Goal: Task Accomplishment & Management: Complete application form

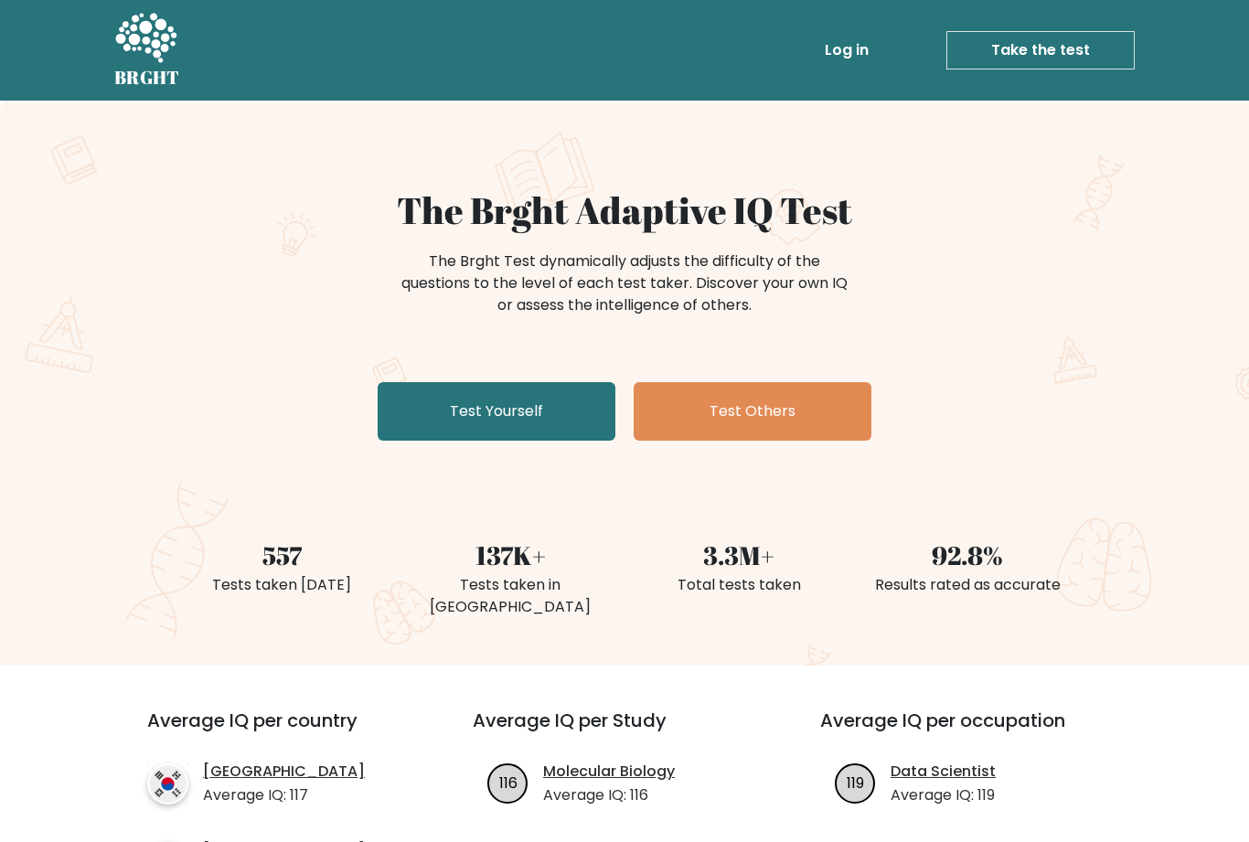
click at [845, 64] on link "Log in" at bounding box center [846, 50] width 58 height 37
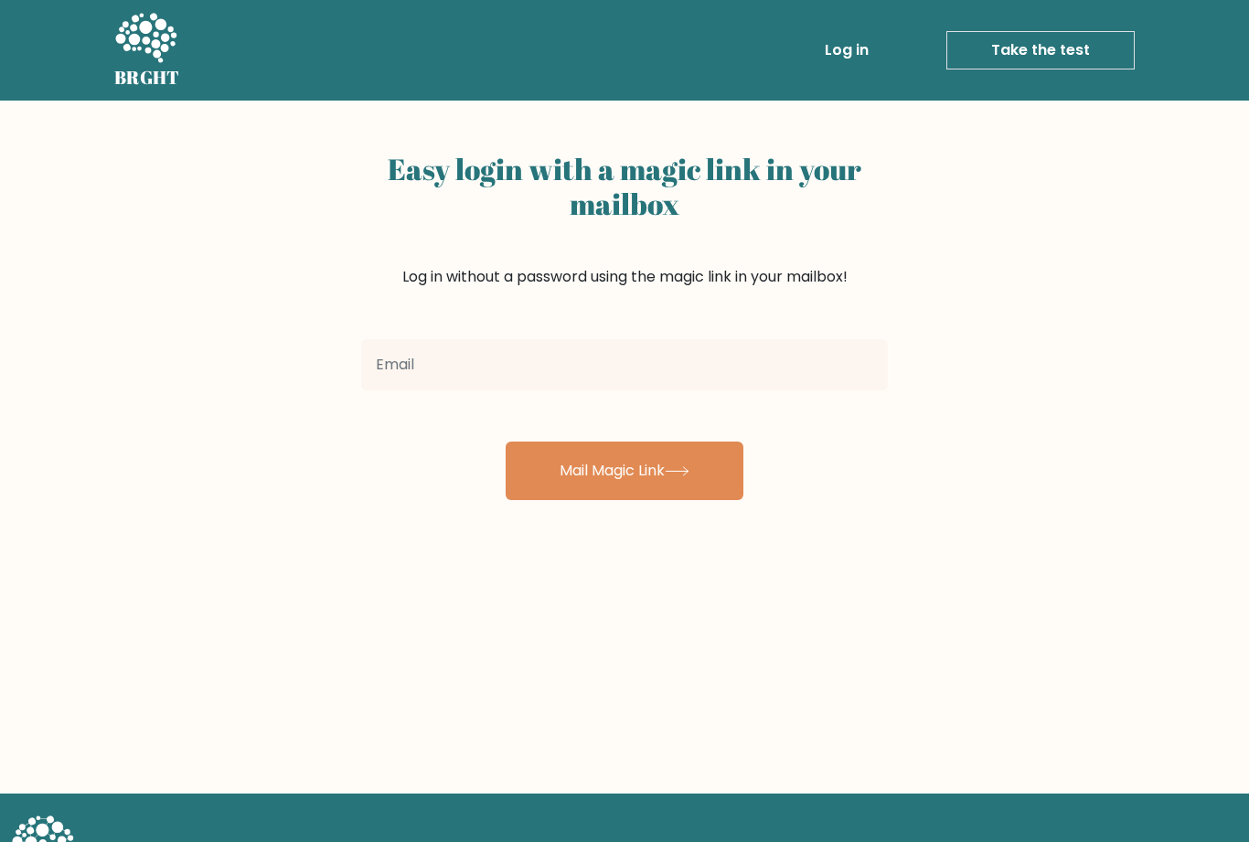
click at [807, 373] on input "email" at bounding box center [624, 364] width 526 height 51
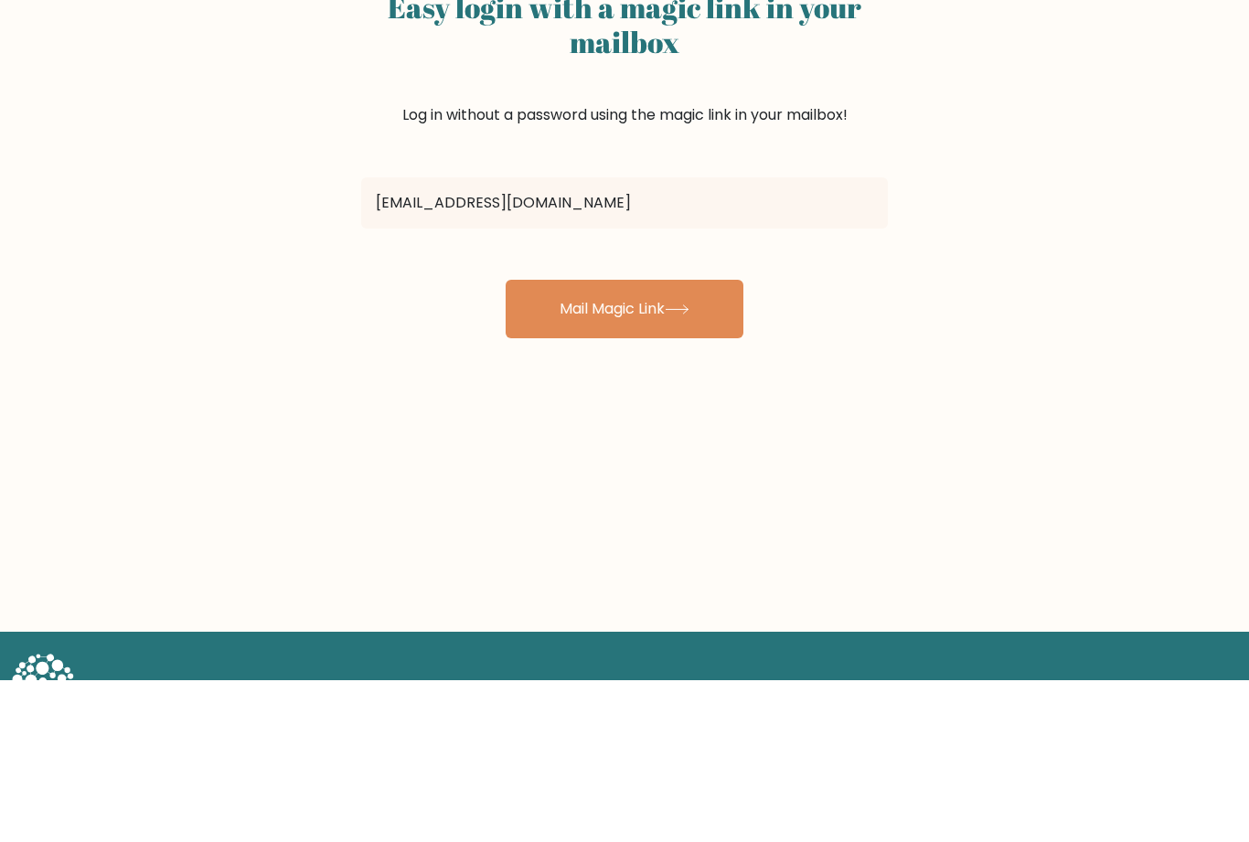
type input "elaineyulanzhou@gmail.com"
click at [566, 441] on button "Mail Magic Link" at bounding box center [624, 470] width 238 height 58
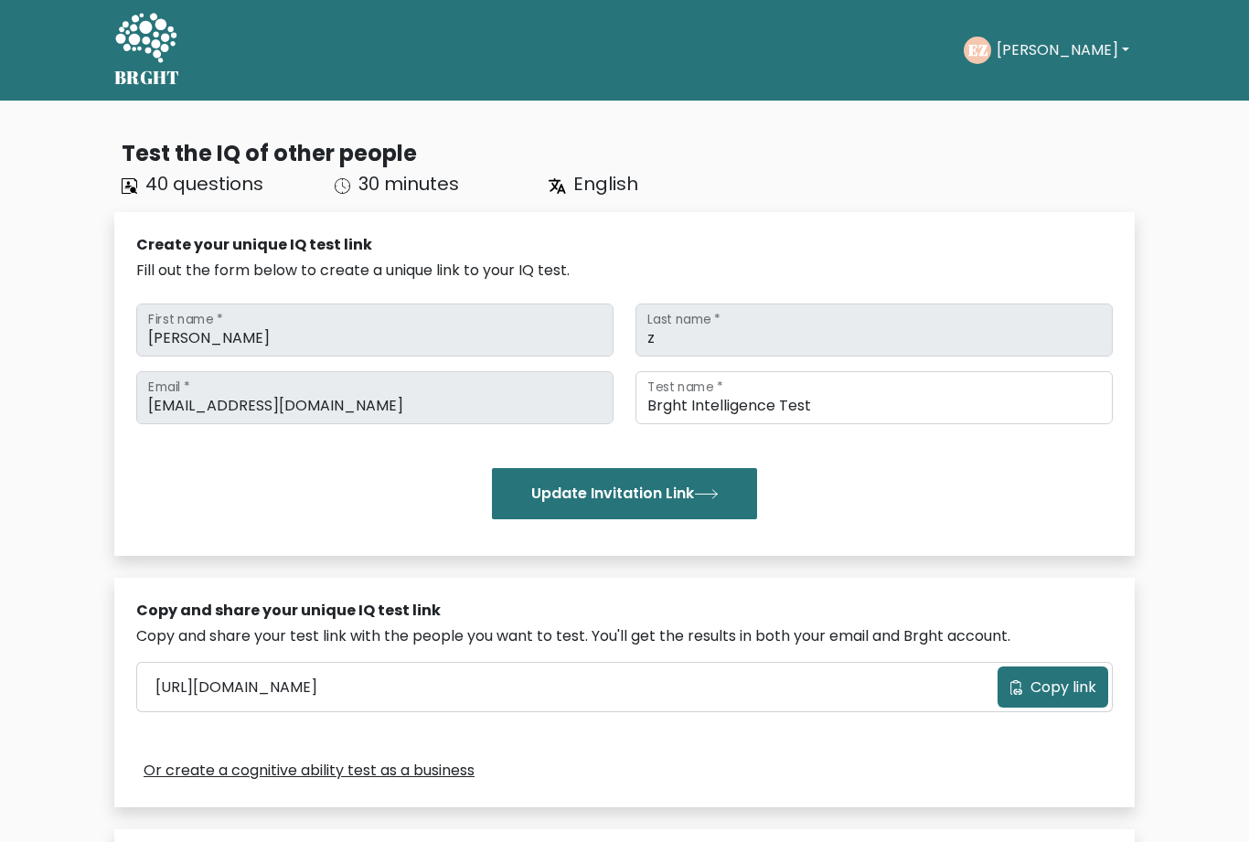
click at [1051, 55] on button "Elaine" at bounding box center [1063, 50] width 144 height 24
click at [1060, 87] on link "Dashboard" at bounding box center [1036, 88] width 144 height 29
click at [1061, 57] on button "[PERSON_NAME]" at bounding box center [1063, 50] width 144 height 24
click at [1055, 98] on link "Dashboard" at bounding box center [1036, 88] width 144 height 29
click at [1047, 57] on button "[PERSON_NAME]" at bounding box center [1063, 50] width 144 height 24
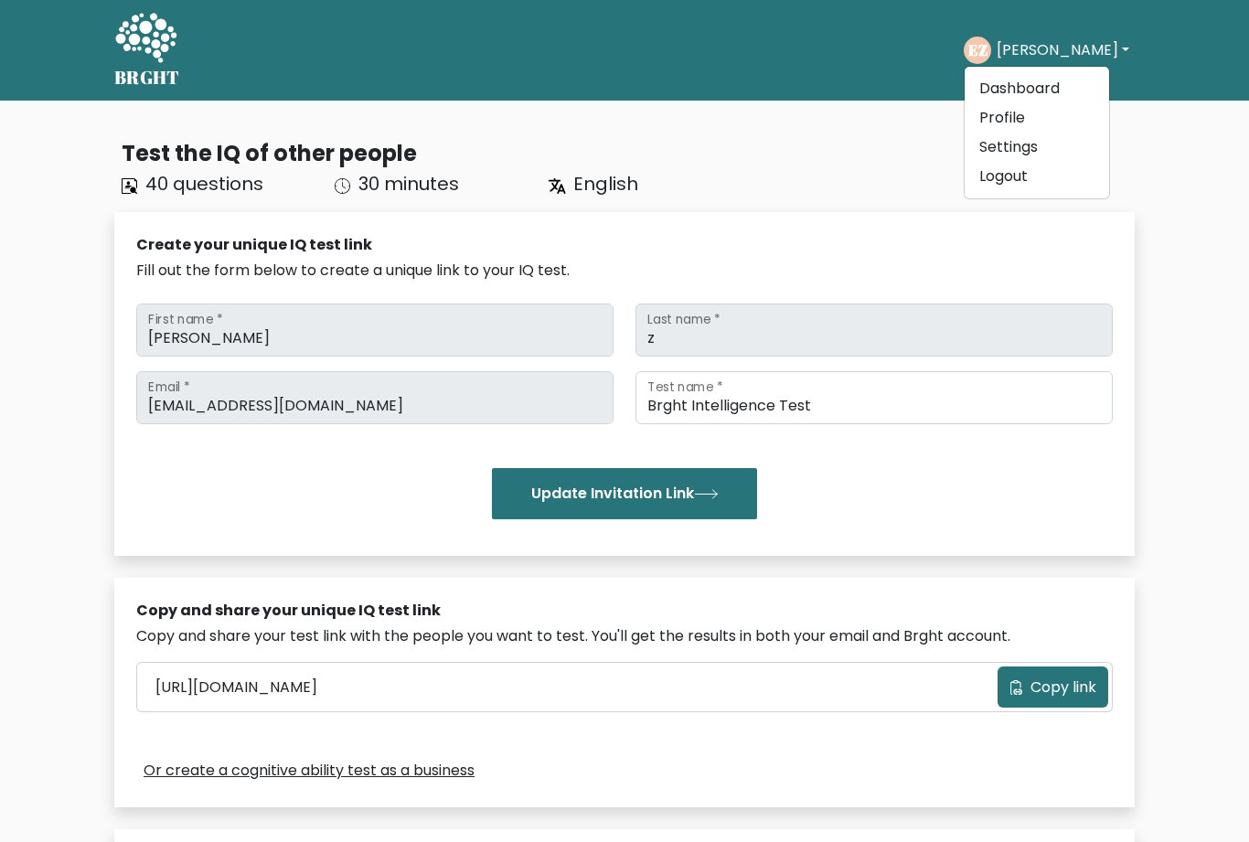
click at [1048, 119] on link "Profile" at bounding box center [1036, 117] width 144 height 29
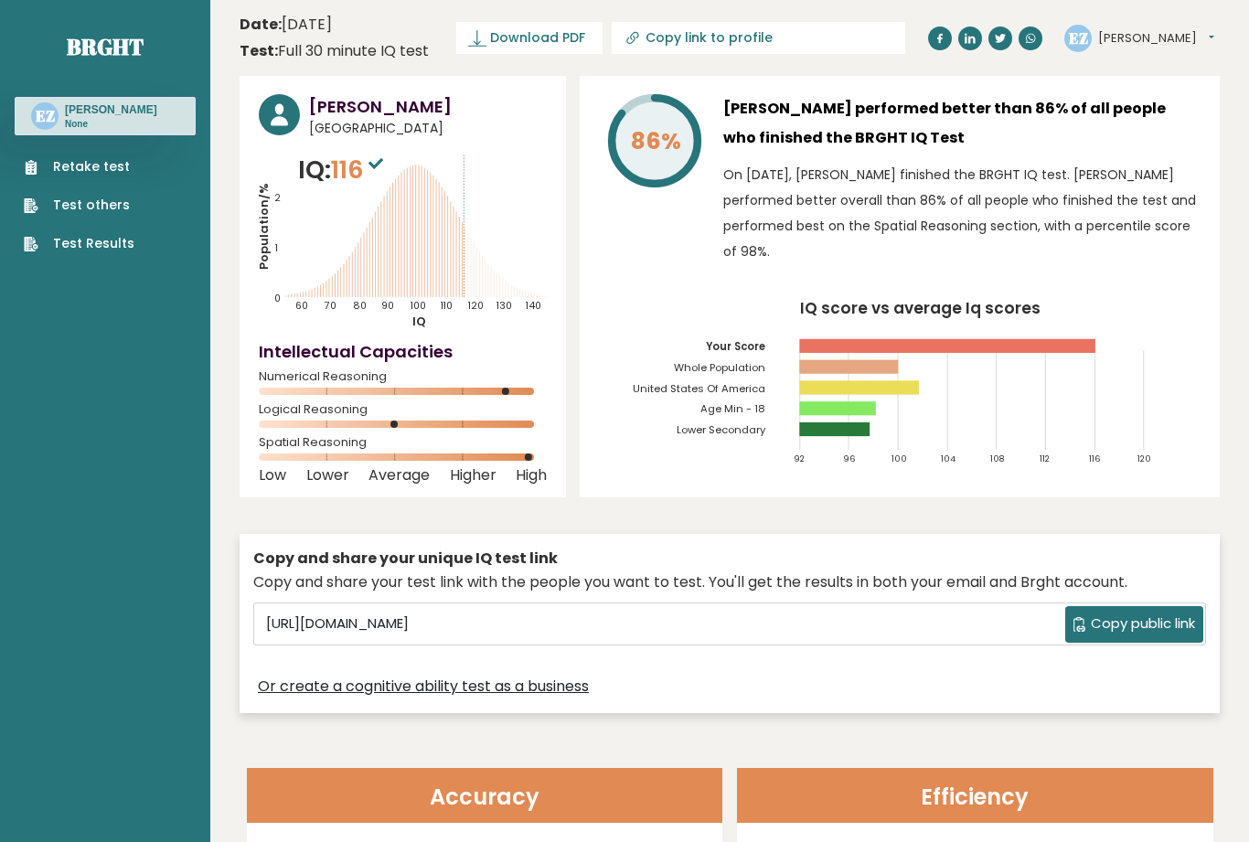
click at [45, 173] on link "Retake test" at bounding box center [79, 166] width 111 height 19
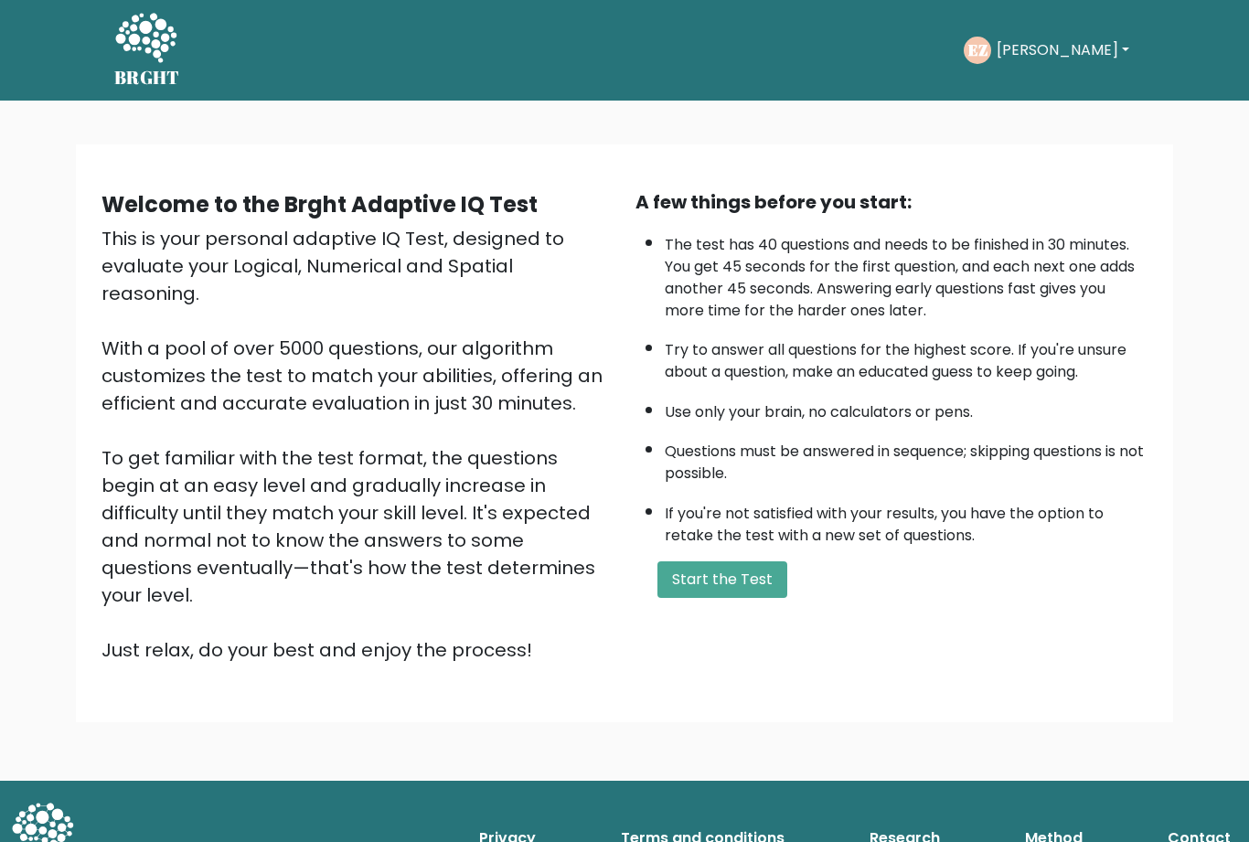
click at [740, 561] on button "Start the Test" at bounding box center [722, 579] width 130 height 37
click at [785, 561] on button "Start the Test" at bounding box center [722, 579] width 130 height 37
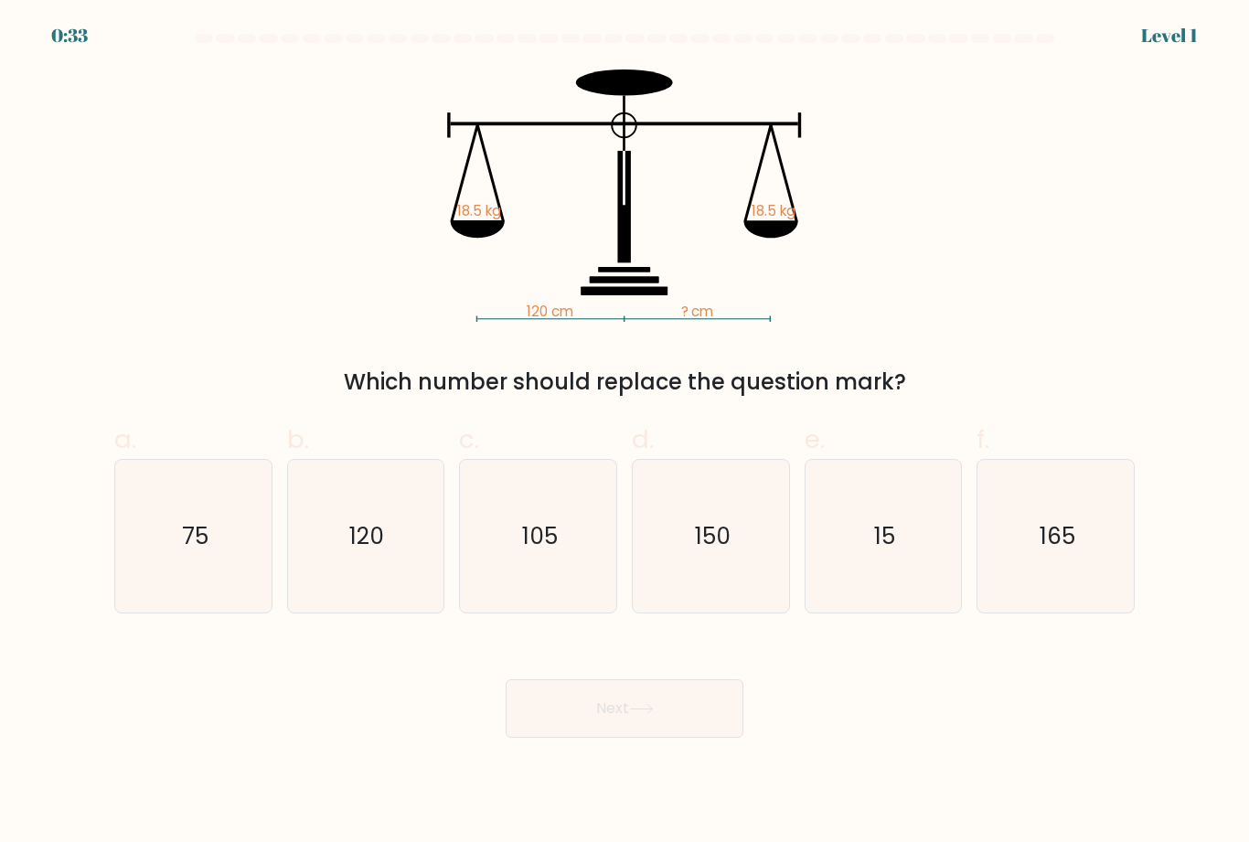
click at [380, 601] on icon "120" at bounding box center [365, 536] width 153 height 153
click at [624, 433] on input "b. 120" at bounding box center [624, 427] width 1 height 12
radio input "true"
click at [590, 738] on button "Next" at bounding box center [624, 708] width 238 height 58
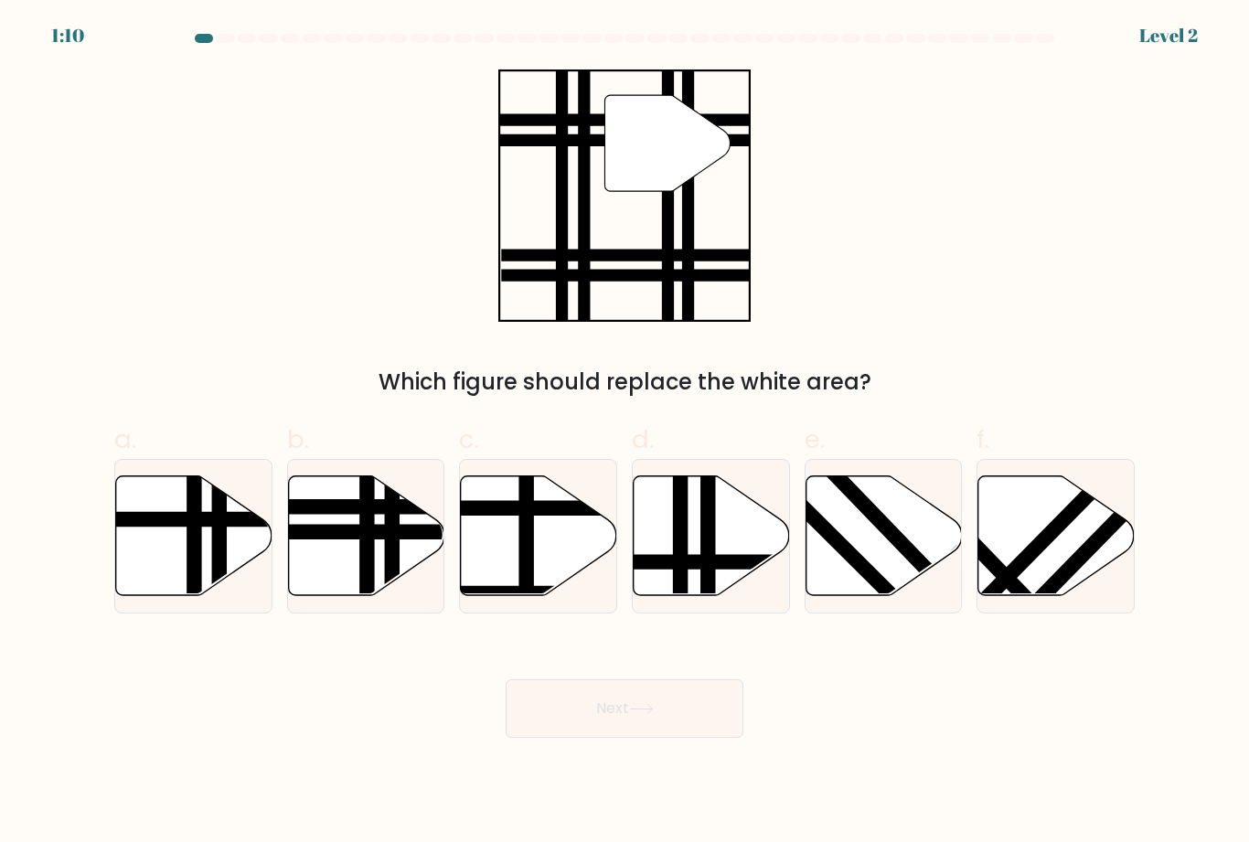
click at [367, 589] on line at bounding box center [367, 600] width 0 height 314
click at [624, 433] on input "b." at bounding box center [624, 427] width 1 height 12
radio input "true"
click at [587, 738] on button "Next" at bounding box center [624, 708] width 238 height 58
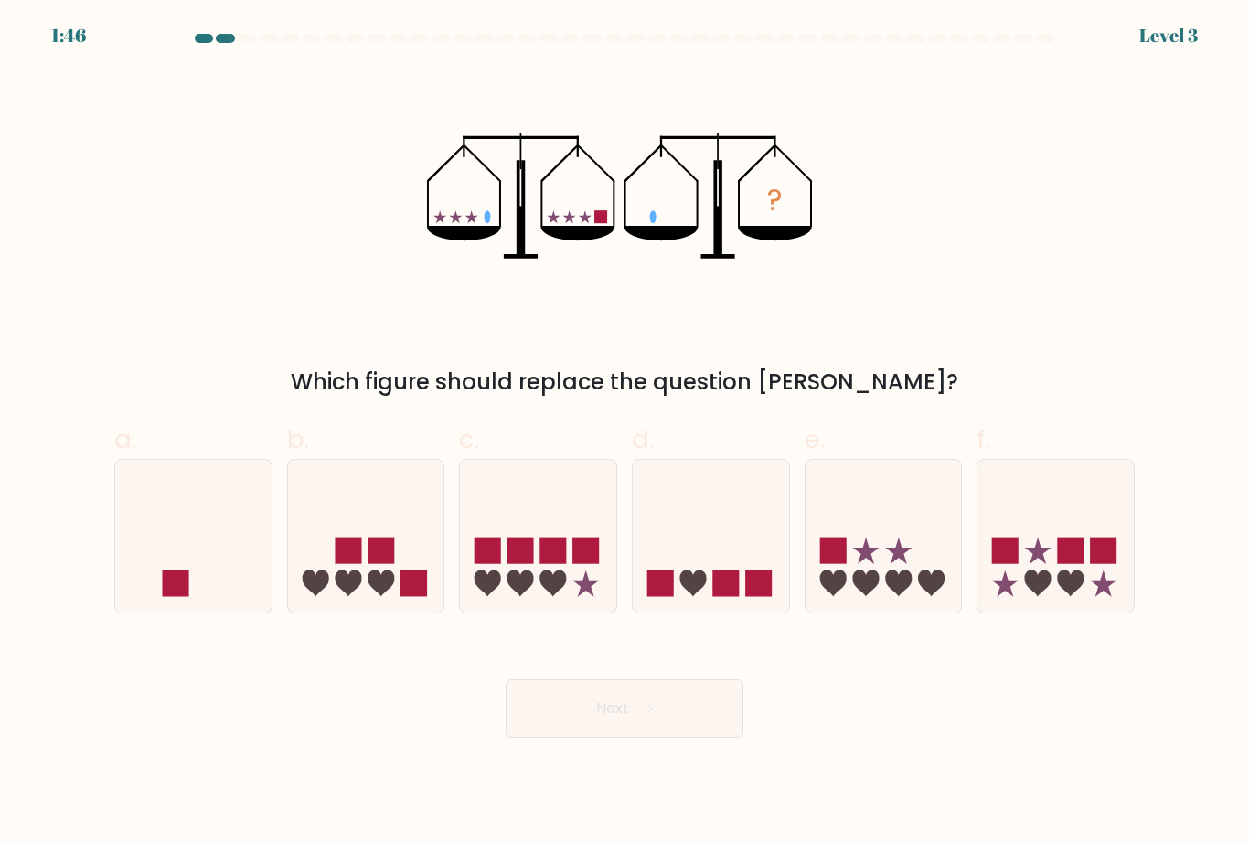
click at [212, 600] on icon at bounding box center [193, 536] width 156 height 129
click at [624, 433] on input "a." at bounding box center [624, 427] width 1 height 12
radio input "true"
click at [643, 714] on icon at bounding box center [641, 709] width 25 height 10
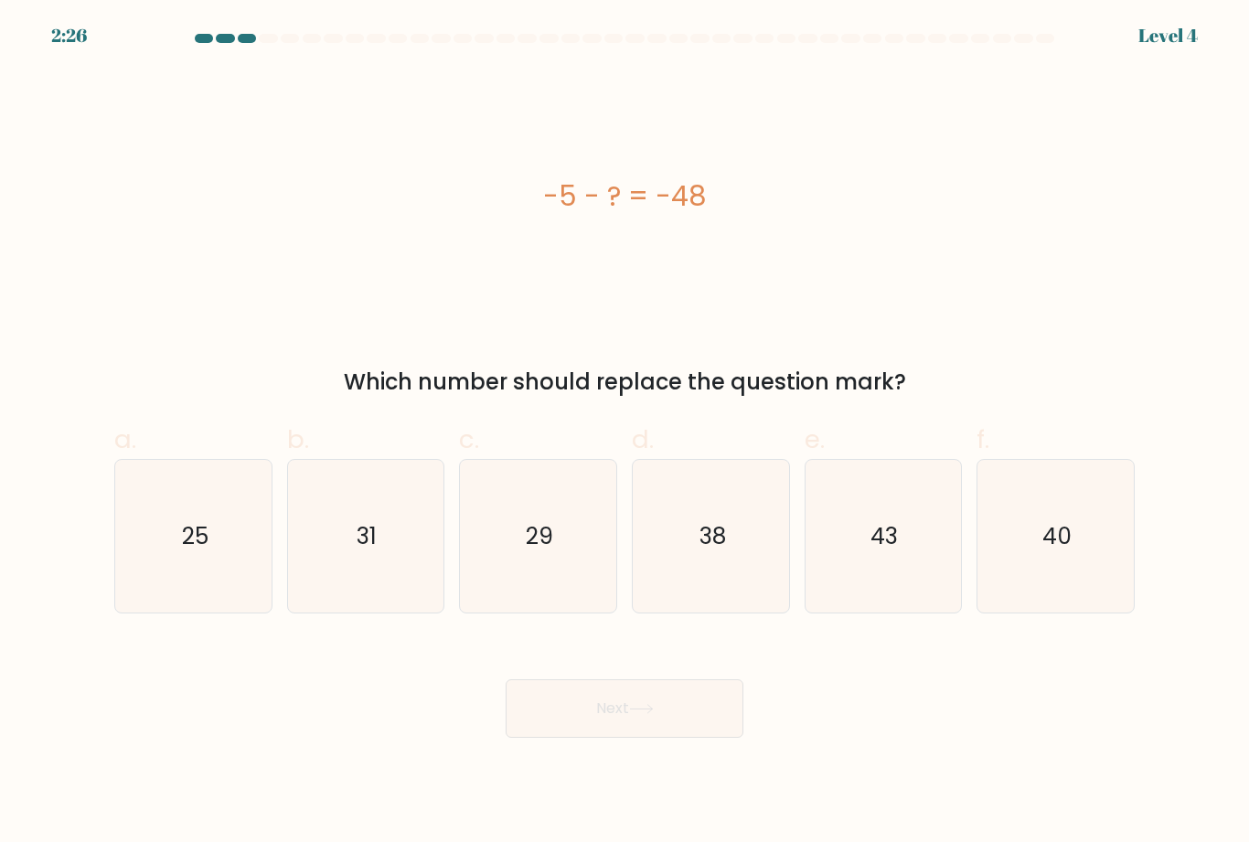
click at [912, 612] on icon "43" at bounding box center [882, 536] width 153 height 153
click at [625, 433] on input "e. 43" at bounding box center [624, 427] width 1 height 12
radio input "true"
click at [679, 738] on button "Next" at bounding box center [624, 708] width 238 height 58
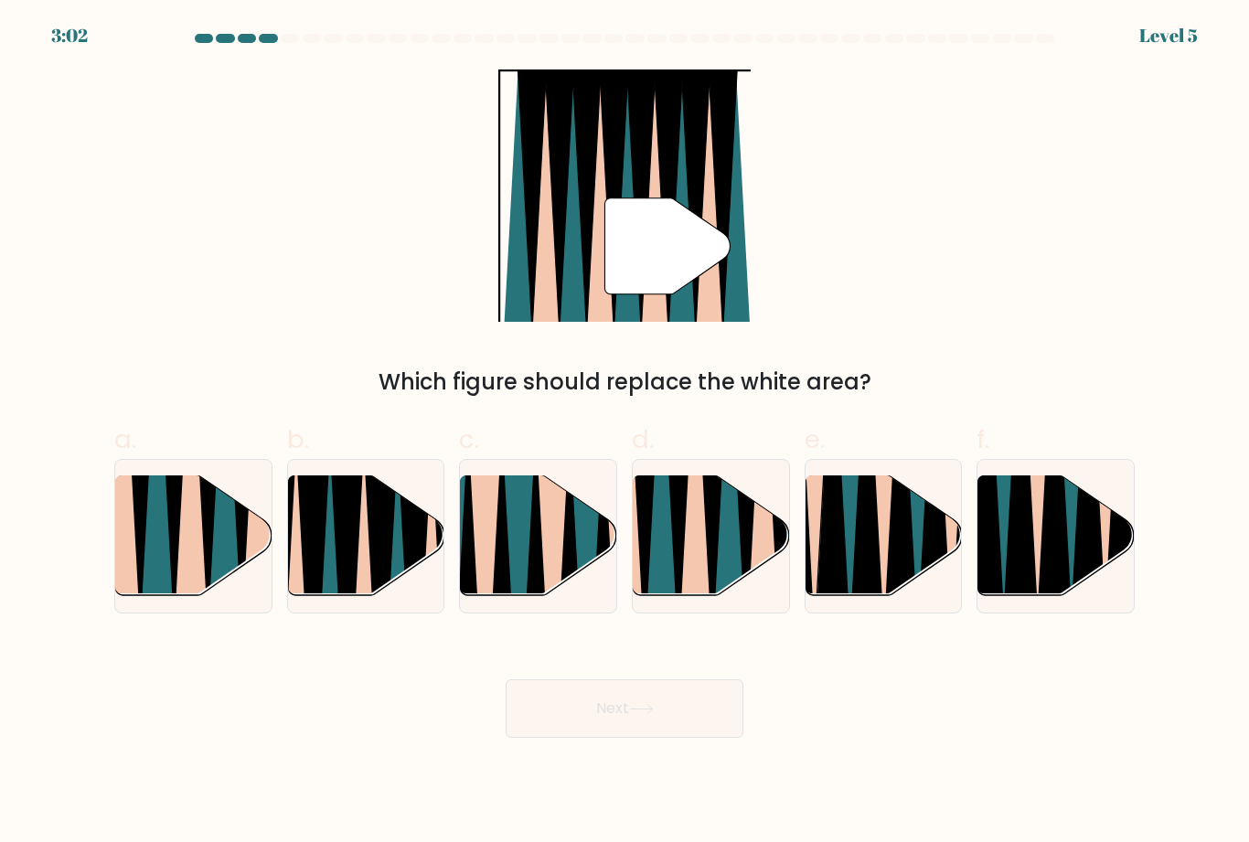
click at [684, 590] on icon at bounding box center [695, 475] width 34 height 312
click at [625, 433] on input "d." at bounding box center [624, 427] width 1 height 12
radio input "true"
click at [632, 738] on button "Next" at bounding box center [624, 708] width 238 height 58
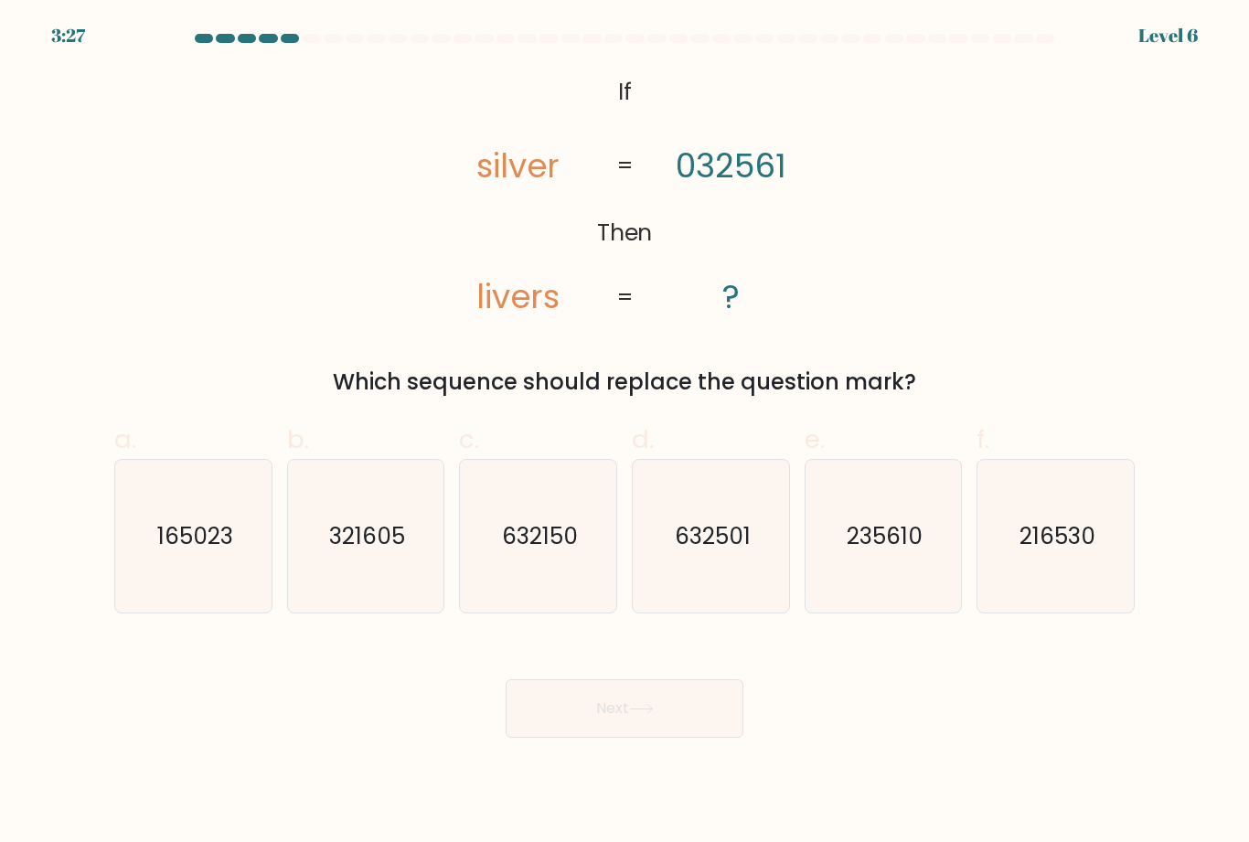
click at [868, 598] on icon "235610" at bounding box center [882, 536] width 153 height 153
click at [625, 433] on input "e. 235610" at bounding box center [624, 427] width 1 height 12
radio input "true"
click at [686, 735] on button "Next" at bounding box center [624, 708] width 238 height 58
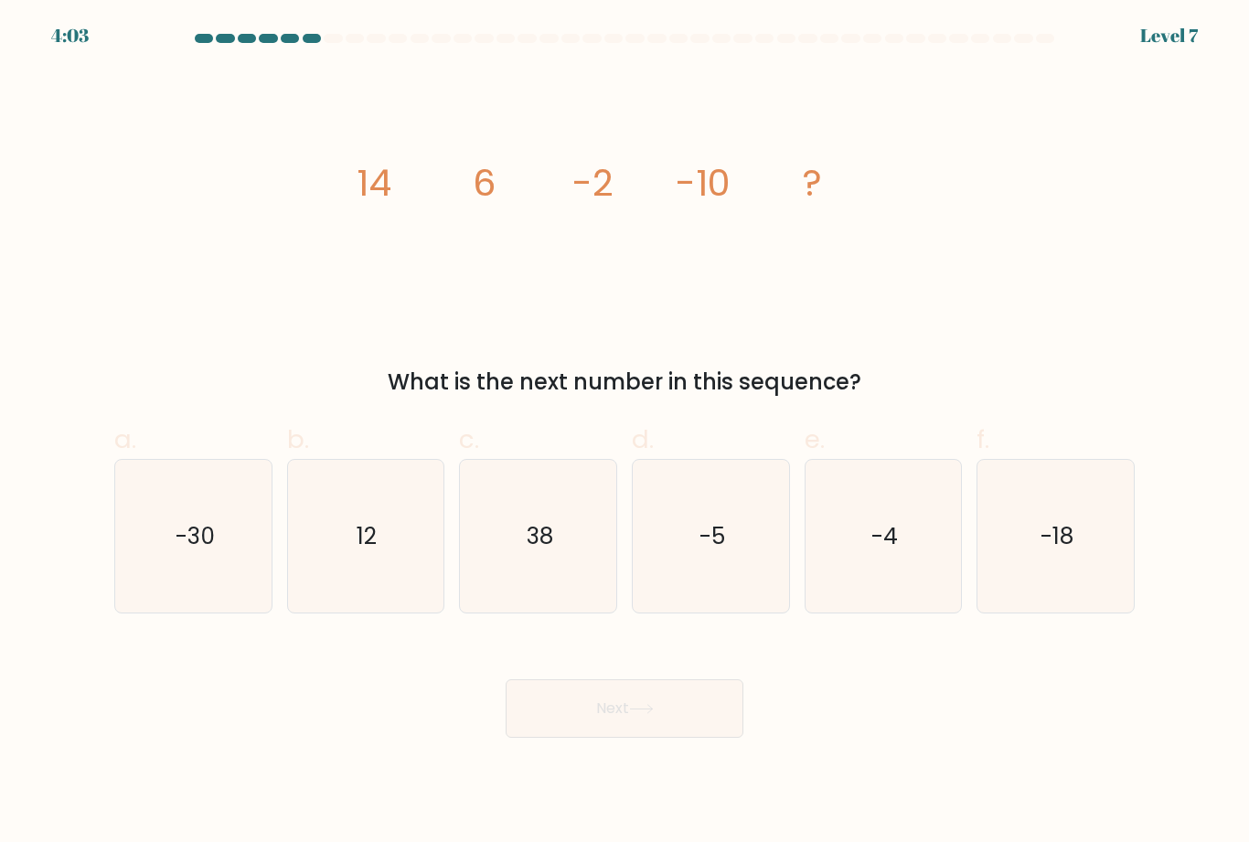
click at [1049, 580] on icon "-18" at bounding box center [1055, 536] width 153 height 153
click at [625, 433] on input "f. -18" at bounding box center [624, 427] width 1 height 12
radio input "true"
click at [644, 738] on button "Next" at bounding box center [624, 708] width 238 height 58
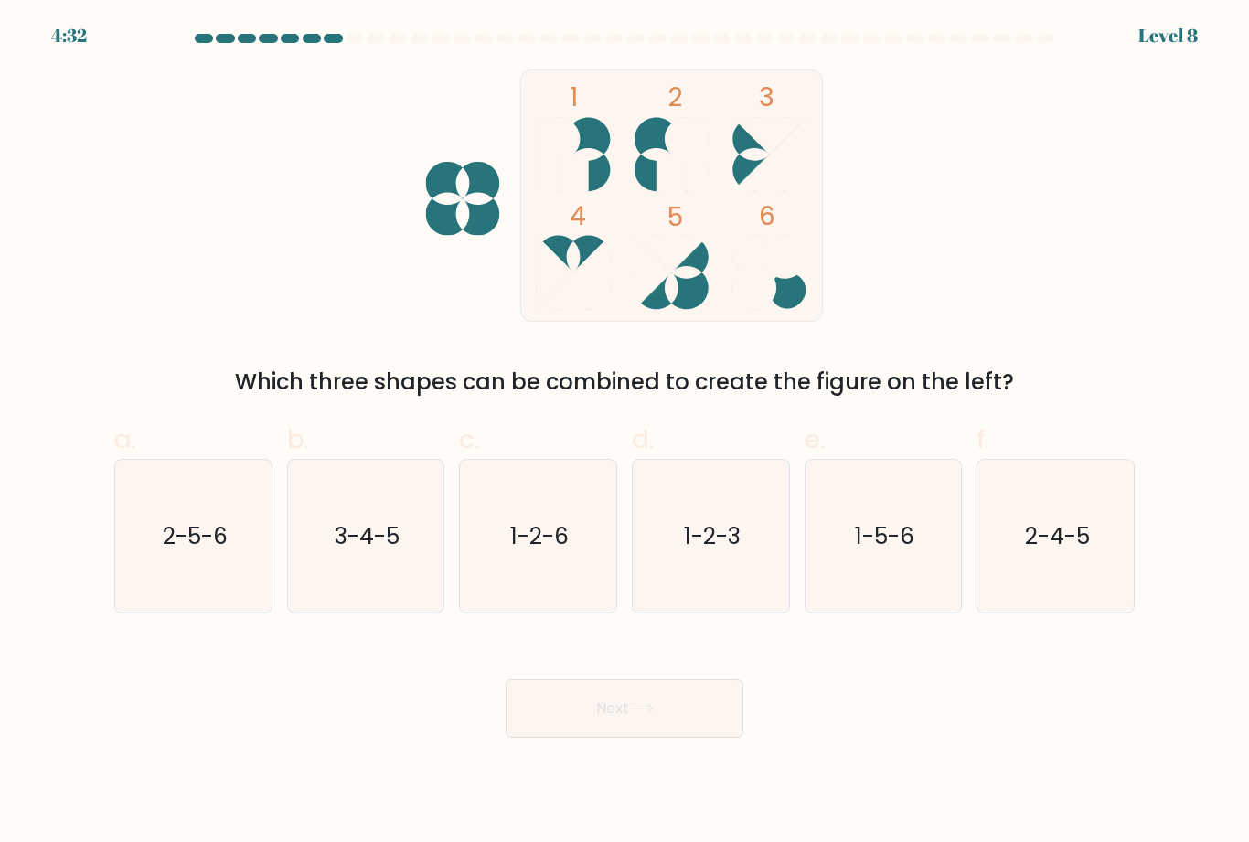
click at [382, 600] on icon "3-4-5" at bounding box center [365, 536] width 153 height 153
click at [624, 433] on input "b. 3-4-5" at bounding box center [624, 427] width 1 height 12
radio input "true"
click at [601, 738] on button "Next" at bounding box center [624, 708] width 238 height 58
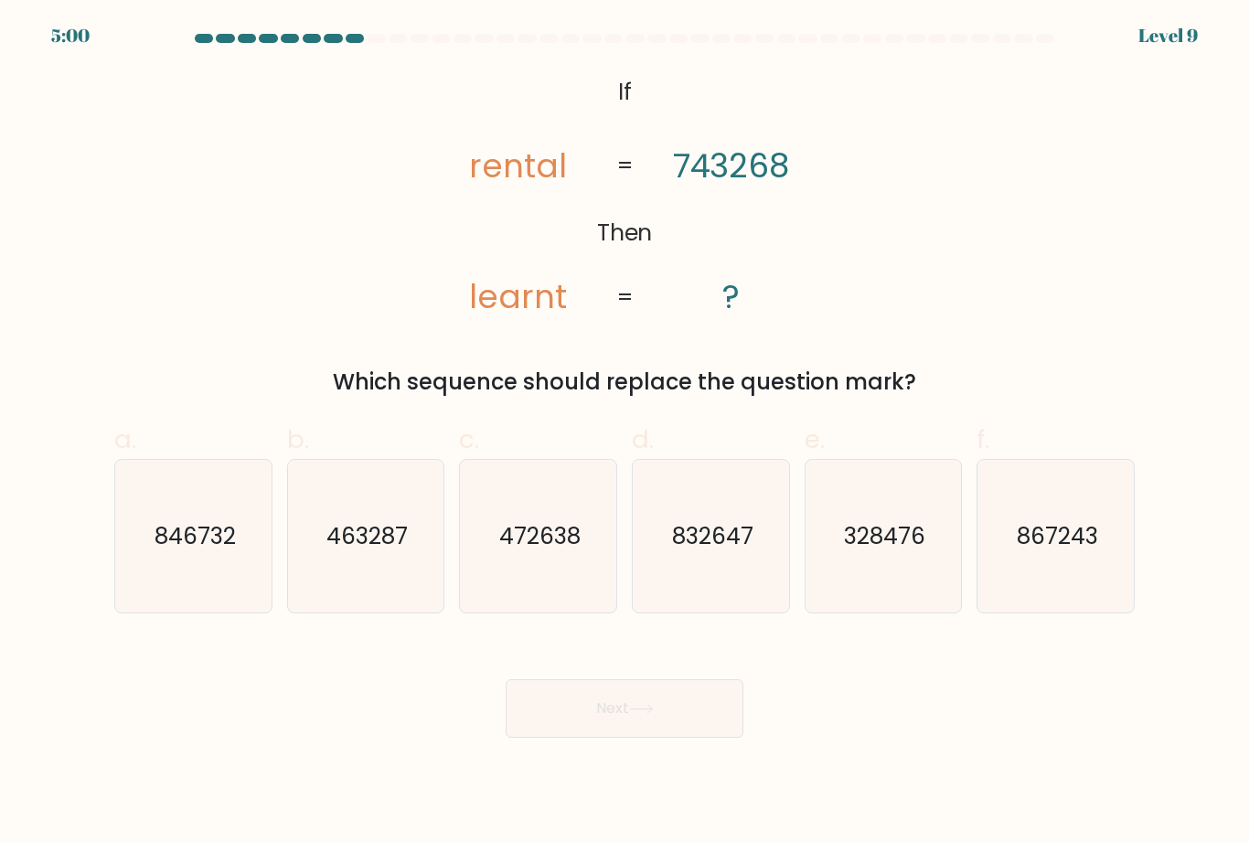
click at [206, 577] on icon "846732" at bounding box center [193, 536] width 153 height 153
click at [624, 433] on input "a. 846732" at bounding box center [624, 427] width 1 height 12
radio input "true"
click at [597, 734] on button "Next" at bounding box center [624, 708] width 238 height 58
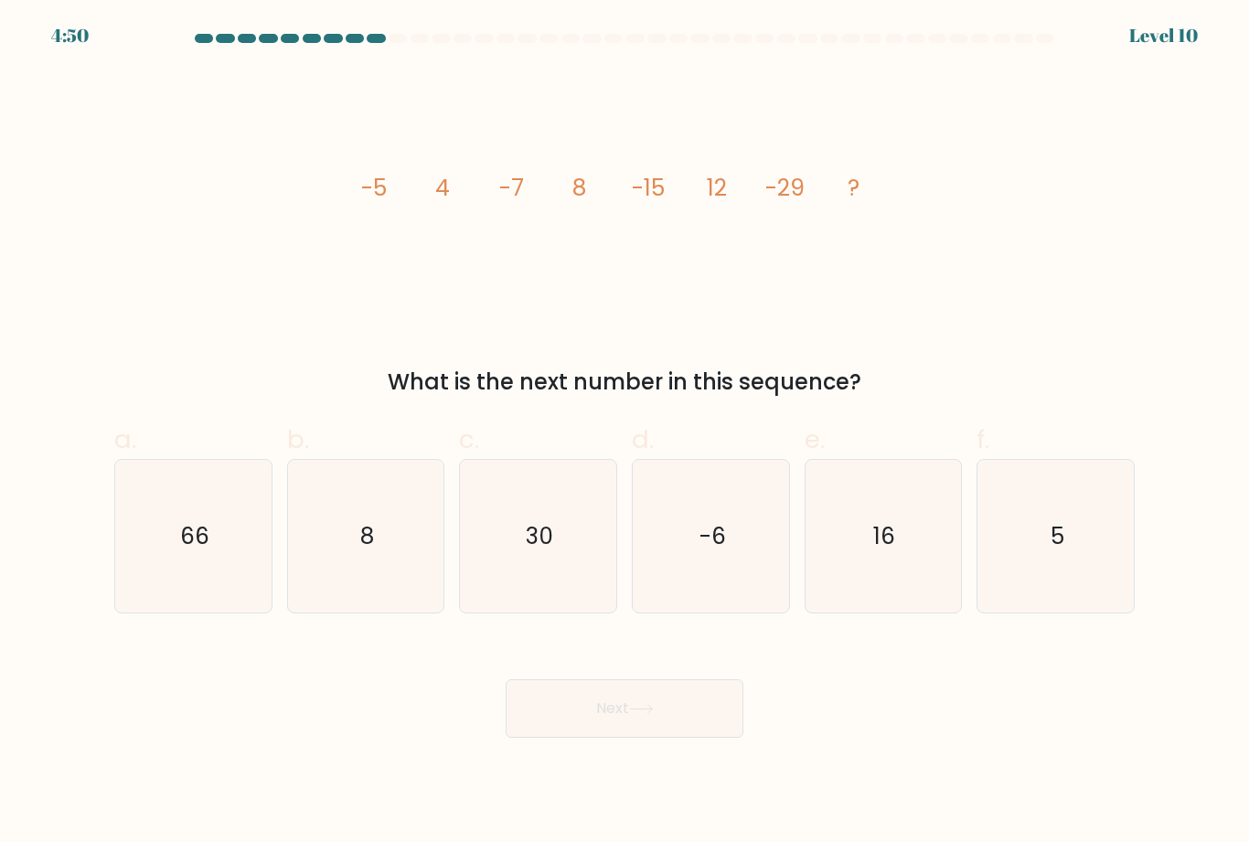
click at [895, 612] on icon "16" at bounding box center [882, 536] width 153 height 153
click at [625, 433] on input "e. 16" at bounding box center [624, 427] width 1 height 12
radio input "true"
click at [661, 738] on button "Next" at bounding box center [624, 708] width 238 height 58
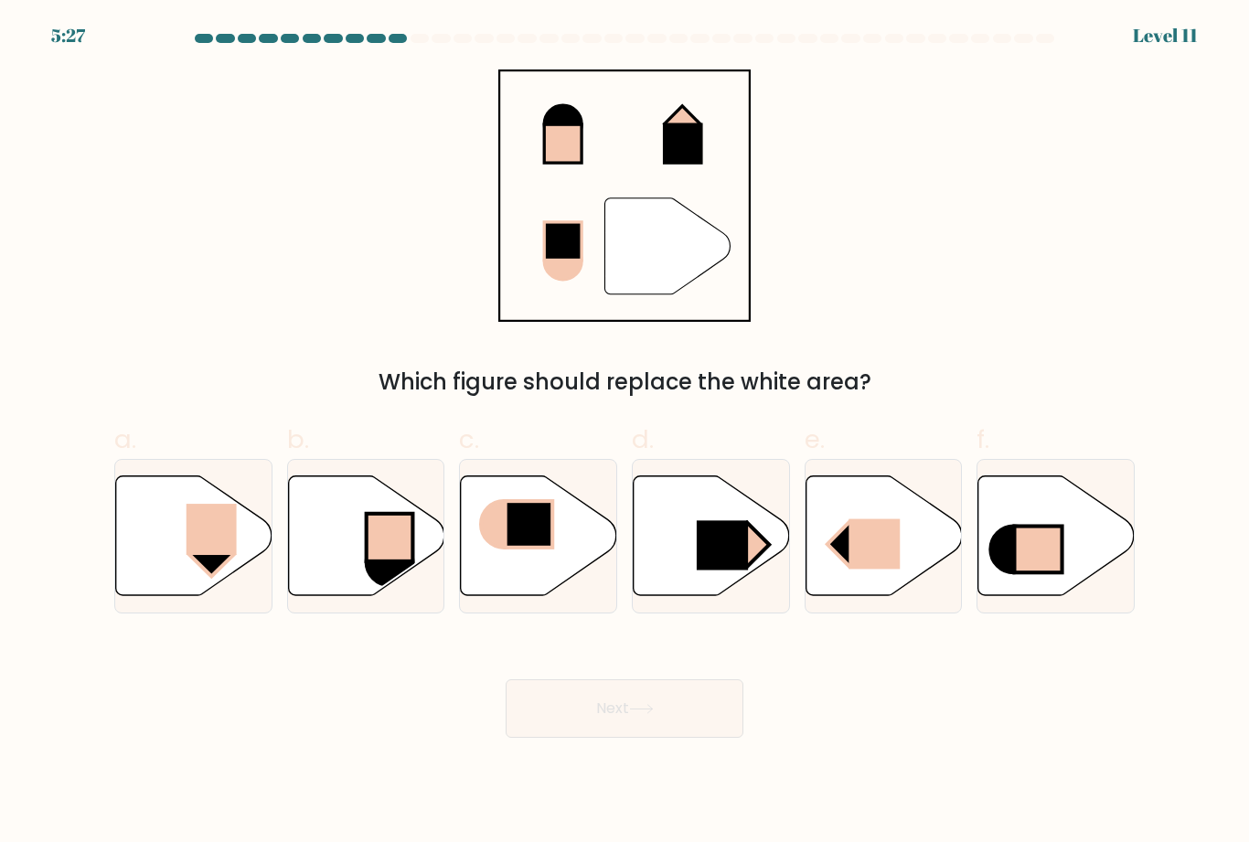
click at [193, 595] on icon at bounding box center [194, 535] width 156 height 120
click at [624, 433] on input "a." at bounding box center [624, 427] width 1 height 12
radio input "true"
click at [619, 738] on button "Next" at bounding box center [624, 708] width 238 height 58
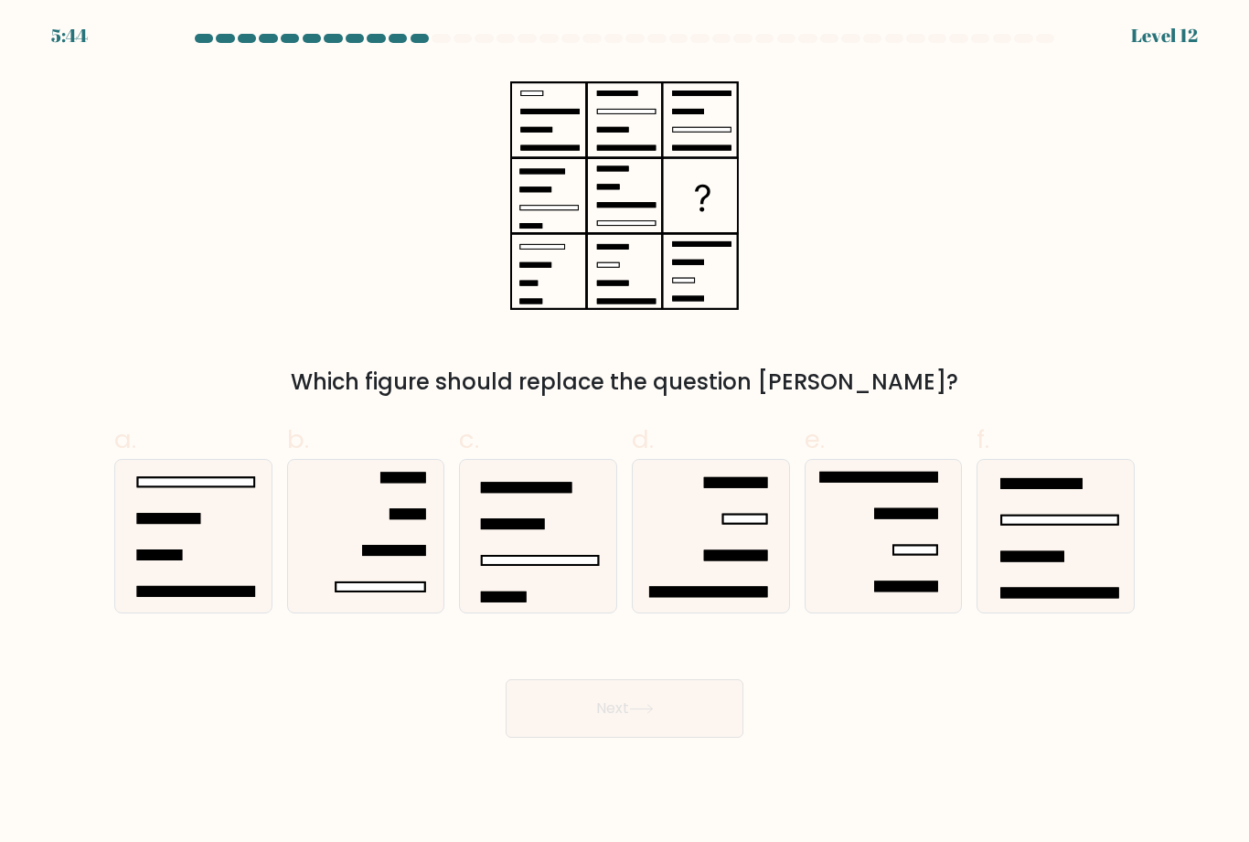
click at [236, 581] on icon at bounding box center [193, 536] width 153 height 153
click at [624, 433] on input "a." at bounding box center [624, 427] width 1 height 12
radio input "true"
click at [609, 722] on button "Next" at bounding box center [624, 708] width 238 height 58
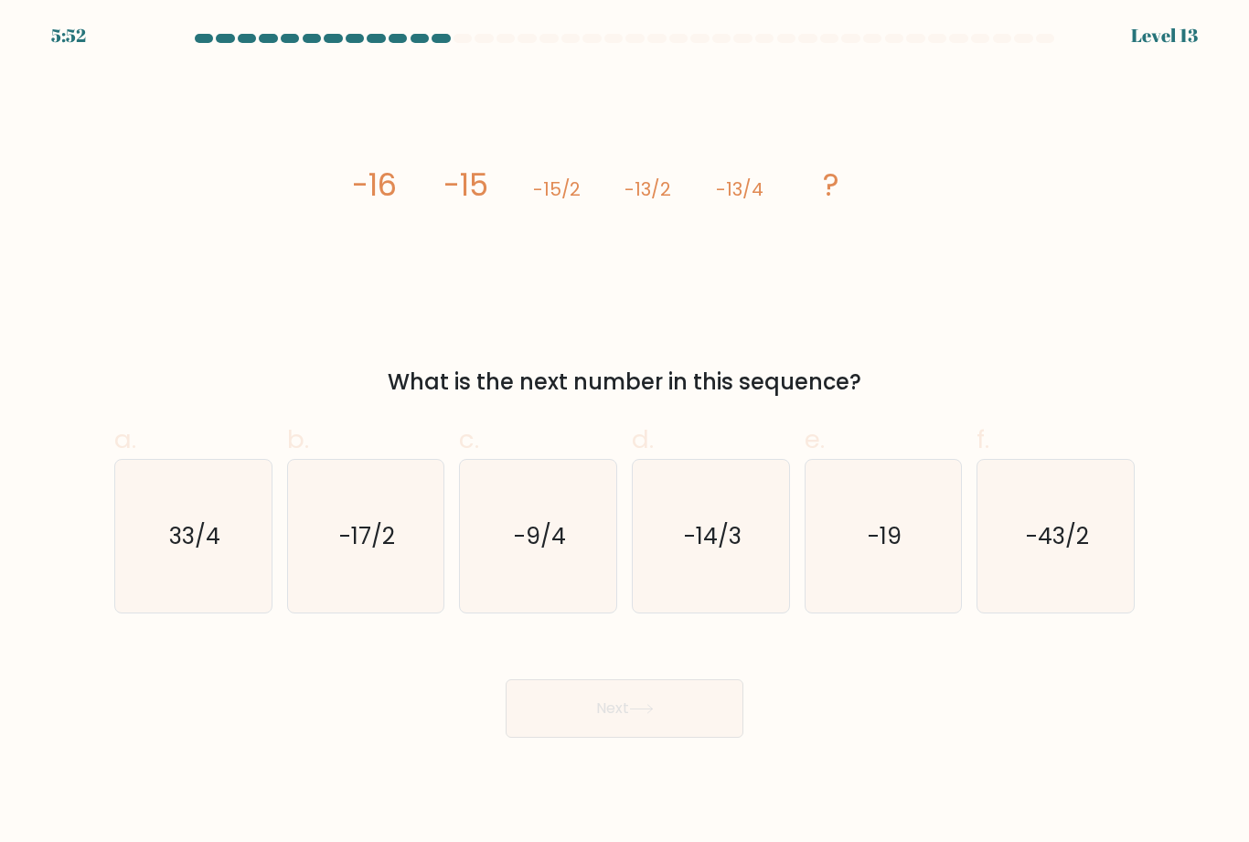
click at [491, 494] on icon "-9/4" at bounding box center [538, 536] width 153 height 153
click at [624, 433] on input "c. -9/4" at bounding box center [624, 427] width 1 height 12
radio input "true"
click at [567, 728] on button "Next" at bounding box center [624, 708] width 238 height 58
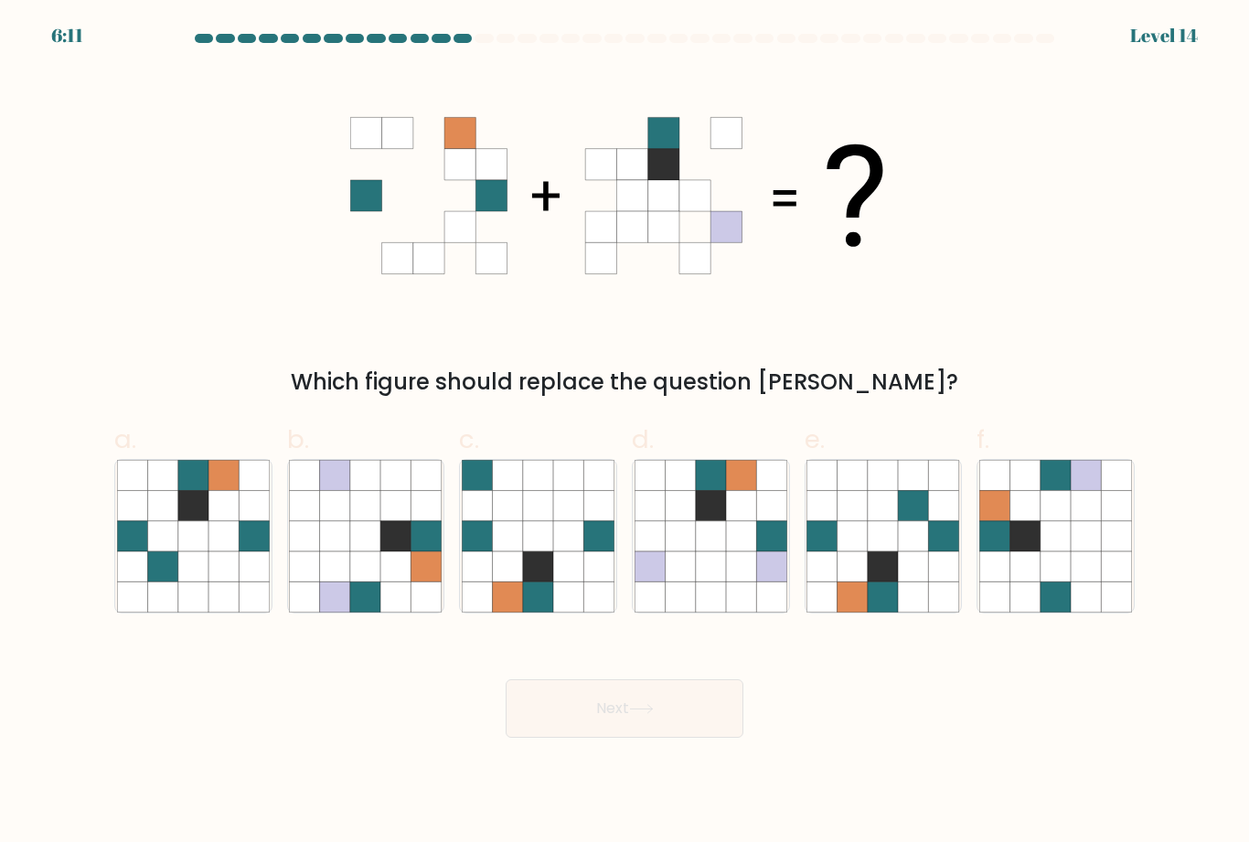
click at [1058, 581] on icon at bounding box center [1055, 566] width 30 height 30
click at [625, 433] on input "f." at bounding box center [624, 427] width 1 height 12
radio input "true"
click at [579, 735] on button "Next" at bounding box center [624, 708] width 238 height 58
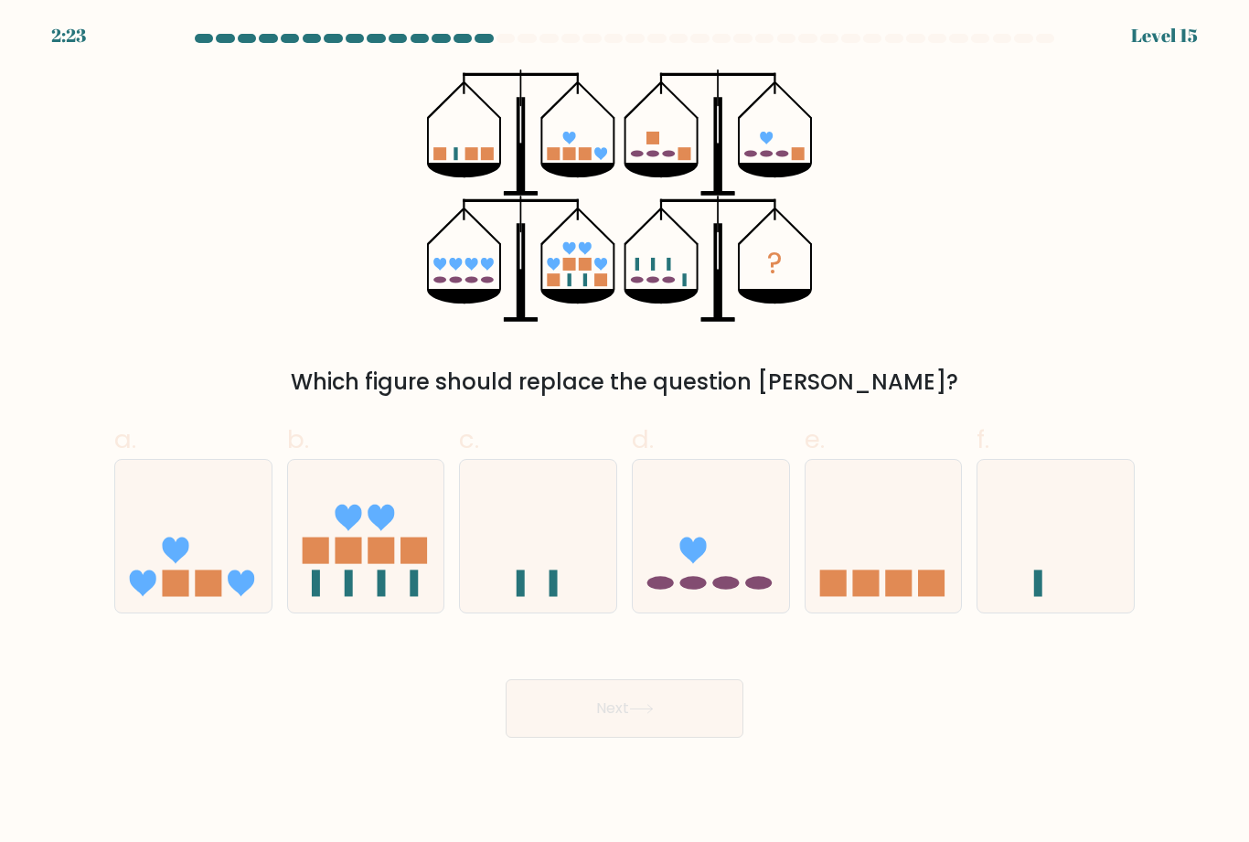
click at [708, 554] on icon at bounding box center [710, 536] width 156 height 129
click at [625, 433] on input "d." at bounding box center [624, 427] width 1 height 12
radio input "true"
click at [614, 738] on button "Next" at bounding box center [624, 708] width 238 height 58
click at [627, 735] on button "Next" at bounding box center [624, 708] width 238 height 58
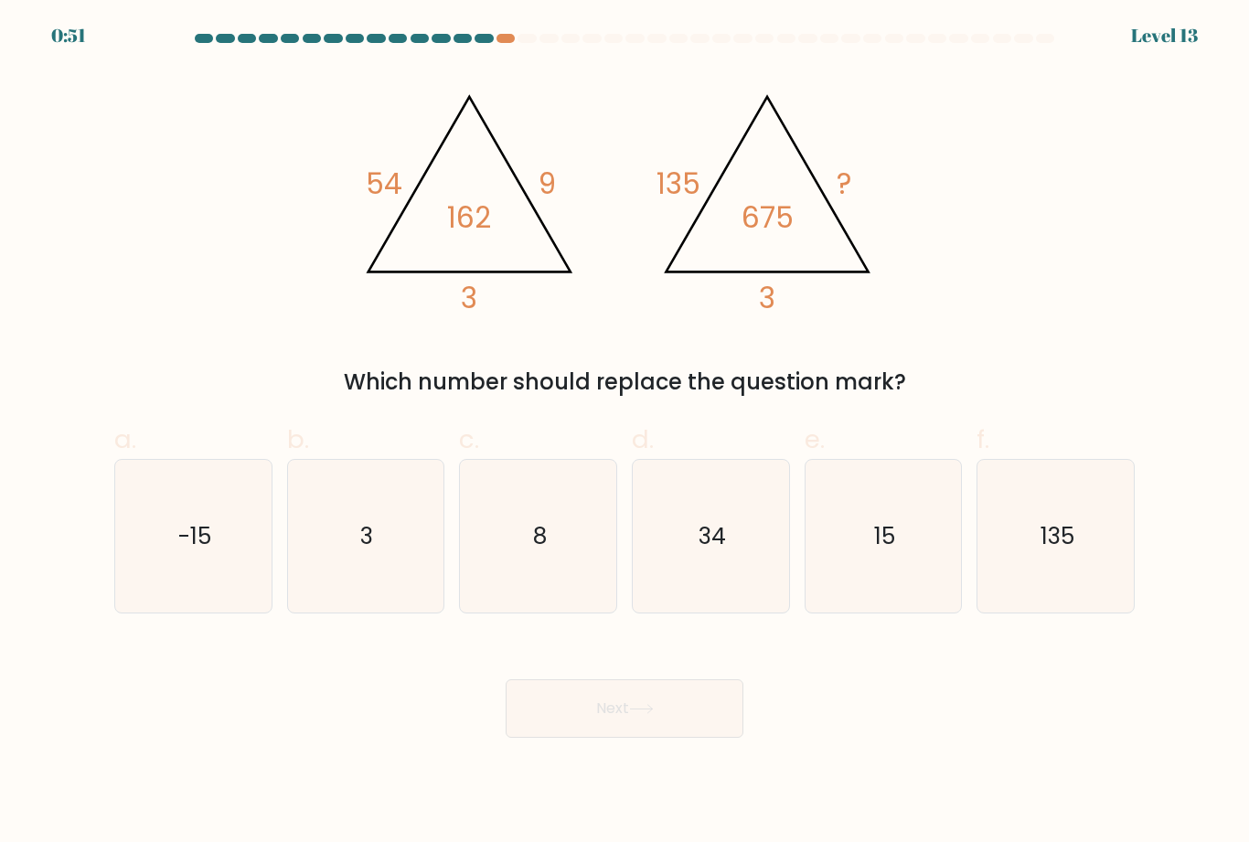
click at [851, 562] on icon "15" at bounding box center [882, 536] width 153 height 153
click at [625, 433] on input "e. 15" at bounding box center [624, 427] width 1 height 12
radio input "true"
click at [691, 735] on button "Next" at bounding box center [624, 708] width 238 height 58
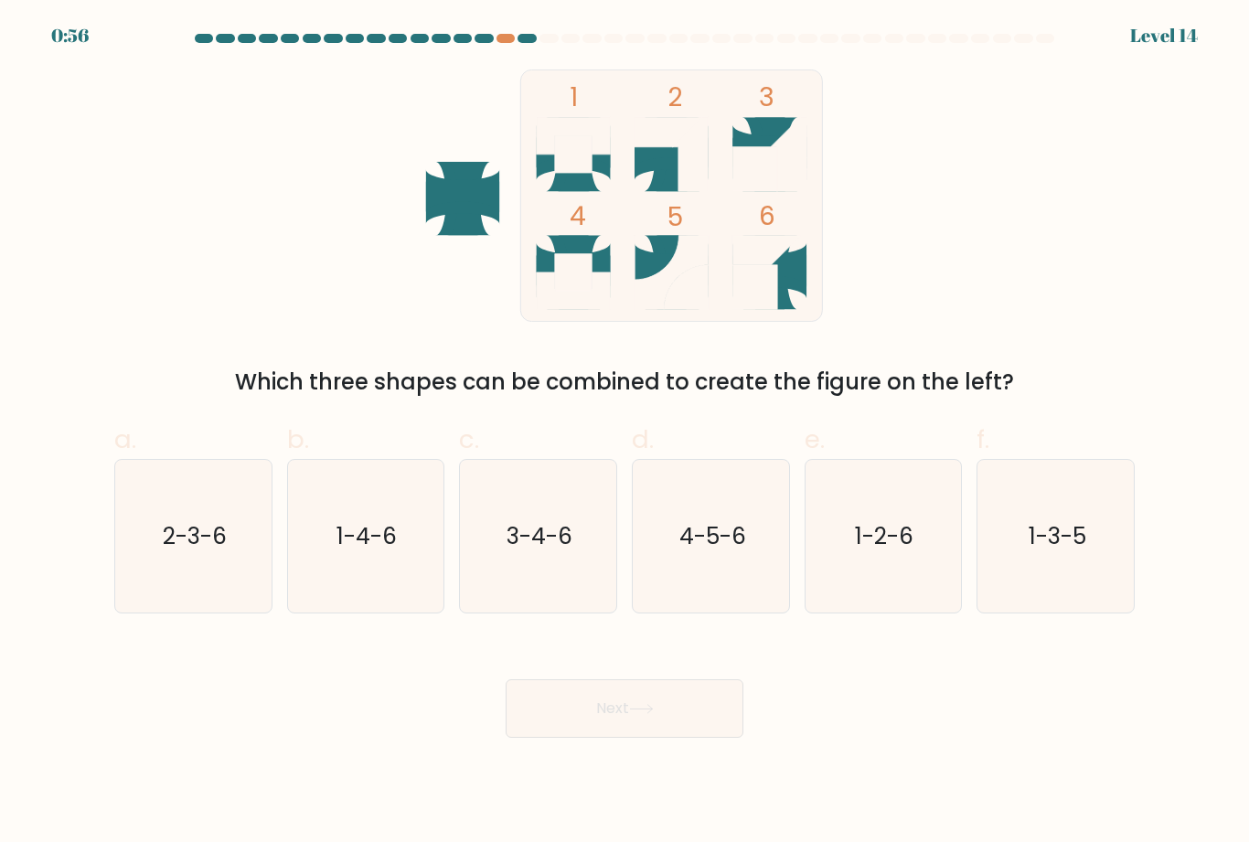
click at [185, 589] on icon "2-3-6" at bounding box center [193, 536] width 153 height 153
click at [624, 433] on input "a. 2-3-6" at bounding box center [624, 427] width 1 height 12
radio input "true"
click at [634, 714] on icon at bounding box center [641, 709] width 25 height 10
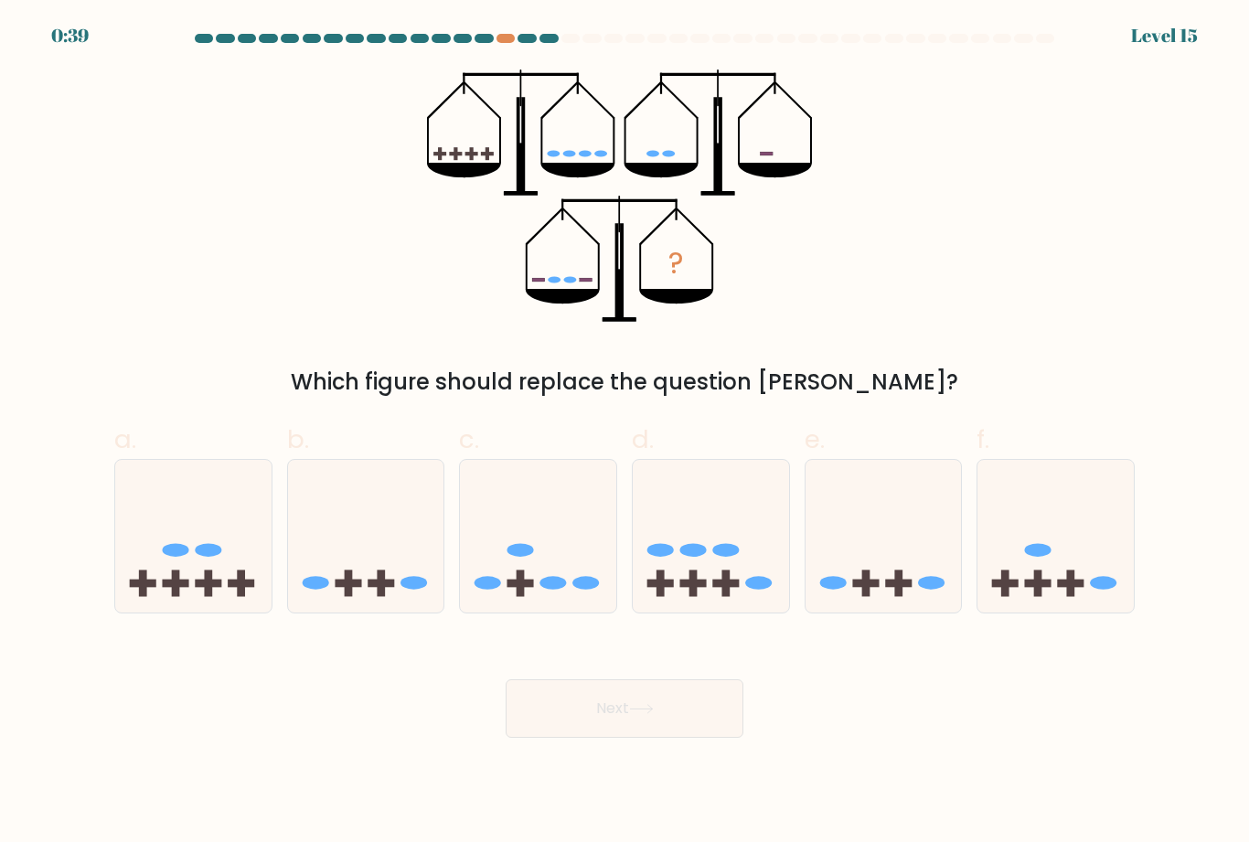
click at [223, 586] on icon at bounding box center [193, 536] width 156 height 129
click at [624, 433] on input "a." at bounding box center [624, 427] width 1 height 12
radio input "true"
click at [653, 738] on button "Next" at bounding box center [624, 708] width 238 height 58
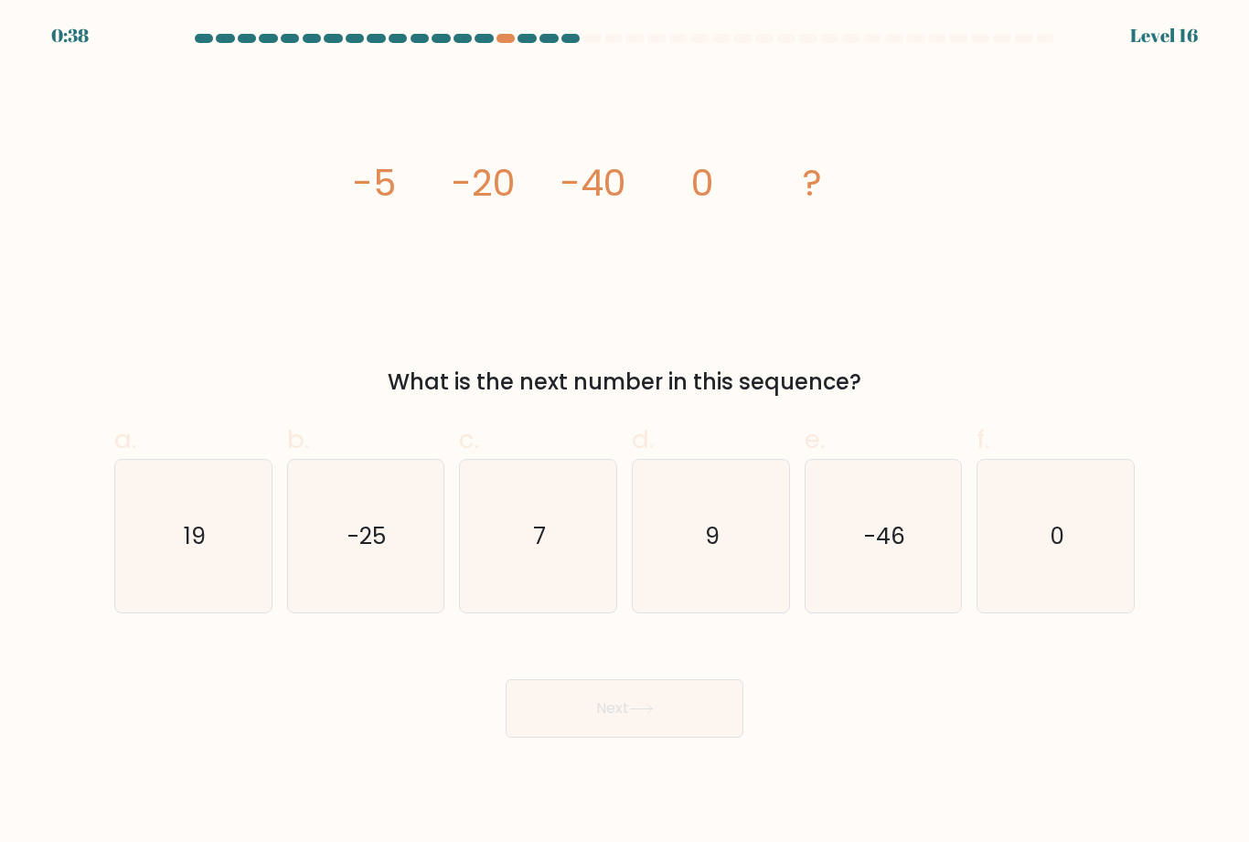
click at [361, 579] on icon "-25" at bounding box center [365, 536] width 153 height 153
click at [624, 433] on input "b. -25" at bounding box center [624, 427] width 1 height 12
radio input "true"
click at [506, 735] on button "Next" at bounding box center [624, 708] width 238 height 58
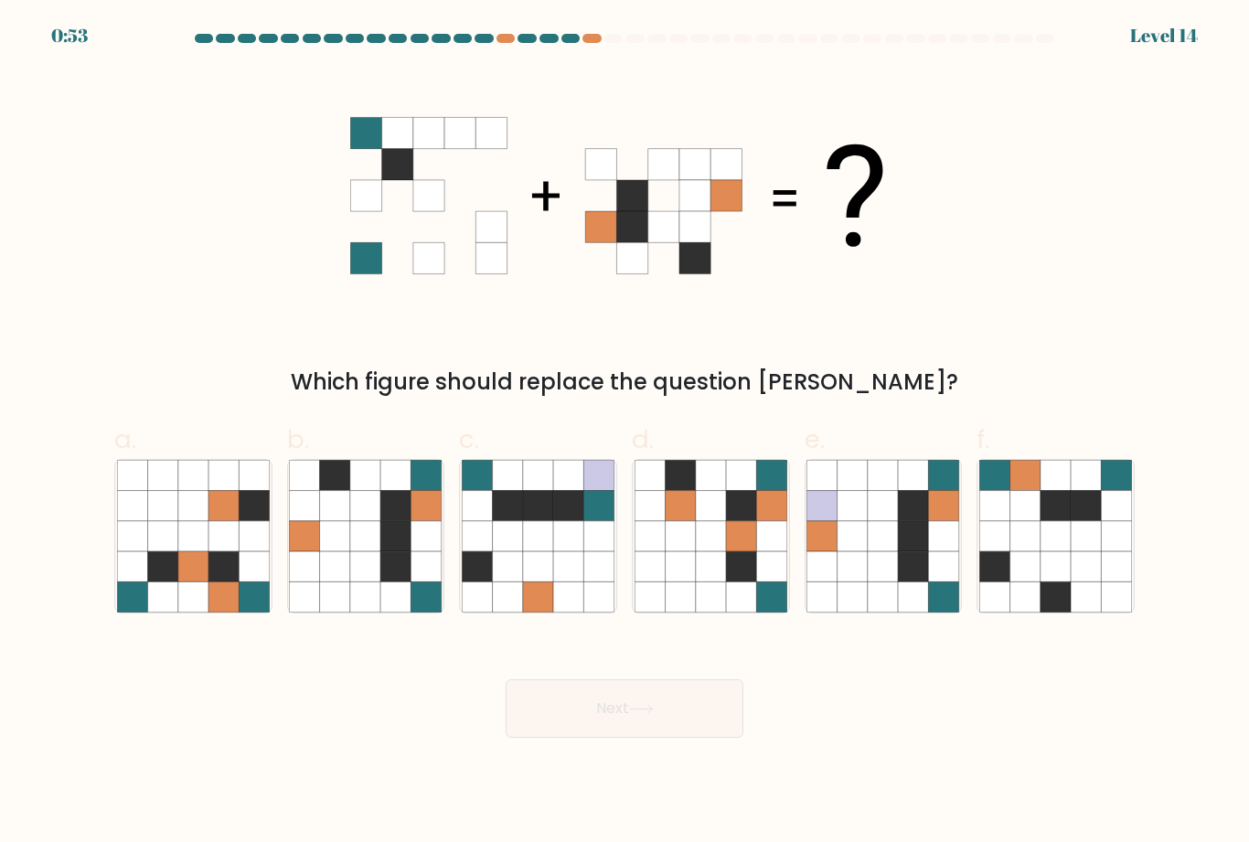
click at [327, 611] on icon at bounding box center [335, 596] width 30 height 30
click at [624, 433] on input "b." at bounding box center [624, 427] width 1 height 12
radio input "true"
click at [622, 738] on button "Next" at bounding box center [624, 708] width 238 height 58
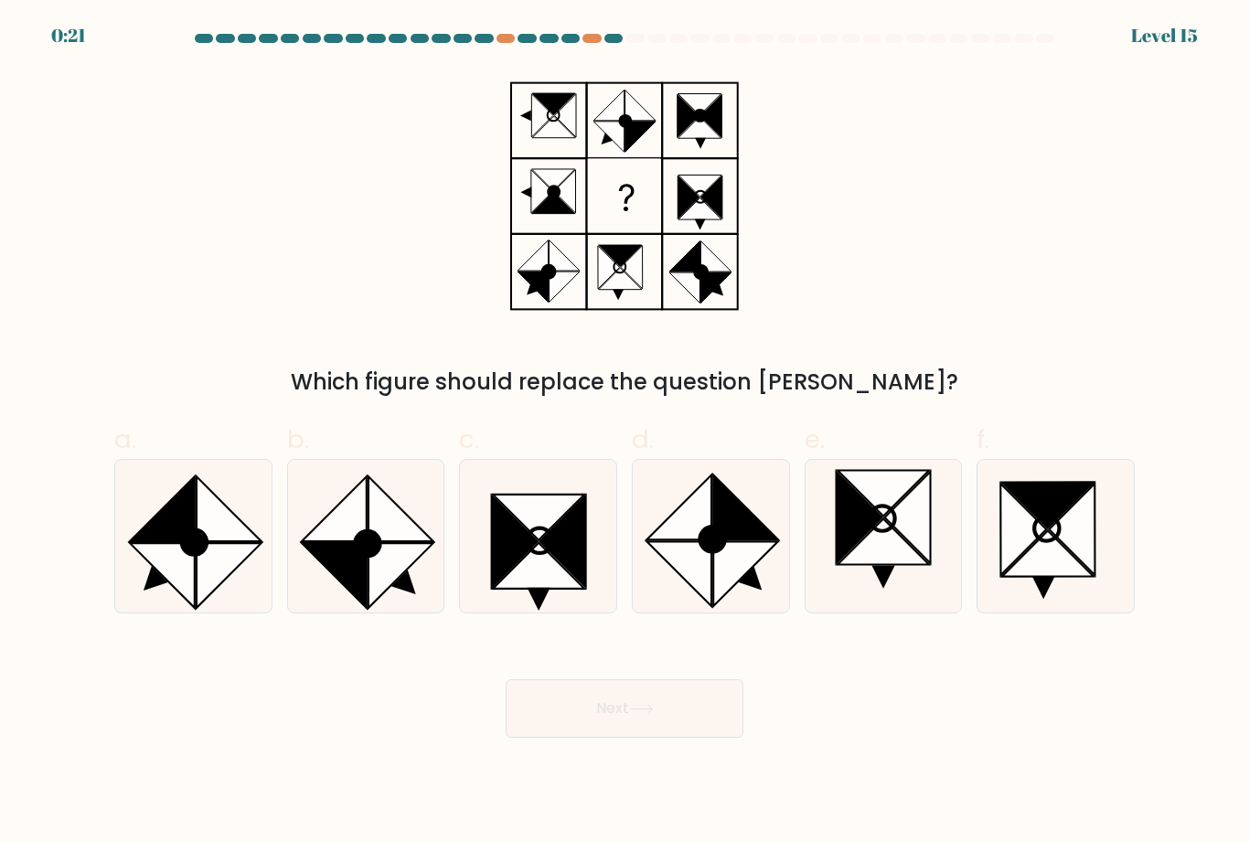
click at [384, 583] on icon at bounding box center [400, 575] width 65 height 65
click at [624, 433] on input "b." at bounding box center [624, 427] width 1 height 12
radio input "true"
click at [659, 700] on button "Next" at bounding box center [624, 708] width 238 height 58
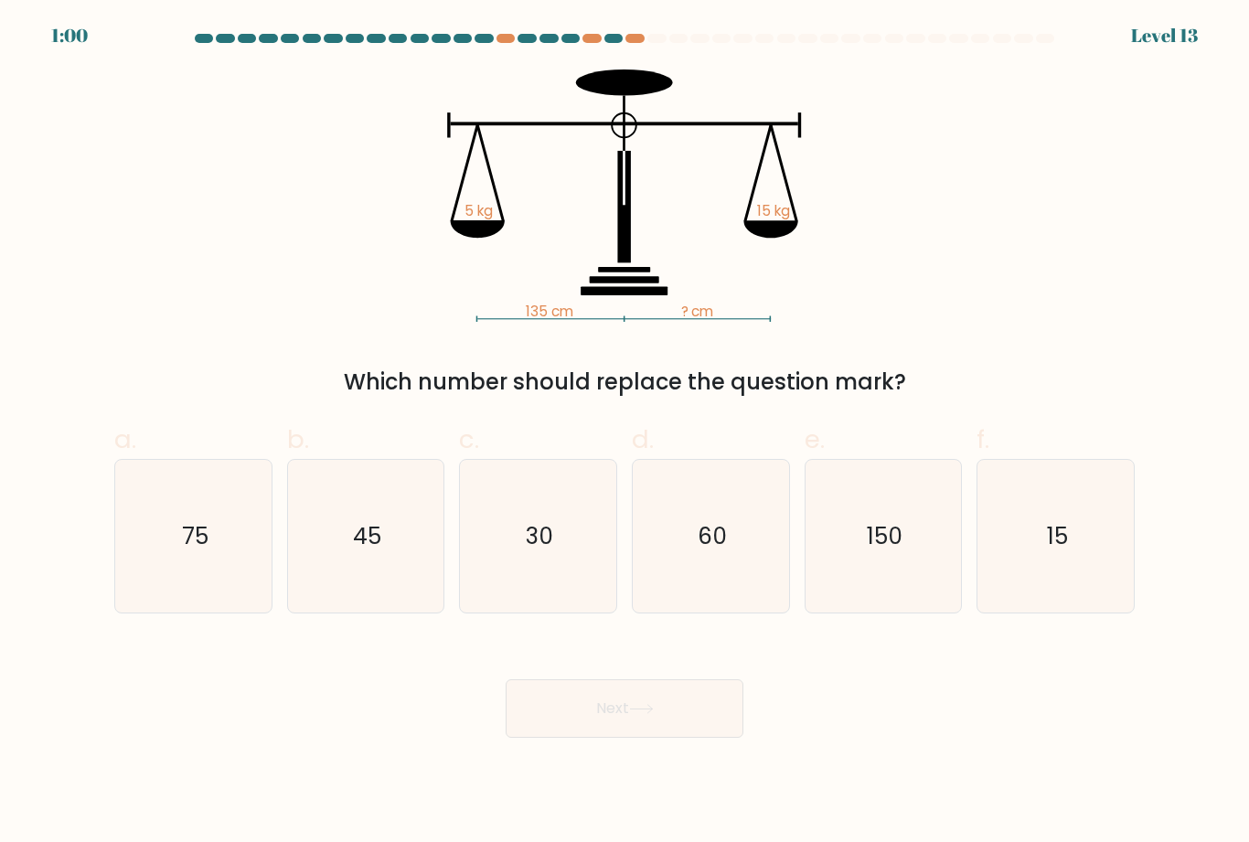
click at [862, 435] on div "a. 75 b. 45 c." at bounding box center [624, 509] width 1035 height 207
click at [393, 559] on icon "45" at bounding box center [365, 536] width 153 height 153
click at [624, 433] on input "b. 45" at bounding box center [624, 427] width 1 height 12
radio input "true"
click at [708, 738] on button "Next" at bounding box center [624, 708] width 238 height 58
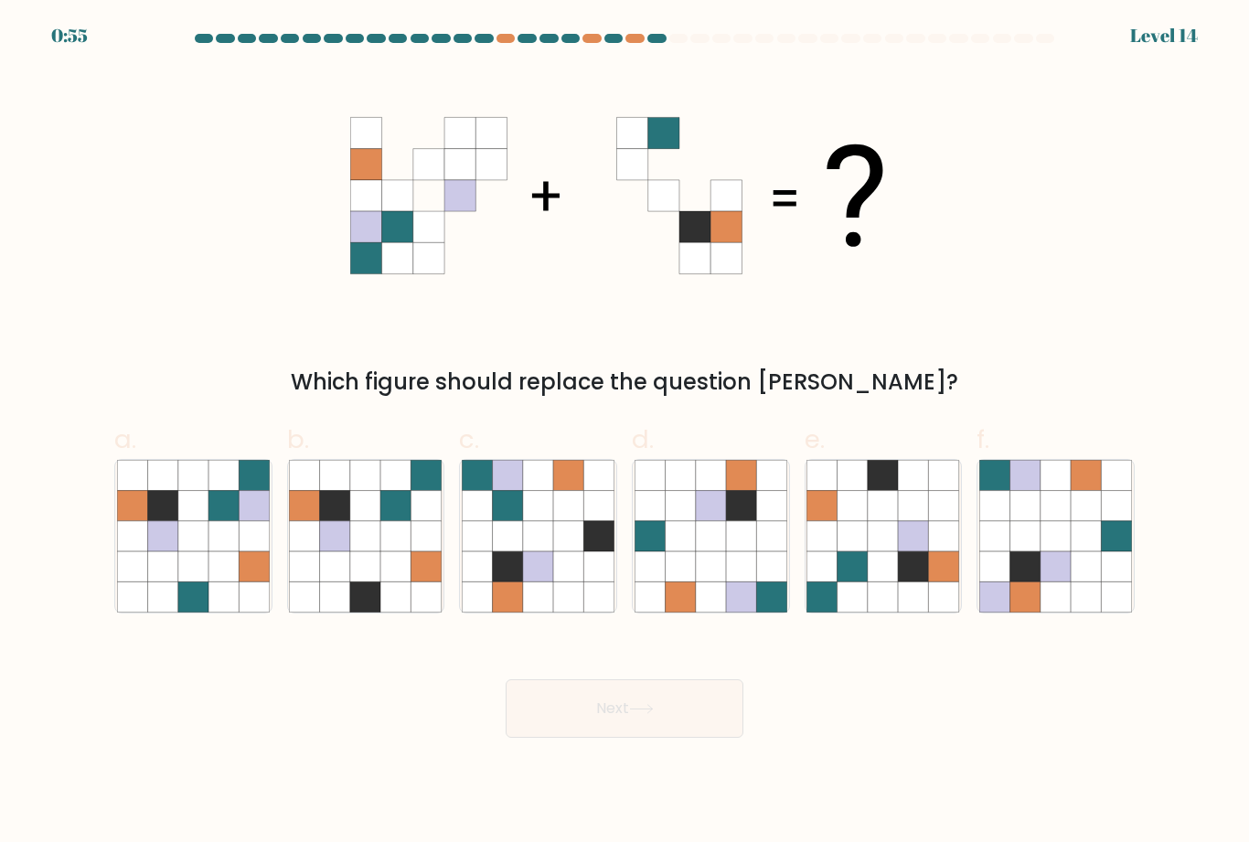
click at [162, 551] on icon at bounding box center [162, 536] width 30 height 30
click at [624, 433] on input "a." at bounding box center [624, 427] width 1 height 12
radio input "true"
click at [611, 738] on button "Next" at bounding box center [624, 708] width 238 height 58
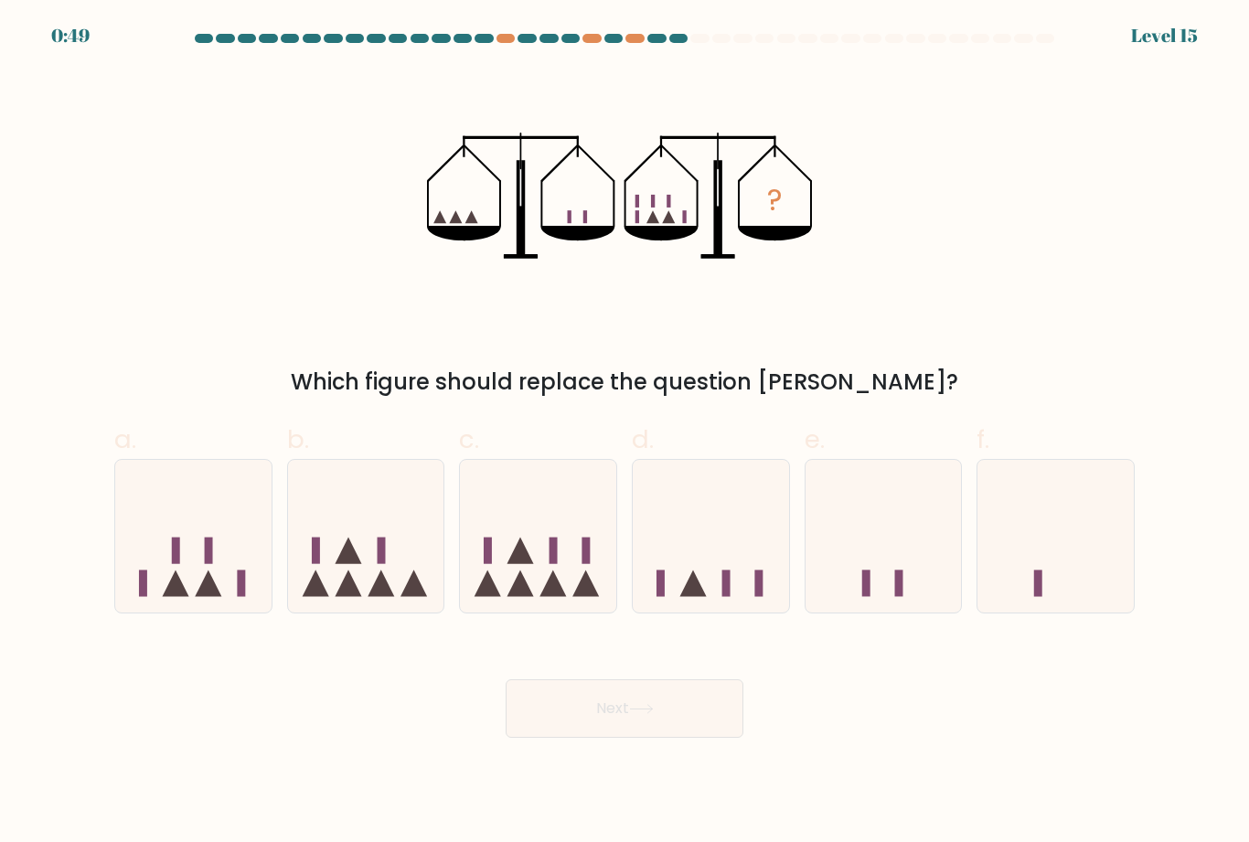
click at [557, 540] on icon at bounding box center [538, 536] width 156 height 129
click at [624, 433] on input "c." at bounding box center [624, 427] width 1 height 12
radio input "true"
click at [587, 738] on button "Next" at bounding box center [624, 708] width 238 height 58
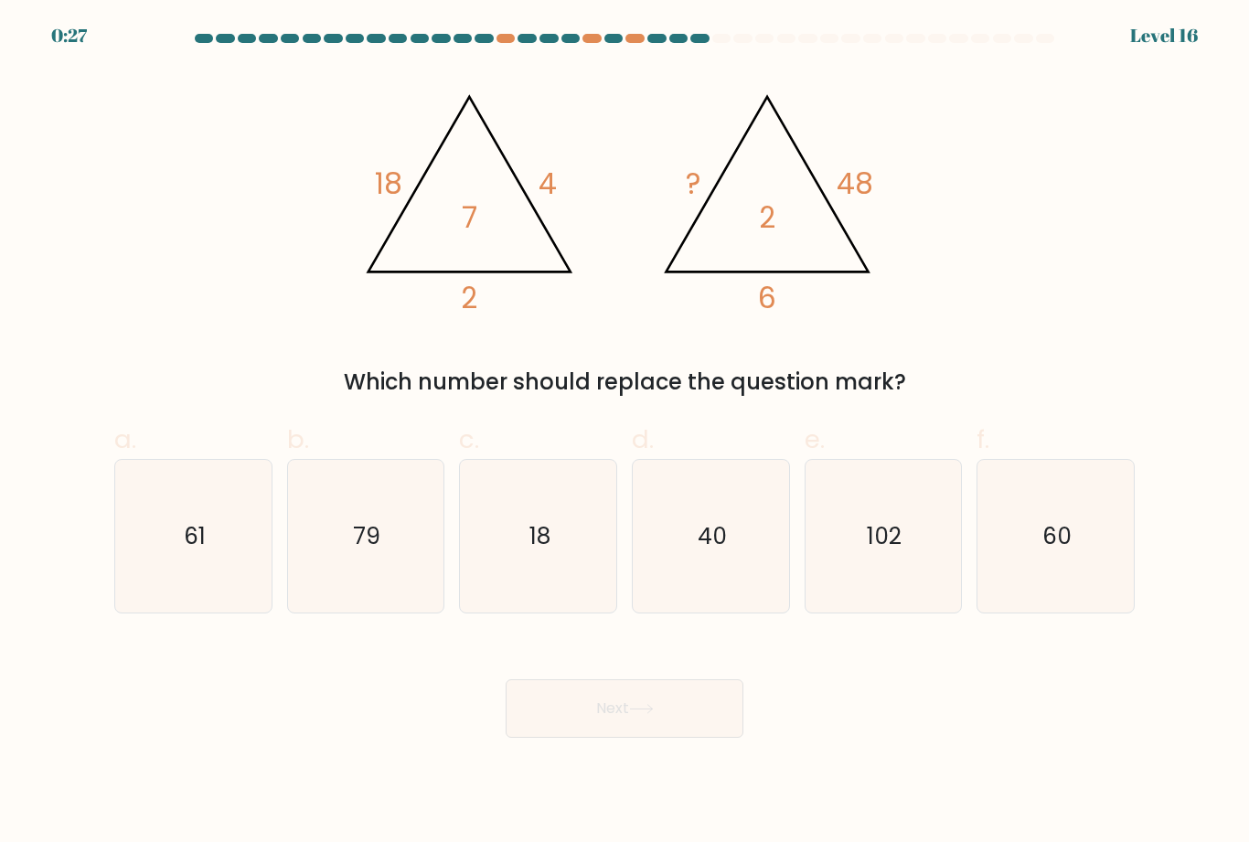
click at [1042, 592] on icon "60" at bounding box center [1055, 536] width 153 height 153
click at [625, 433] on input "f. 60" at bounding box center [624, 427] width 1 height 12
radio input "true"
click at [726, 722] on button "Next" at bounding box center [624, 708] width 238 height 58
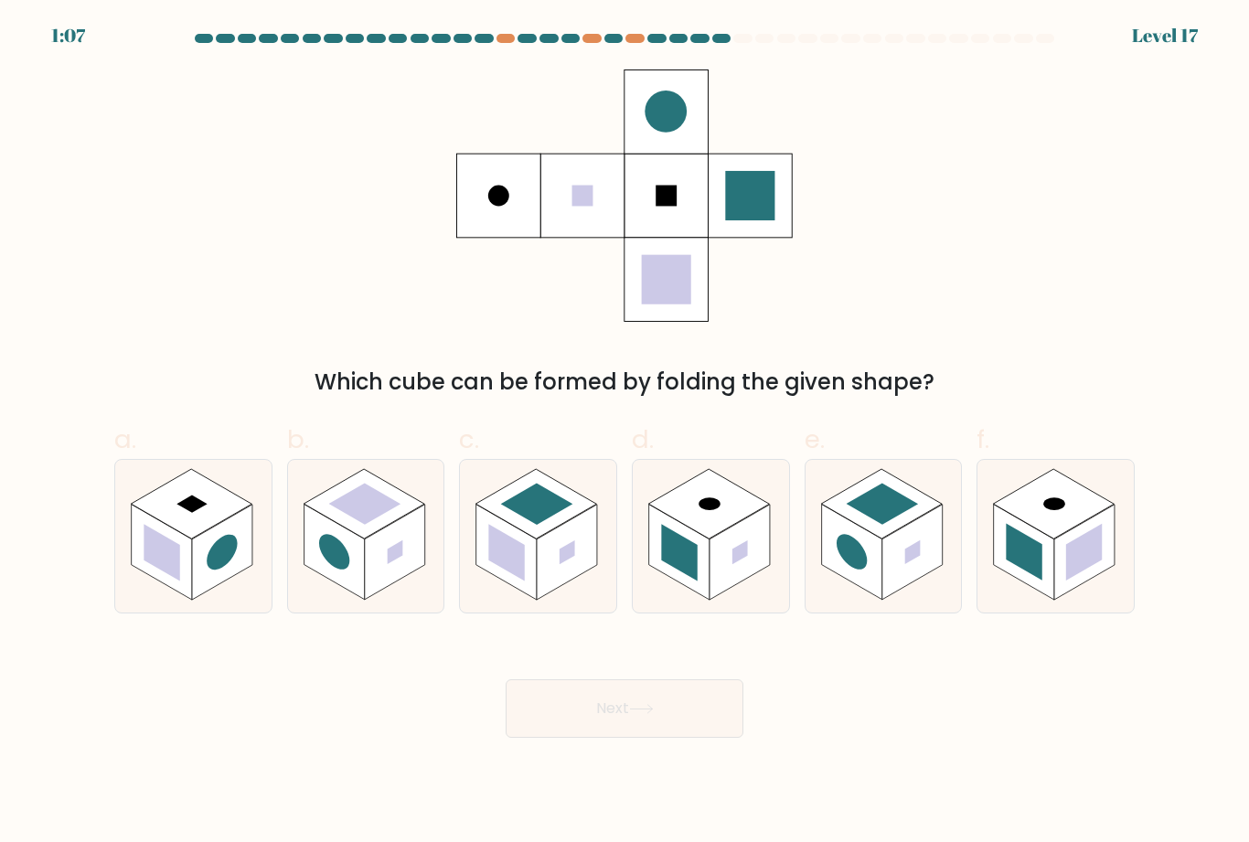
click at [97, 268] on form at bounding box center [624, 386] width 1249 height 704
click at [154, 542] on rect at bounding box center [162, 552] width 60 height 96
click at [624, 433] on input "a." at bounding box center [624, 427] width 1 height 12
radio input "true"
click at [635, 738] on button "Next" at bounding box center [624, 708] width 238 height 58
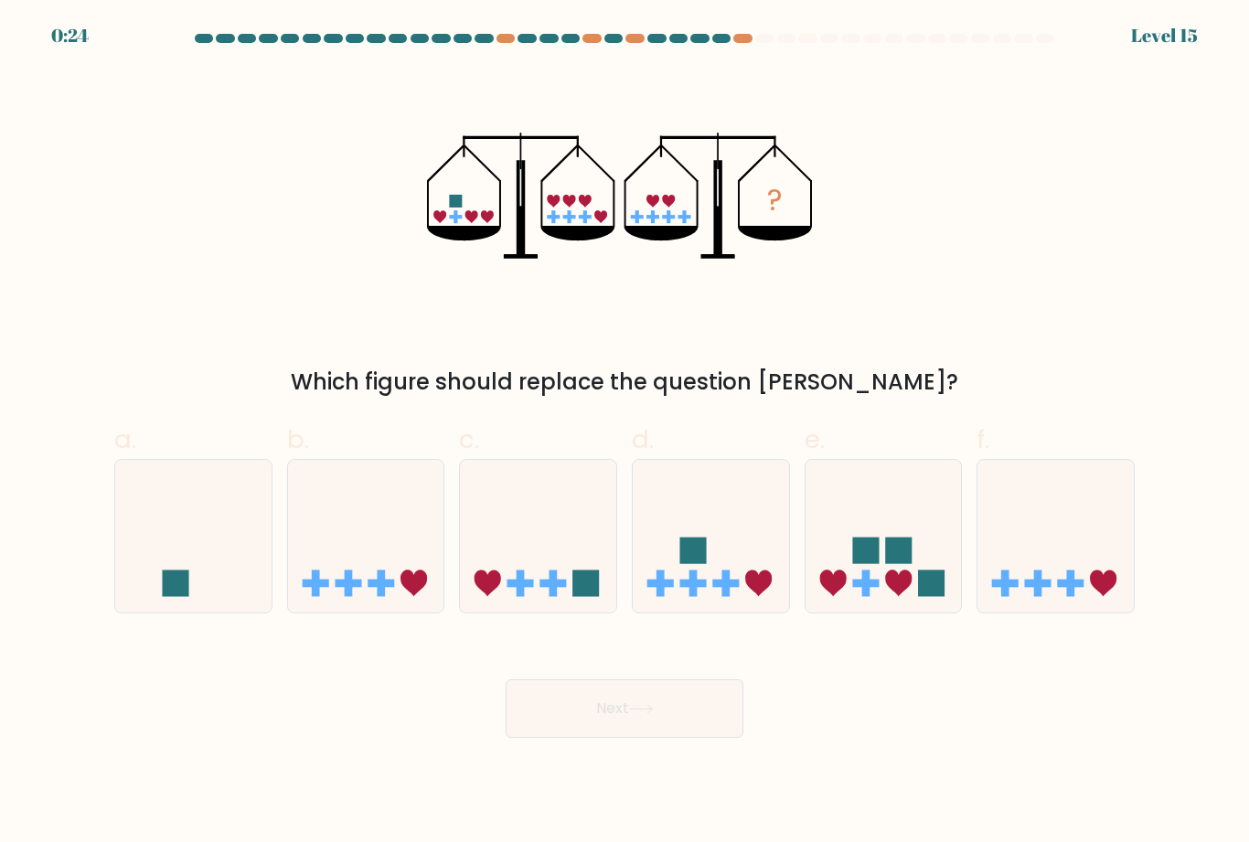
click at [189, 563] on icon at bounding box center [193, 536] width 156 height 129
click at [624, 433] on input "a." at bounding box center [624, 427] width 1 height 12
radio input "true"
click at [648, 703] on button "Next" at bounding box center [624, 708] width 238 height 58
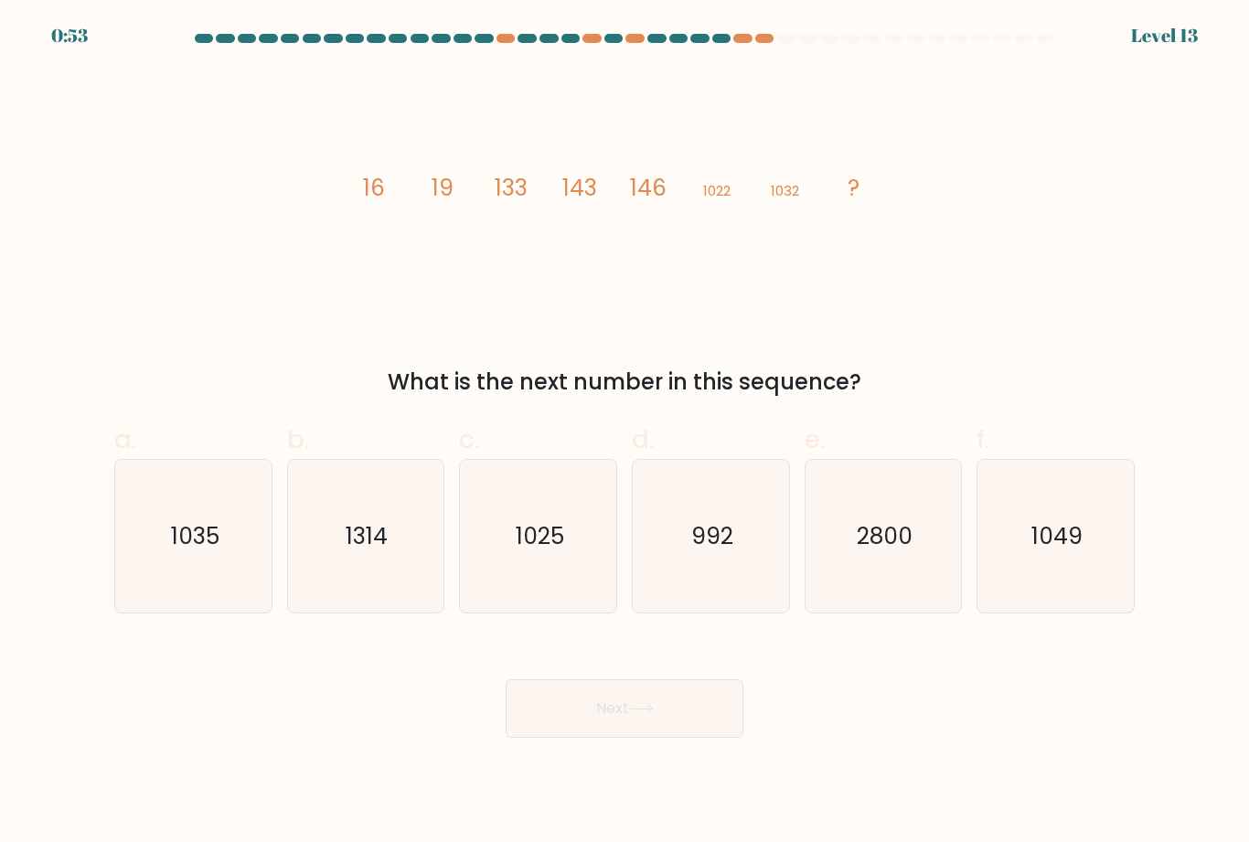
click at [396, 579] on icon "1314" at bounding box center [365, 536] width 153 height 153
click at [624, 433] on input "b. 1314" at bounding box center [624, 427] width 1 height 12
radio input "true"
click at [518, 708] on button "Next" at bounding box center [624, 708] width 238 height 58
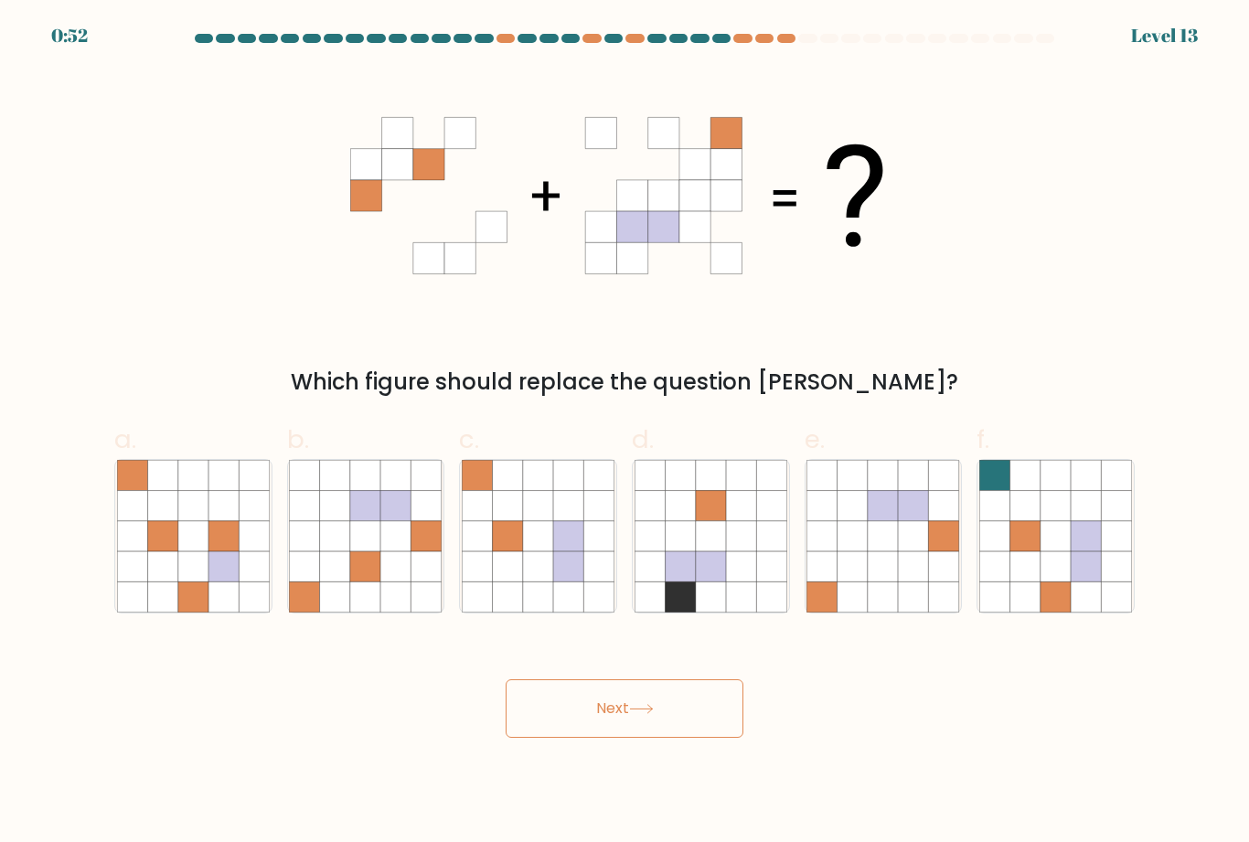
click at [530, 730] on button "Next" at bounding box center [624, 708] width 238 height 58
click at [364, 602] on icon at bounding box center [365, 596] width 30 height 30
click at [624, 433] on input "b." at bounding box center [624, 427] width 1 height 12
radio input "true"
click at [575, 733] on button "Next" at bounding box center [624, 708] width 238 height 58
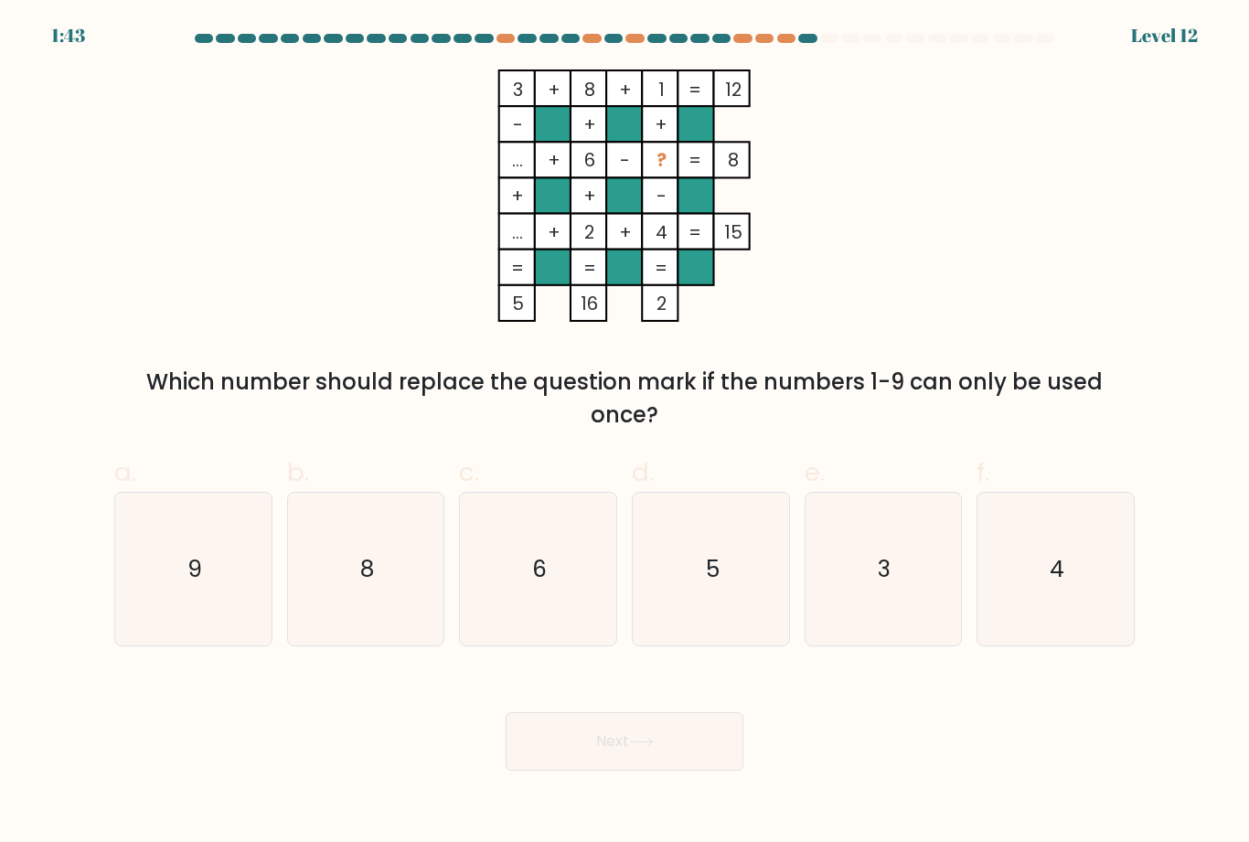
click at [717, 569] on icon "5" at bounding box center [710, 569] width 153 height 153
click at [625, 433] on input "d. 5" at bounding box center [624, 427] width 1 height 12
radio input "true"
click at [679, 758] on button "Next" at bounding box center [624, 741] width 238 height 58
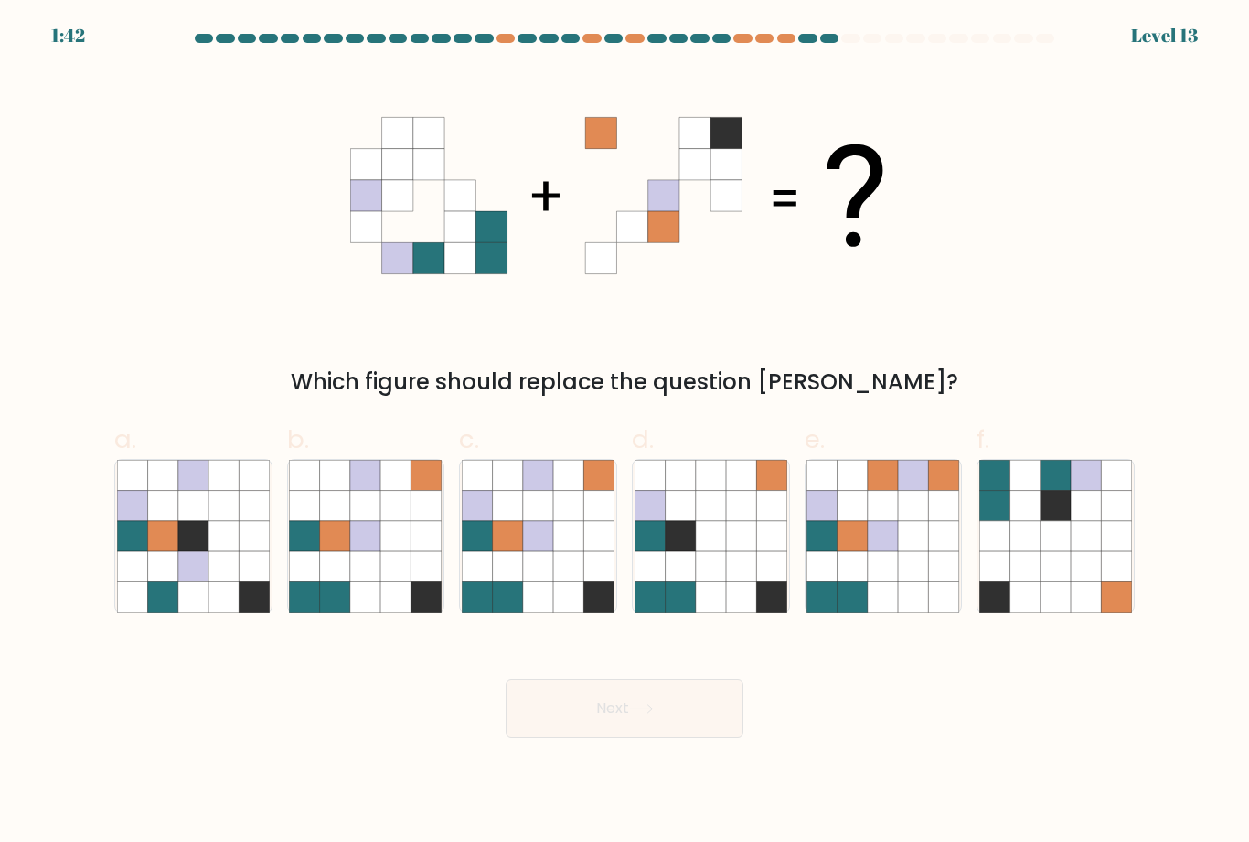
click at [704, 782] on body "1:42 Level 13" at bounding box center [624, 421] width 1249 height 842
click at [498, 611] on icon at bounding box center [508, 596] width 30 height 30
click at [624, 433] on input "c." at bounding box center [624, 427] width 1 height 12
radio input "true"
click at [587, 738] on button "Next" at bounding box center [624, 708] width 238 height 58
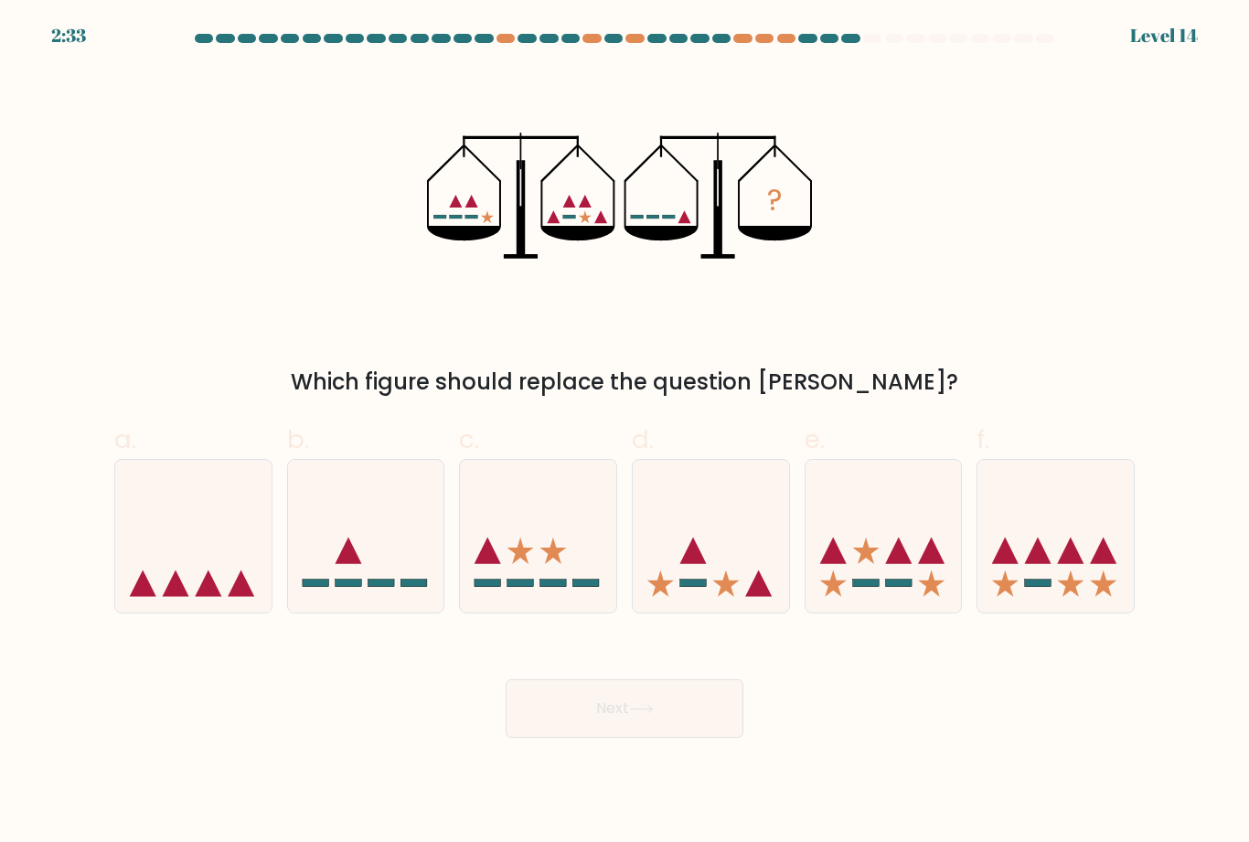
click at [160, 544] on icon at bounding box center [193, 536] width 156 height 129
click at [624, 433] on input "a." at bounding box center [624, 427] width 1 height 12
radio input "true"
click at [675, 738] on button "Next" at bounding box center [624, 708] width 238 height 58
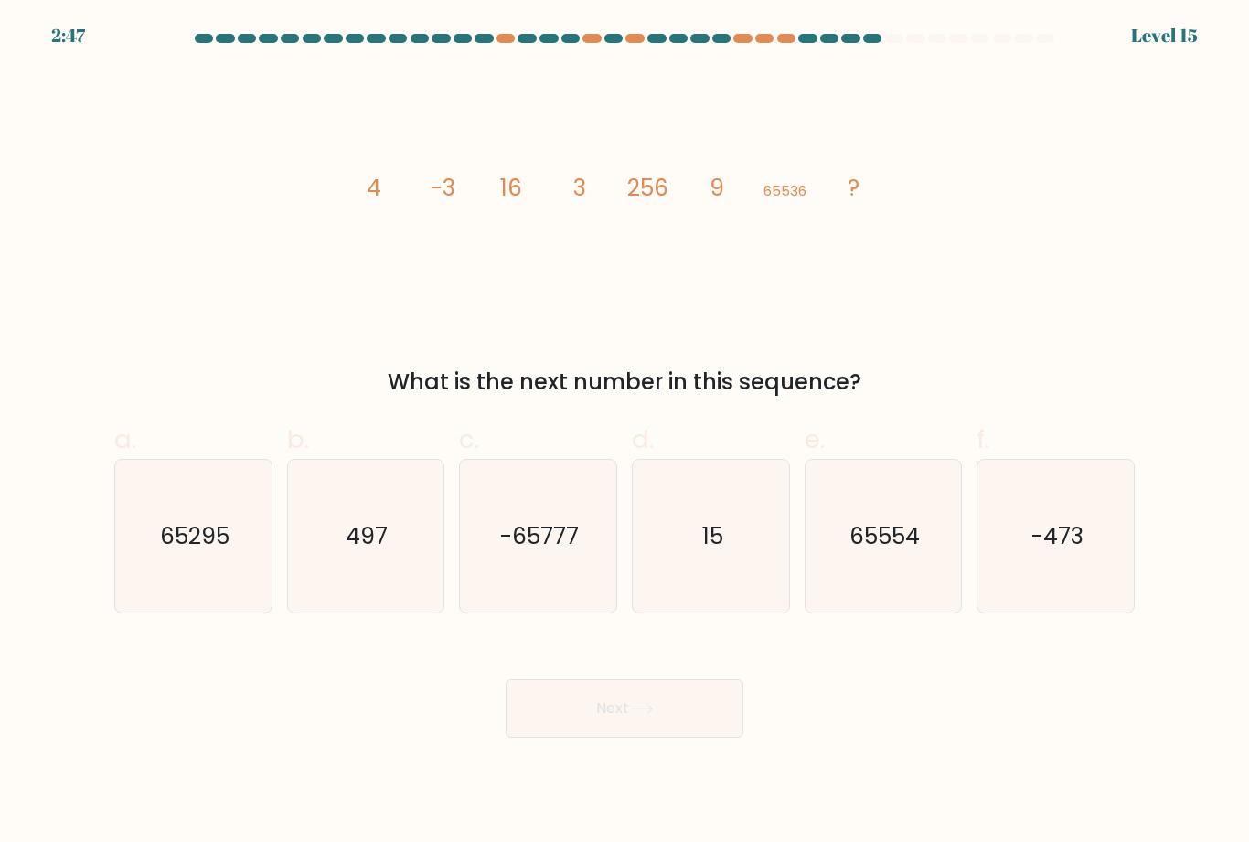
click at [719, 574] on icon "15" at bounding box center [710, 536] width 153 height 153
click at [625, 433] on input "d. 15" at bounding box center [624, 427] width 1 height 12
radio input "true"
click at [642, 738] on button "Next" at bounding box center [624, 708] width 238 height 58
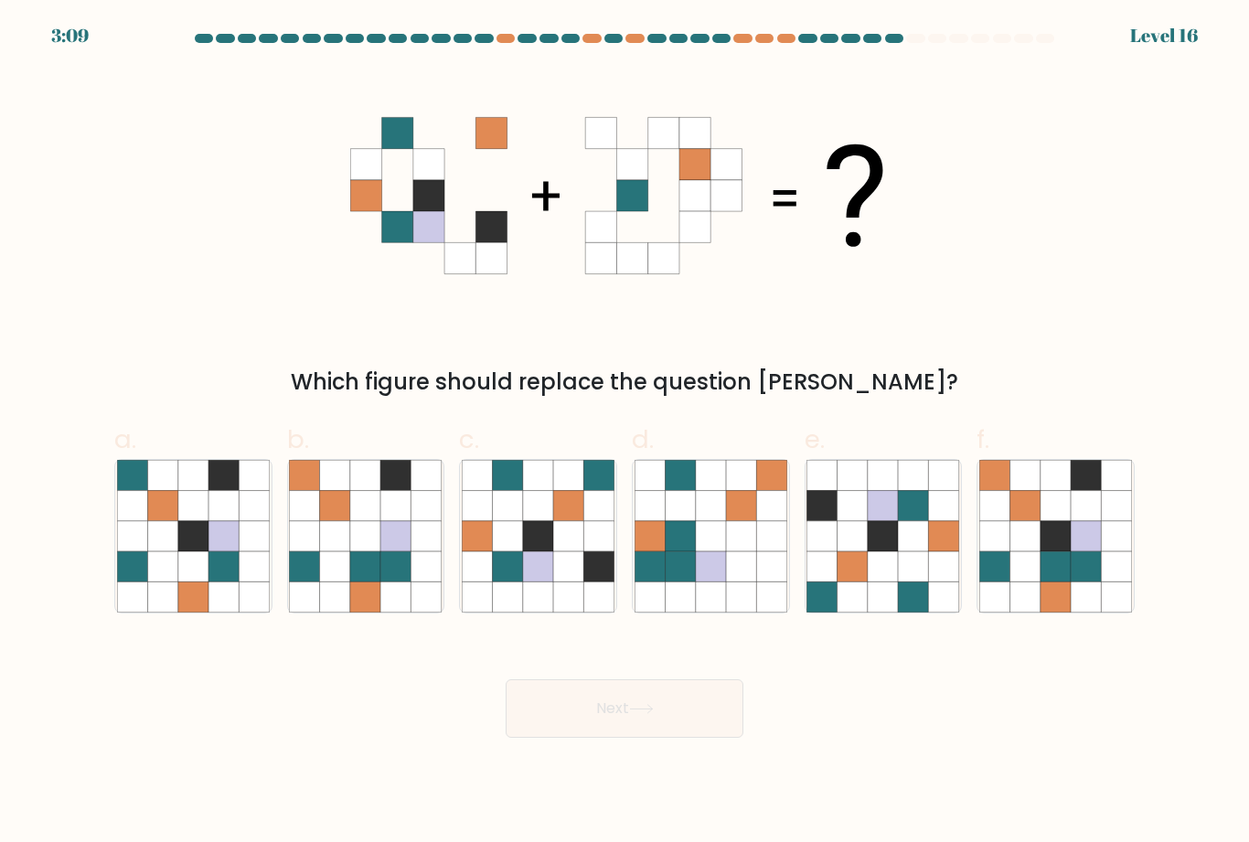
click at [1032, 611] on icon at bounding box center [1025, 596] width 30 height 30
click at [625, 433] on input "f." at bounding box center [624, 427] width 1 height 12
radio input "true"
click at [699, 738] on button "Next" at bounding box center [624, 708] width 238 height 58
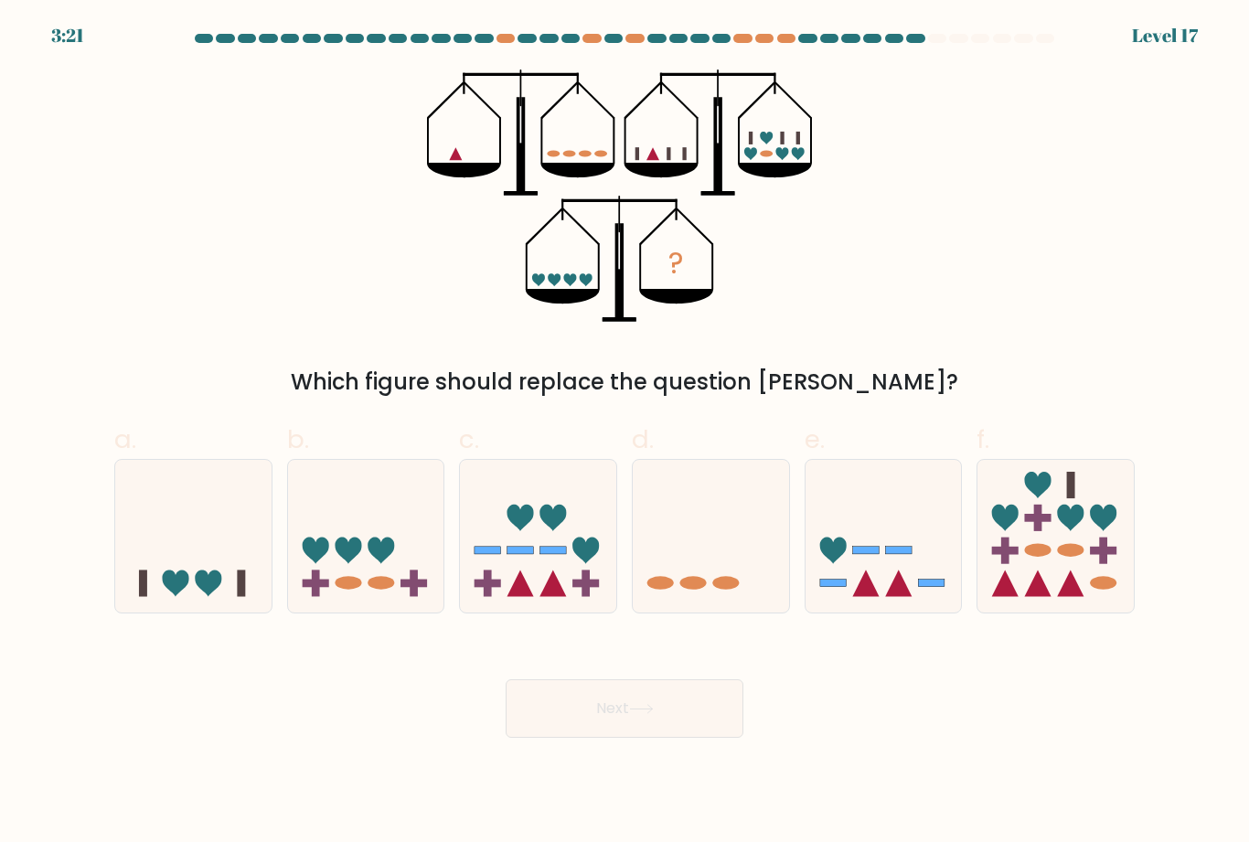
click at [710, 562] on icon at bounding box center [710, 536] width 156 height 129
click at [625, 433] on input "d." at bounding box center [624, 427] width 1 height 12
radio input "true"
click at [611, 726] on button "Next" at bounding box center [624, 708] width 238 height 58
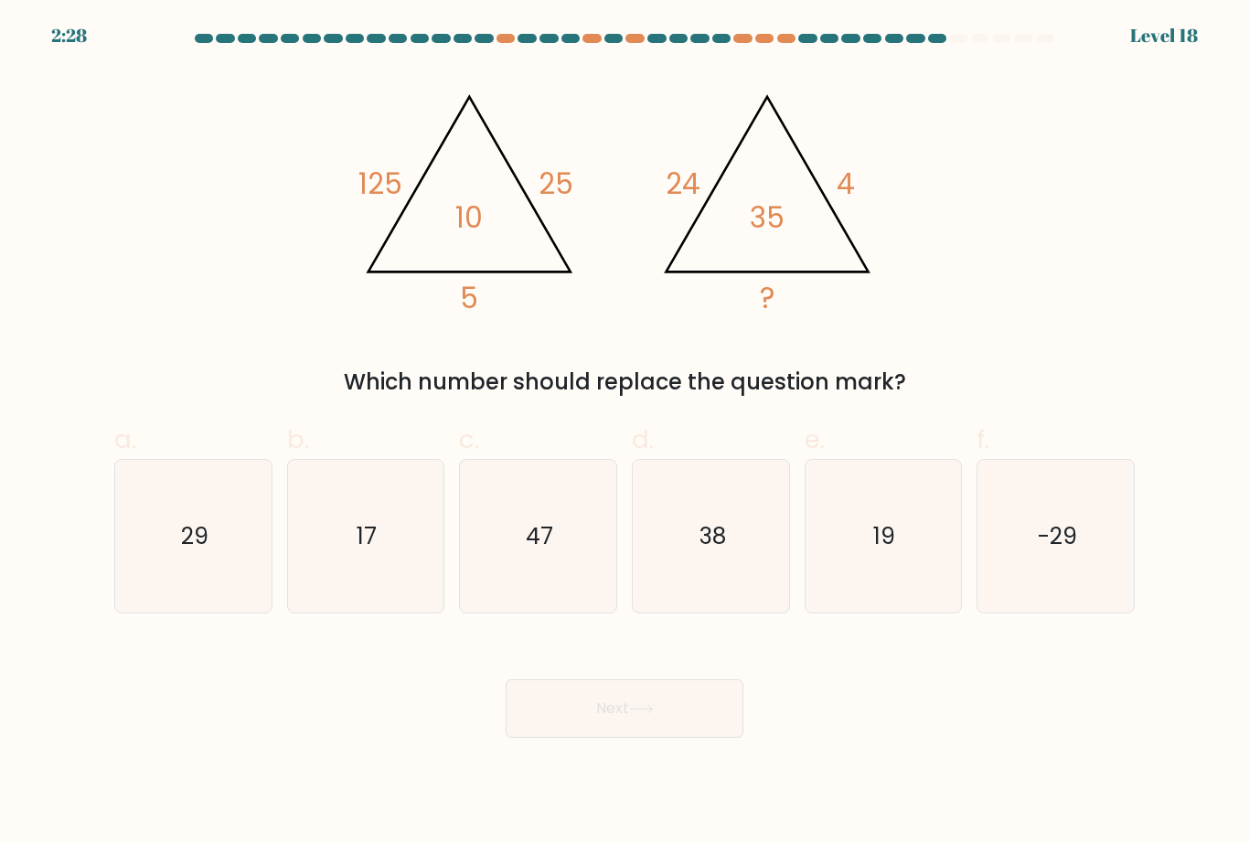
click at [727, 599] on icon "38" at bounding box center [710, 536] width 153 height 153
click at [625, 433] on input "d. 38" at bounding box center [624, 427] width 1 height 12
radio input "true"
click at [654, 738] on button "Next" at bounding box center [624, 708] width 238 height 58
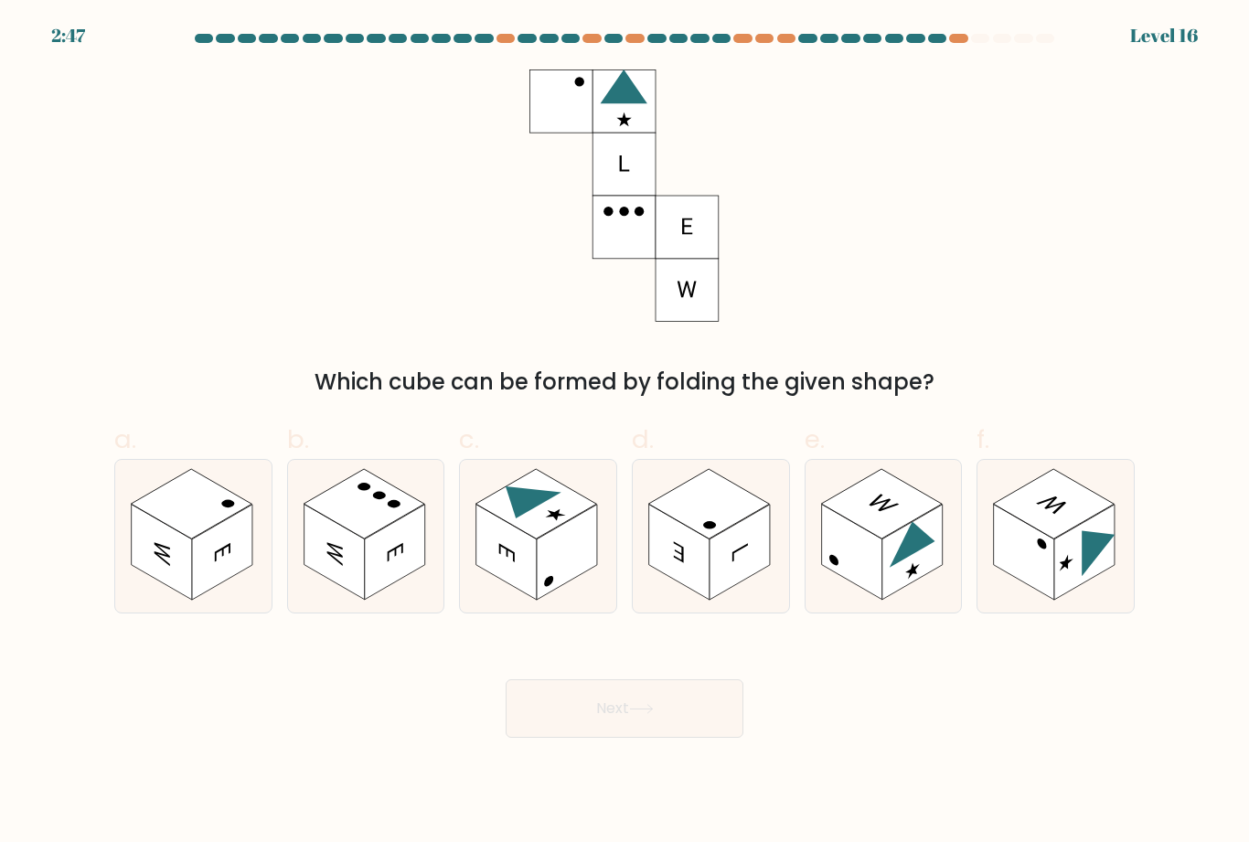
click at [401, 602] on icon at bounding box center [366, 536] width 156 height 153
click at [624, 433] on input "b." at bounding box center [624, 427] width 1 height 12
radio input "true"
click at [547, 738] on button "Next" at bounding box center [624, 708] width 238 height 58
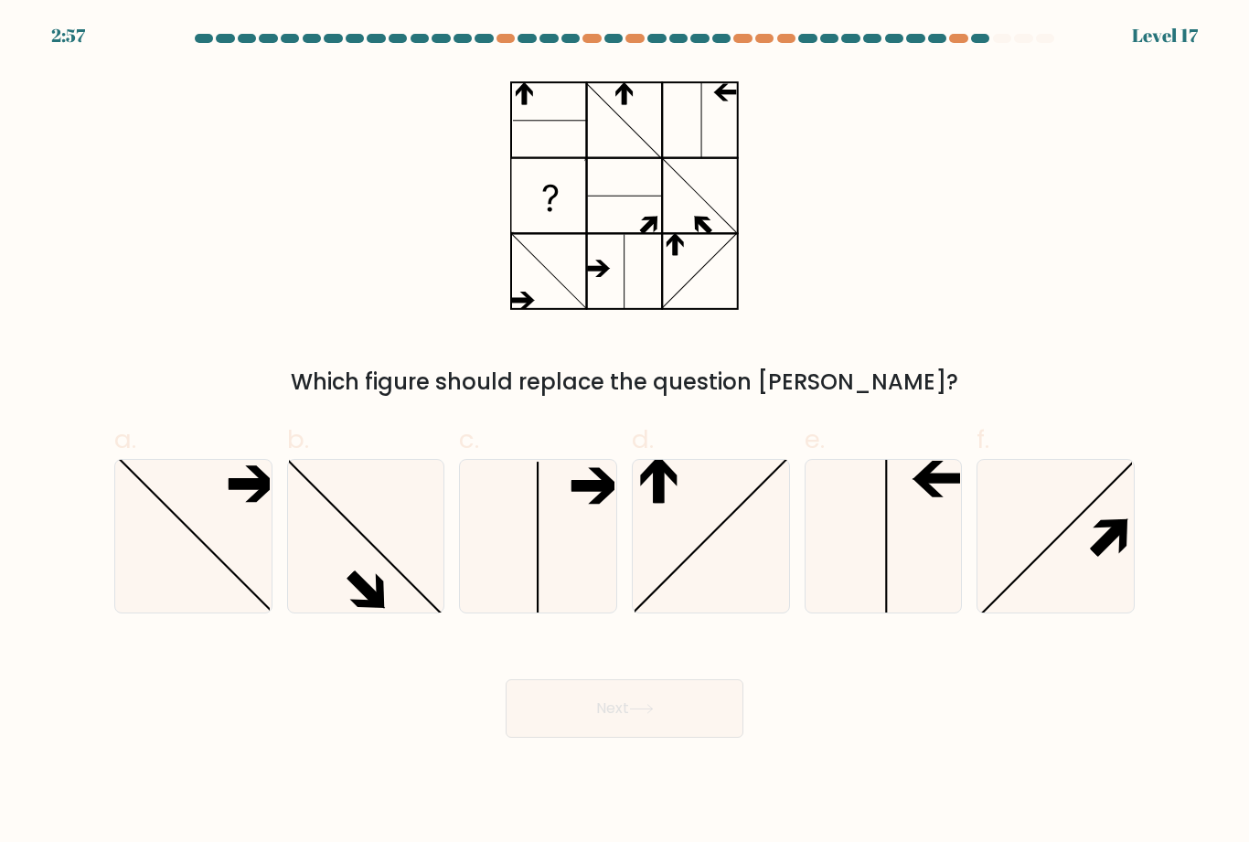
click at [234, 590] on icon at bounding box center [193, 536] width 153 height 153
click at [624, 433] on input "a." at bounding box center [624, 427] width 1 height 12
radio input "true"
click at [621, 738] on button "Next" at bounding box center [624, 708] width 238 height 58
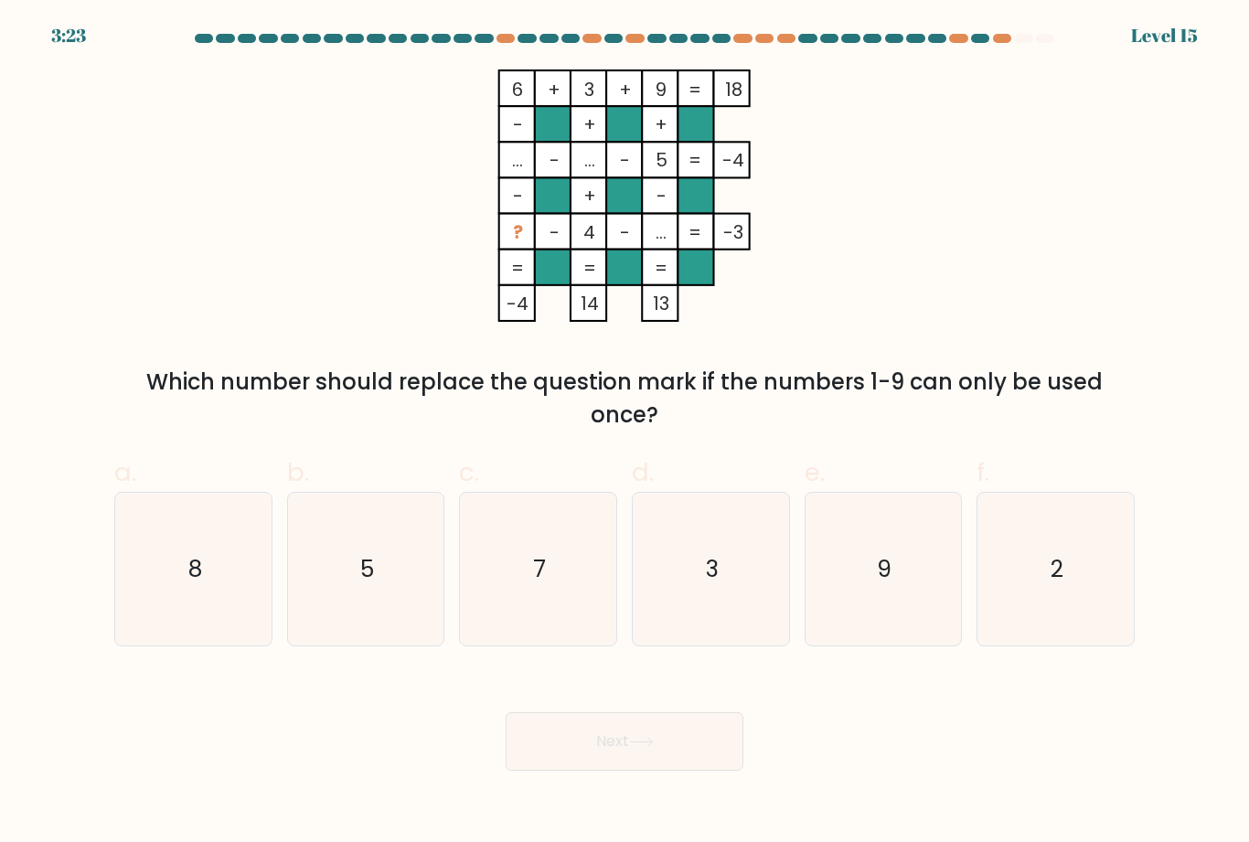
click at [1128, 626] on icon "2" at bounding box center [1055, 569] width 153 height 153
click at [625, 433] on input "f. 2" at bounding box center [624, 427] width 1 height 12
radio input "true"
click at [739, 768] on button "Next" at bounding box center [624, 741] width 238 height 58
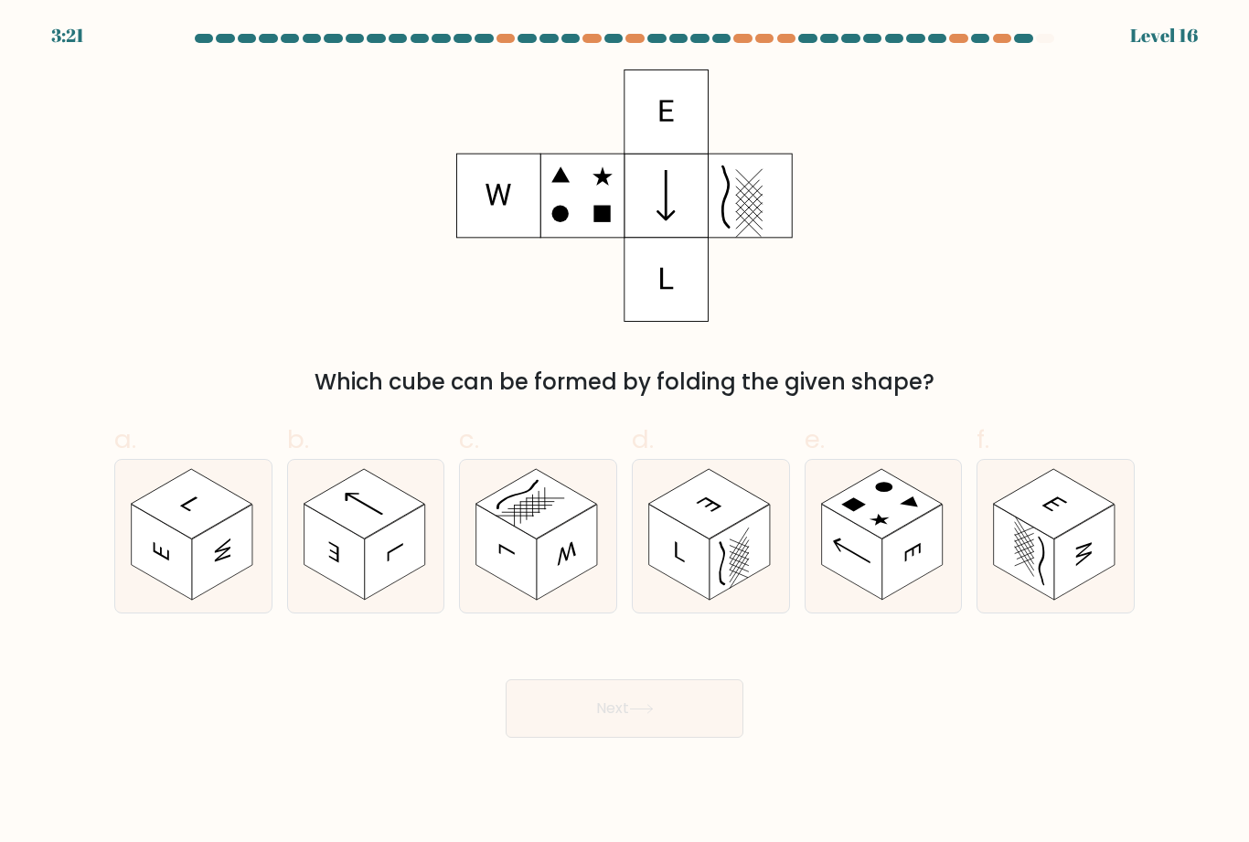
click at [652, 738] on button "Next" at bounding box center [624, 708] width 238 height 58
click at [916, 731] on div "Next" at bounding box center [624, 686] width 1042 height 102
click at [933, 599] on icon at bounding box center [883, 536] width 156 height 153
click at [625, 433] on input "e." at bounding box center [624, 427] width 1 height 12
radio input "true"
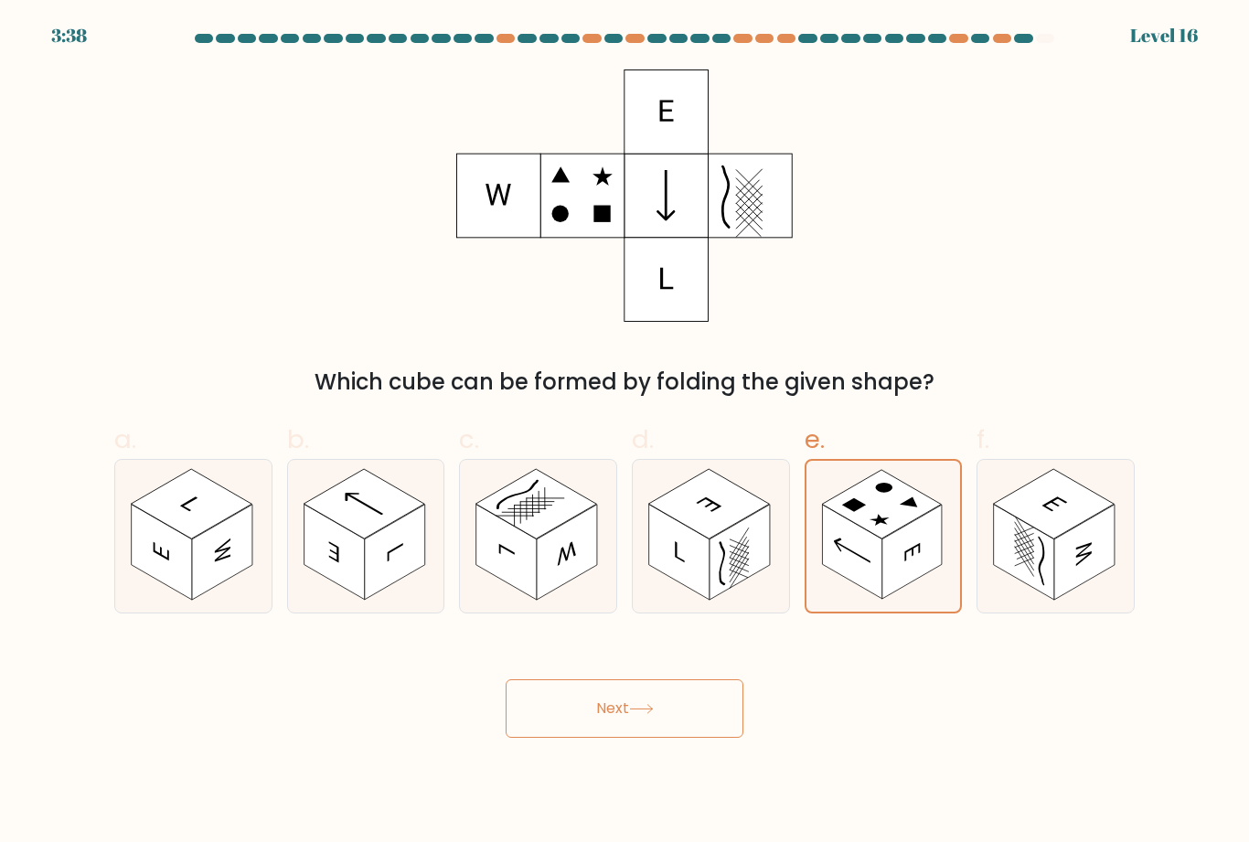
click at [684, 738] on button "Next" at bounding box center [624, 708] width 238 height 58
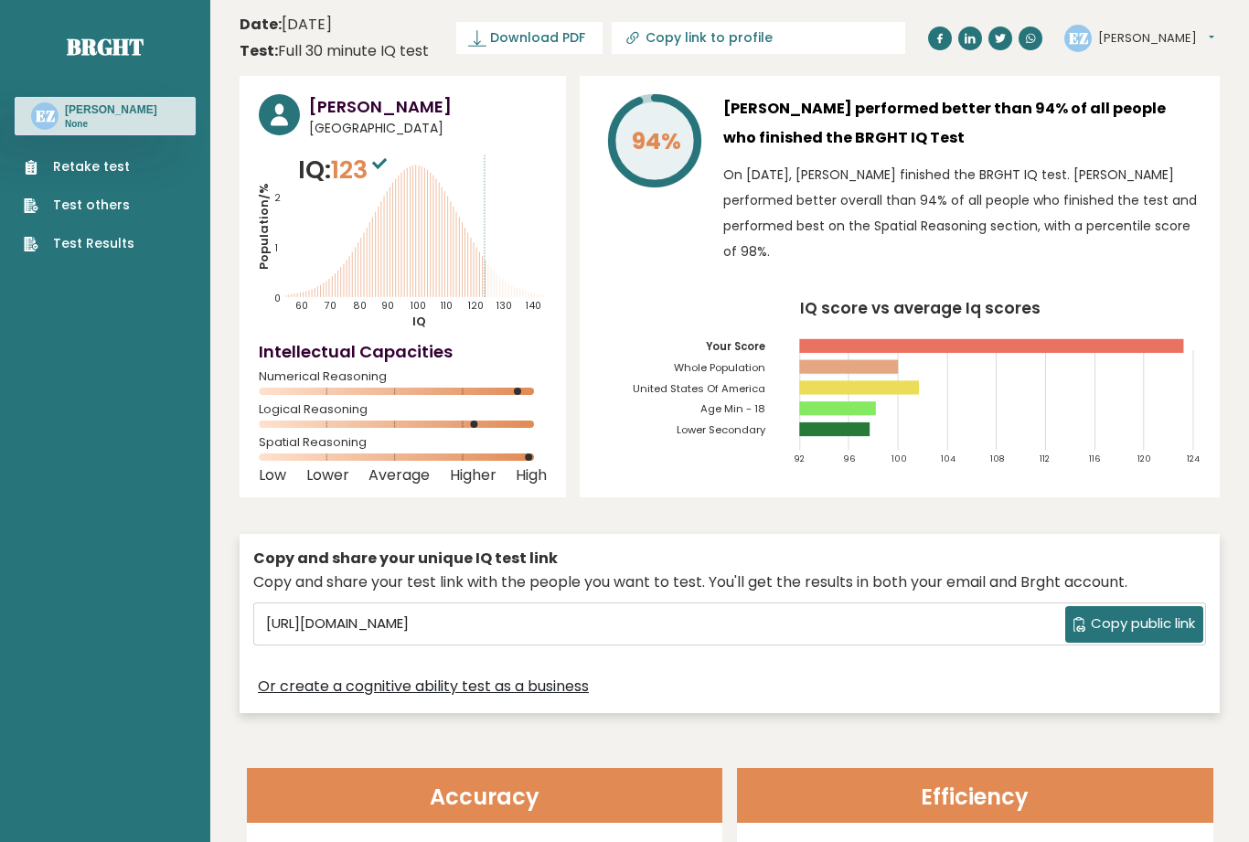
click at [72, 175] on link "Retake test" at bounding box center [79, 166] width 111 height 19
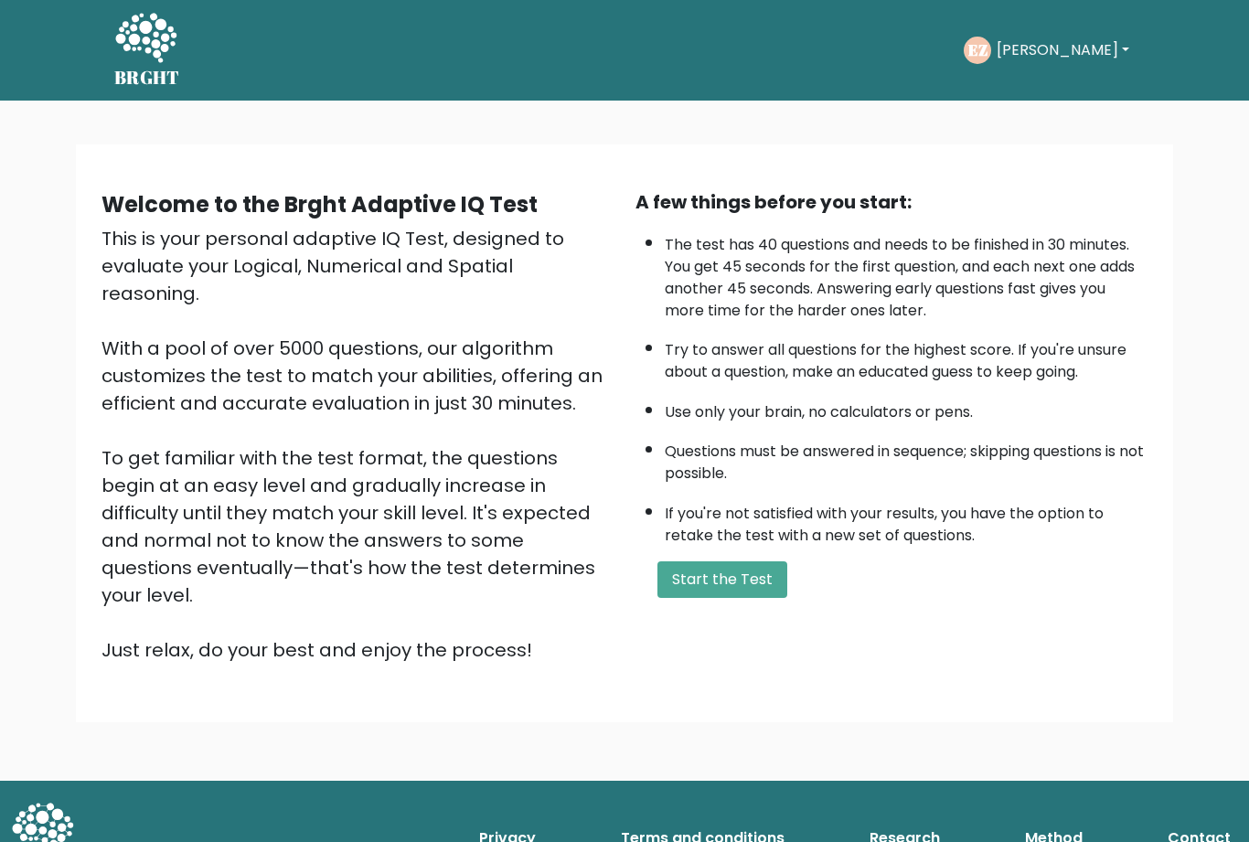
click at [745, 561] on button "Start the Test" at bounding box center [722, 579] width 130 height 37
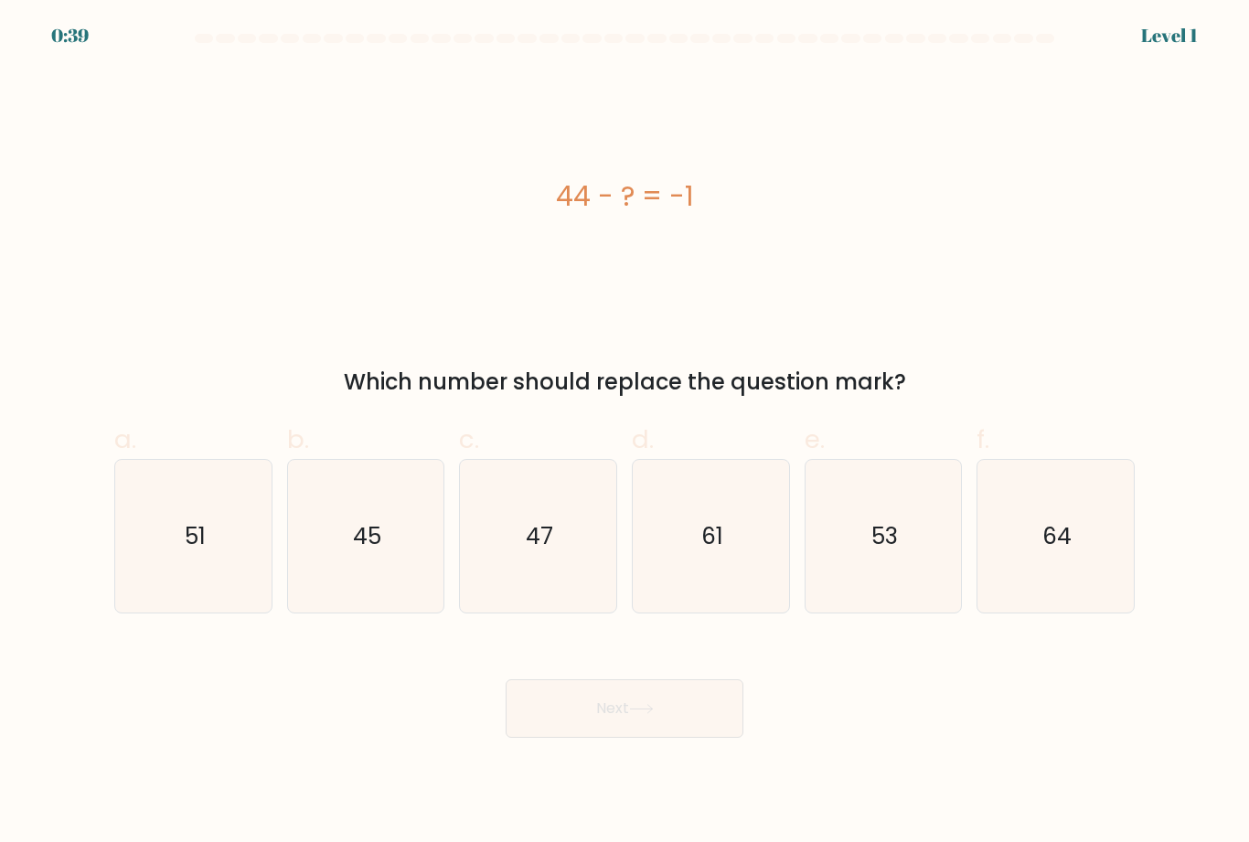
click at [383, 562] on icon "45" at bounding box center [365, 536] width 153 height 153
click at [624, 433] on input "b. 45" at bounding box center [624, 427] width 1 height 12
radio input "true"
click at [611, 734] on button "Next" at bounding box center [624, 708] width 238 height 58
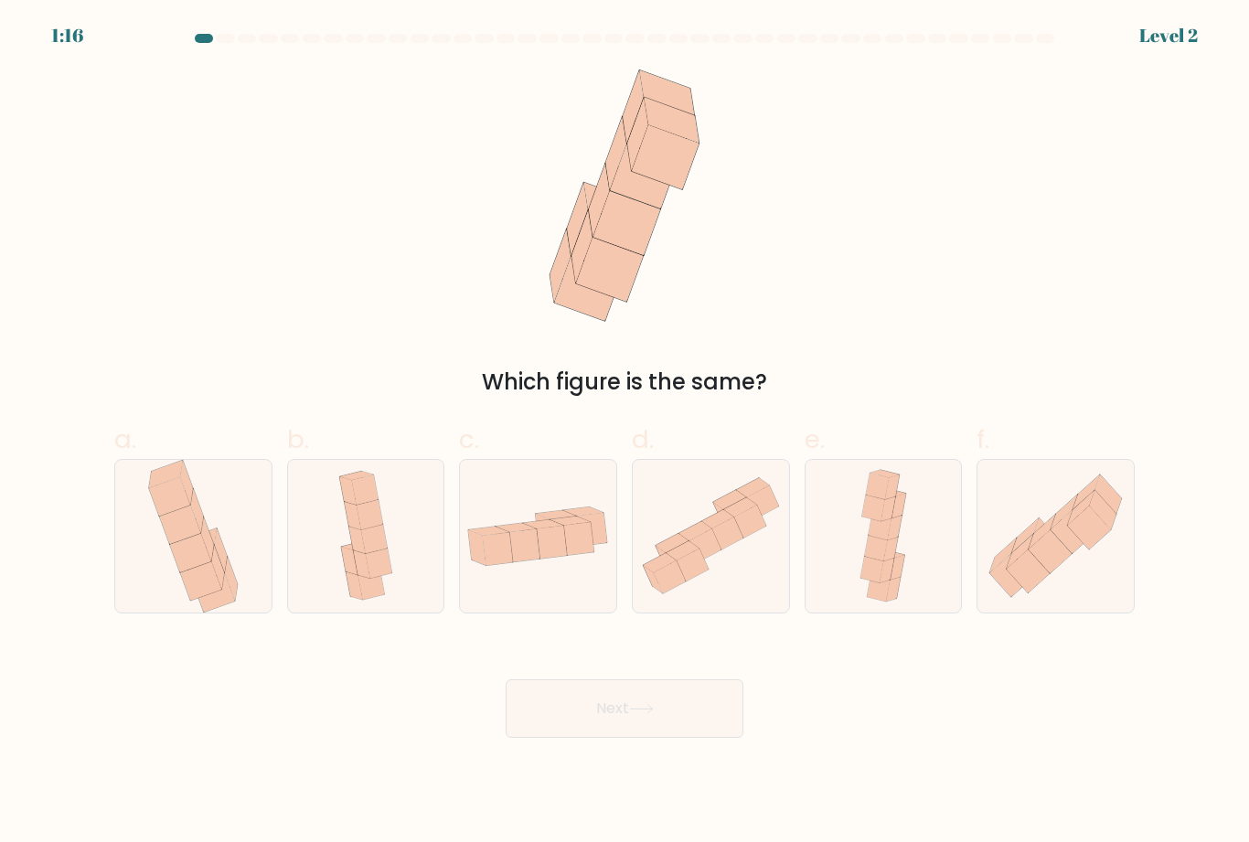
click at [1060, 595] on icon at bounding box center [1055, 535] width 156 height 137
click at [625, 433] on input "f." at bounding box center [624, 427] width 1 height 12
radio input "true"
click at [648, 738] on button "Next" at bounding box center [624, 708] width 238 height 58
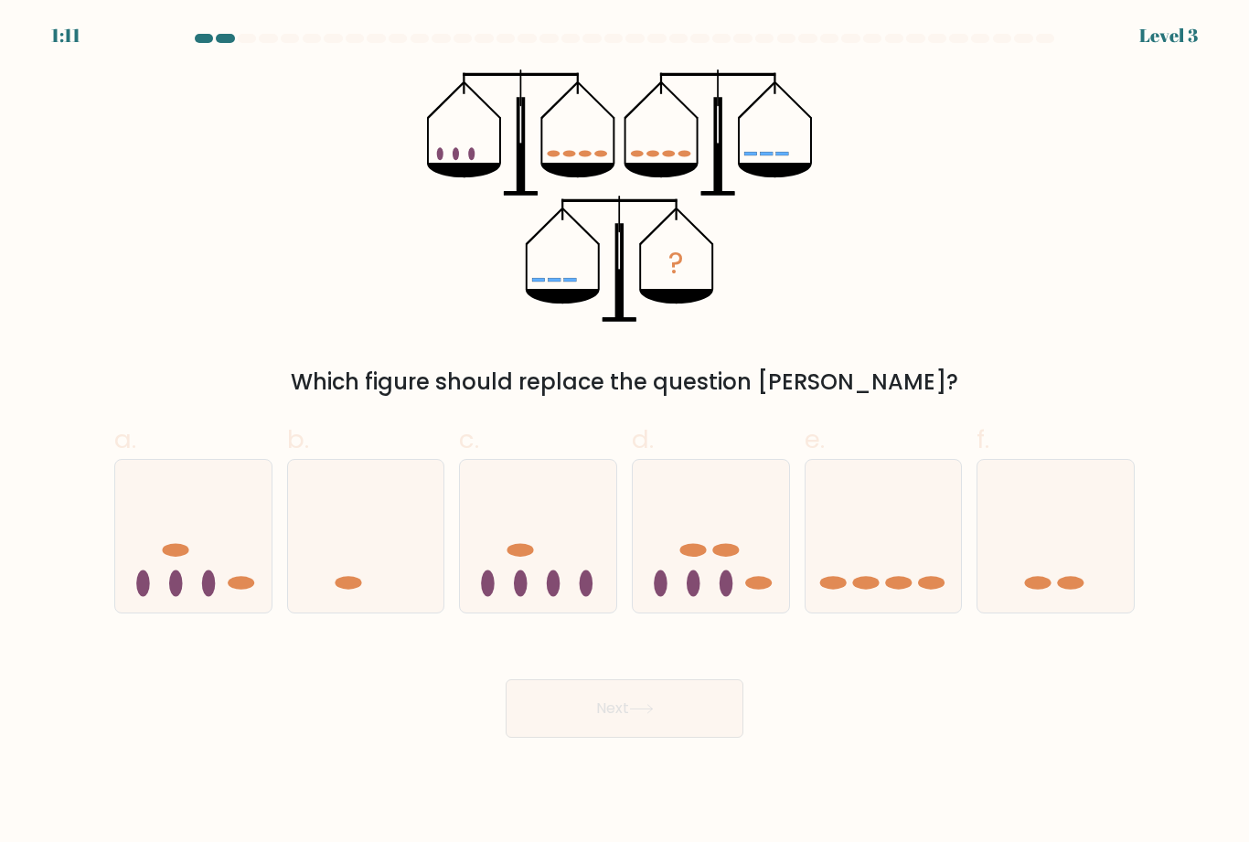
click at [874, 596] on icon at bounding box center [883, 536] width 156 height 129
click at [625, 433] on input "e." at bounding box center [624, 427] width 1 height 12
radio input "true"
click at [679, 734] on button "Next" at bounding box center [624, 708] width 238 height 58
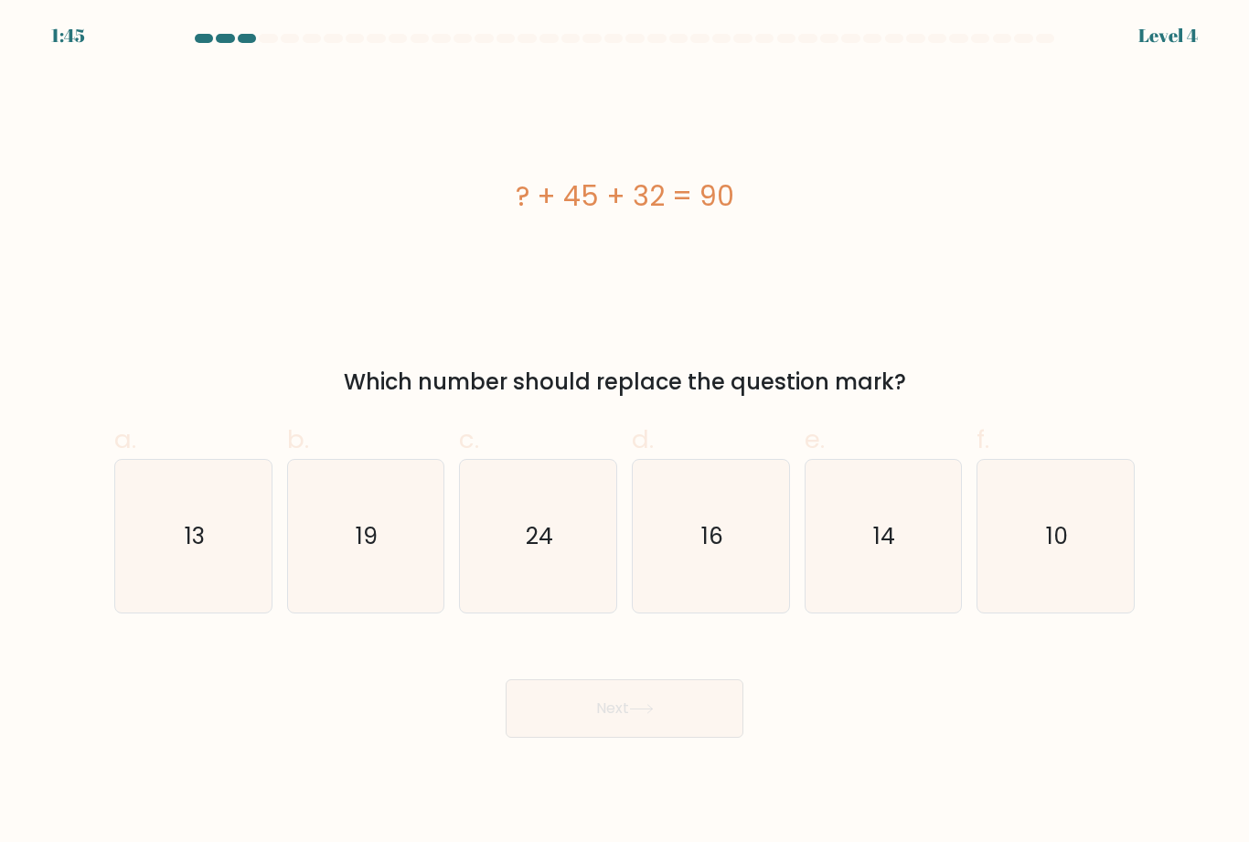
click at [201, 583] on icon "13" at bounding box center [193, 536] width 153 height 153
click at [624, 433] on input "a. 13" at bounding box center [624, 427] width 1 height 12
radio input "true"
click at [636, 738] on button "Next" at bounding box center [624, 708] width 238 height 58
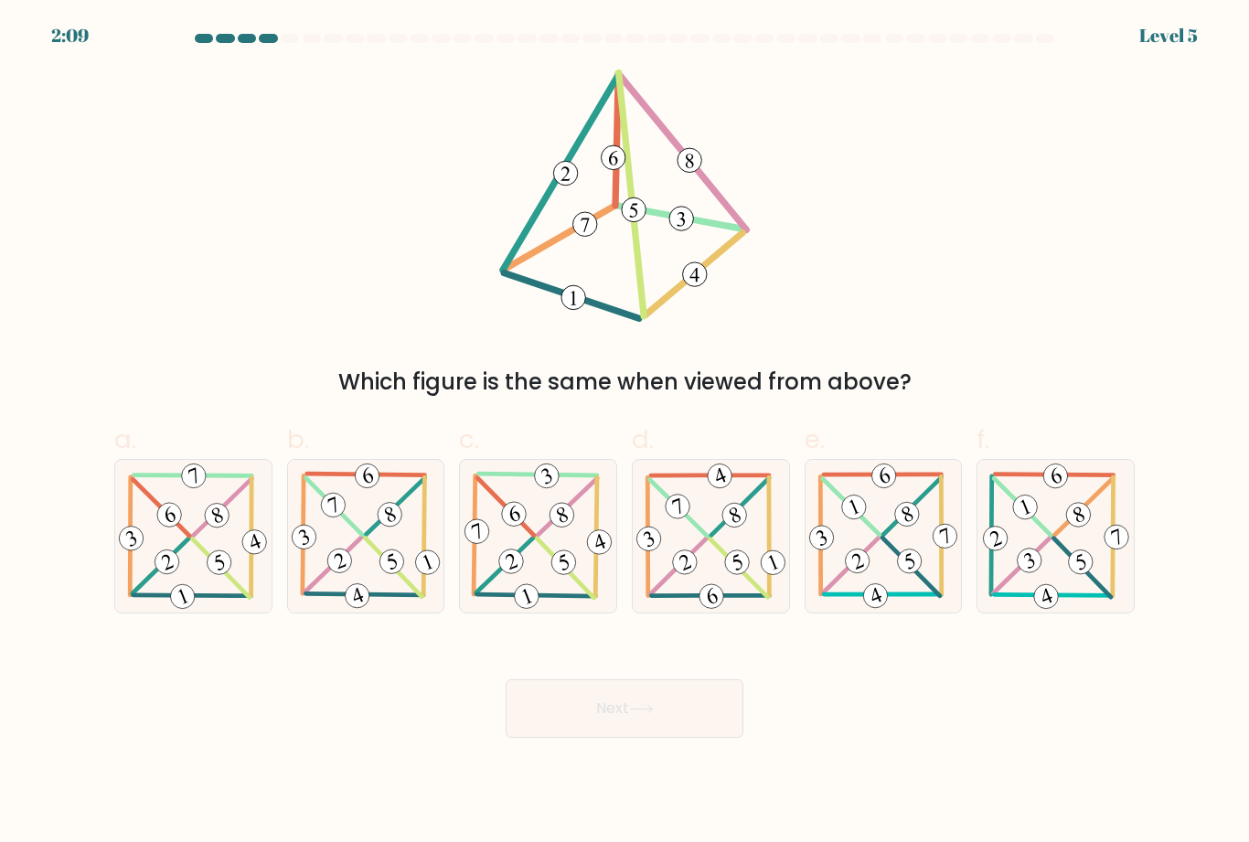
click at [558, 593] on icon at bounding box center [538, 536] width 155 height 153
click at [624, 433] on input "c." at bounding box center [624, 427] width 1 height 12
radio input "true"
click at [607, 738] on button "Next" at bounding box center [624, 708] width 238 height 58
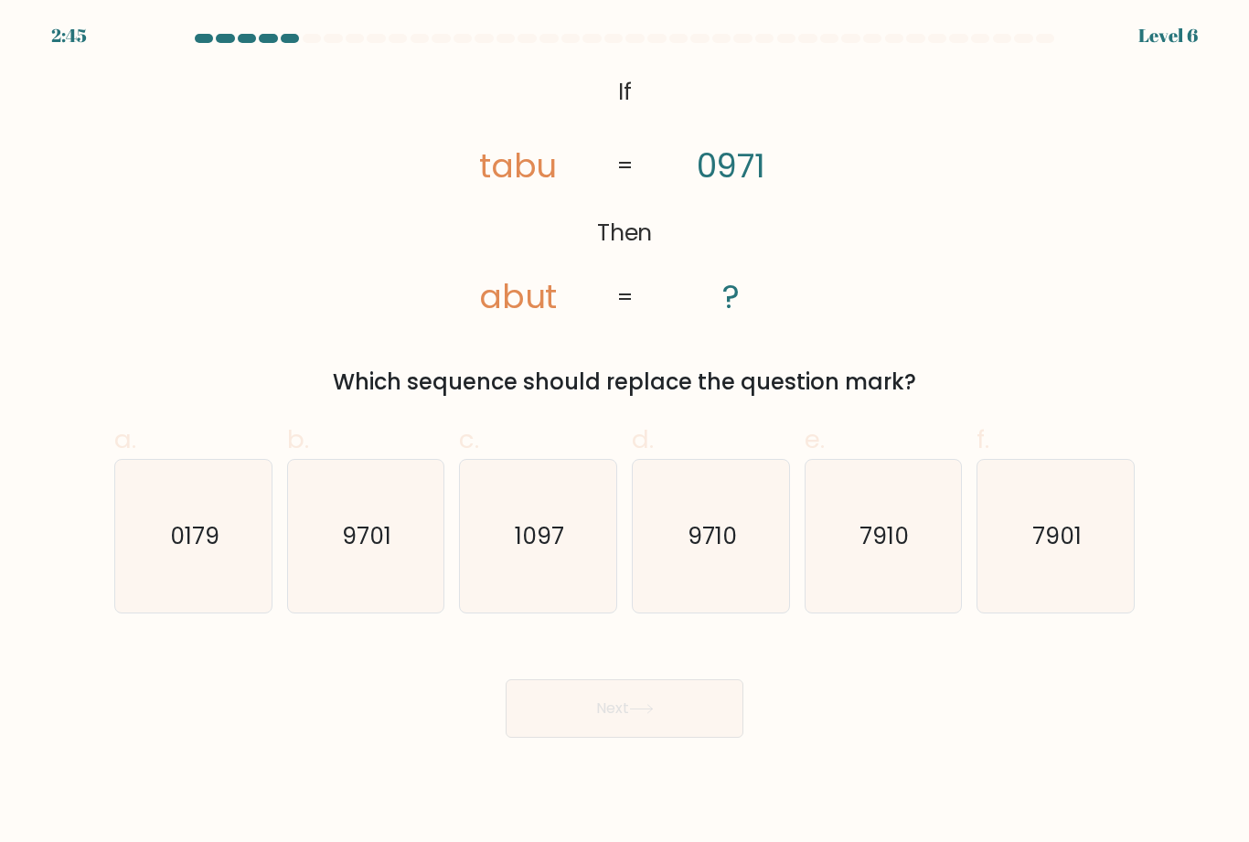
click at [557, 608] on icon "1097" at bounding box center [538, 536] width 153 height 153
click at [624, 433] on input "c. [DATE]" at bounding box center [624, 427] width 1 height 12
radio input "true"
click at [641, 738] on button "Next" at bounding box center [624, 708] width 238 height 58
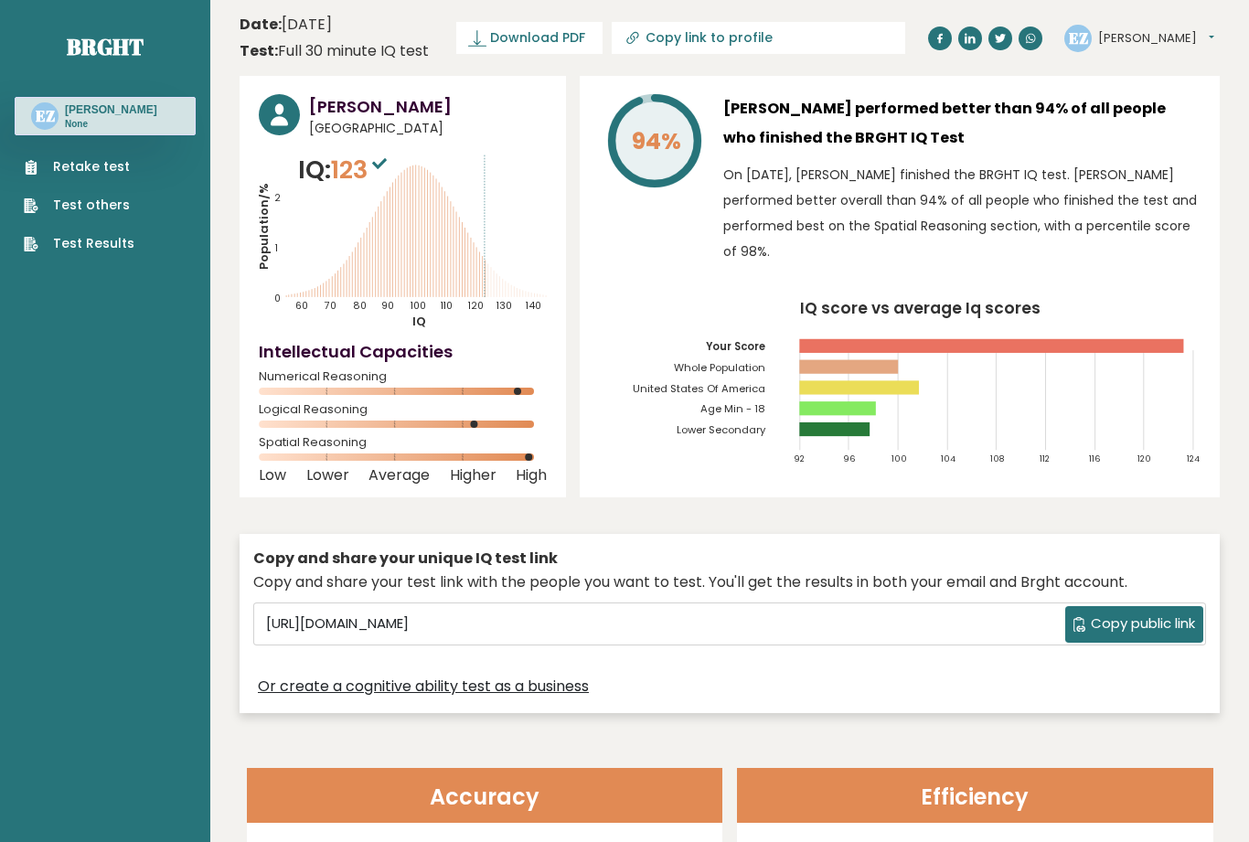
click at [104, 173] on link "Retake test" at bounding box center [79, 166] width 111 height 19
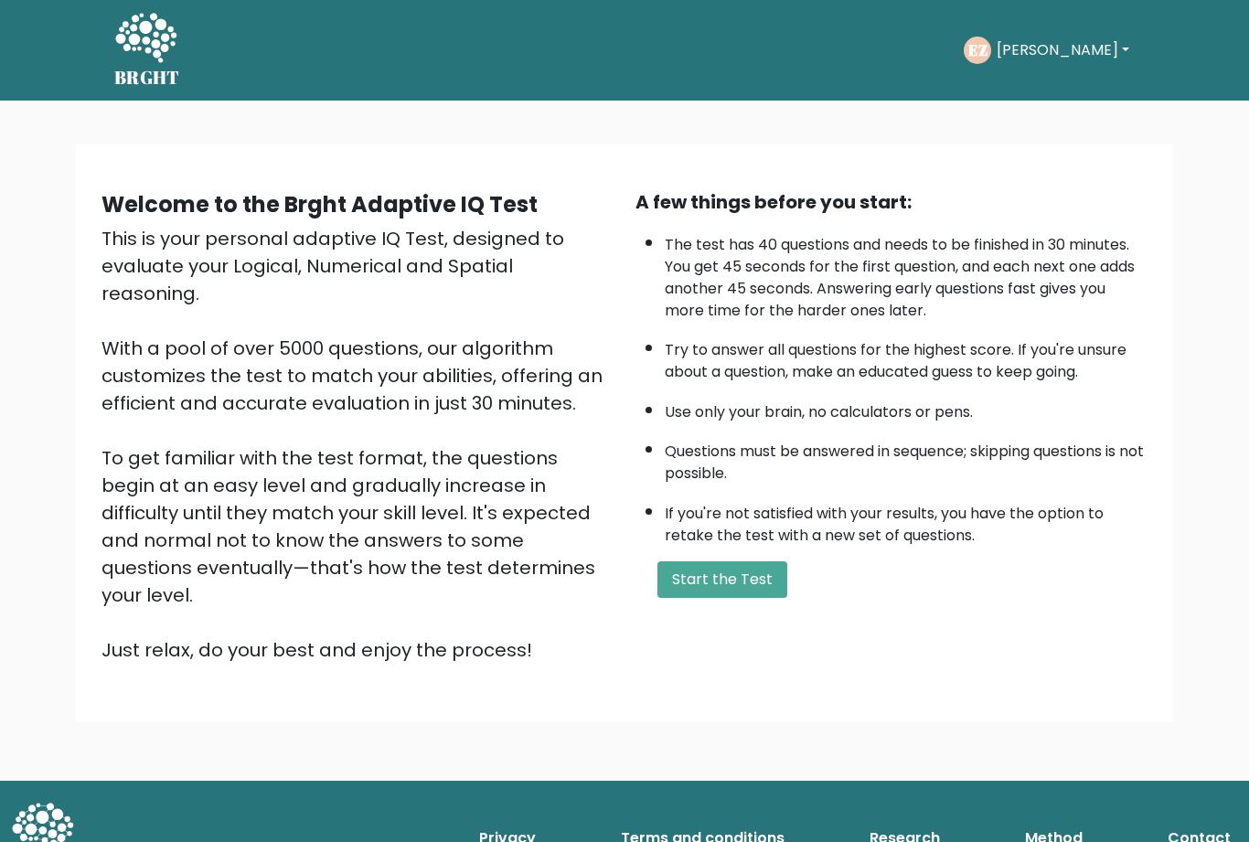
click at [711, 561] on button "Start the Test" at bounding box center [722, 579] width 130 height 37
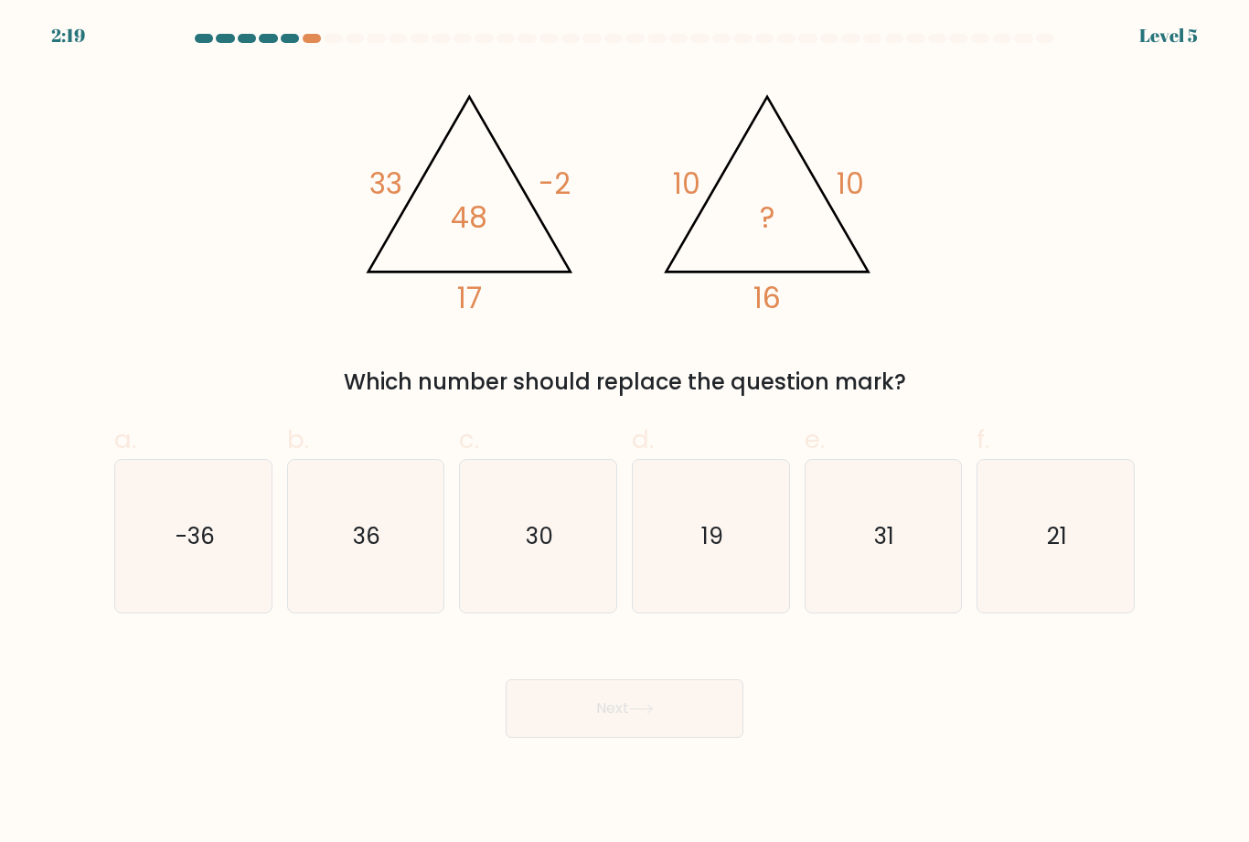
click at [389, 588] on icon "36" at bounding box center [365, 536] width 153 height 153
click at [624, 433] on input "b. 36" at bounding box center [624, 427] width 1 height 12
radio input "true"
click at [615, 731] on button "Next" at bounding box center [624, 708] width 238 height 58
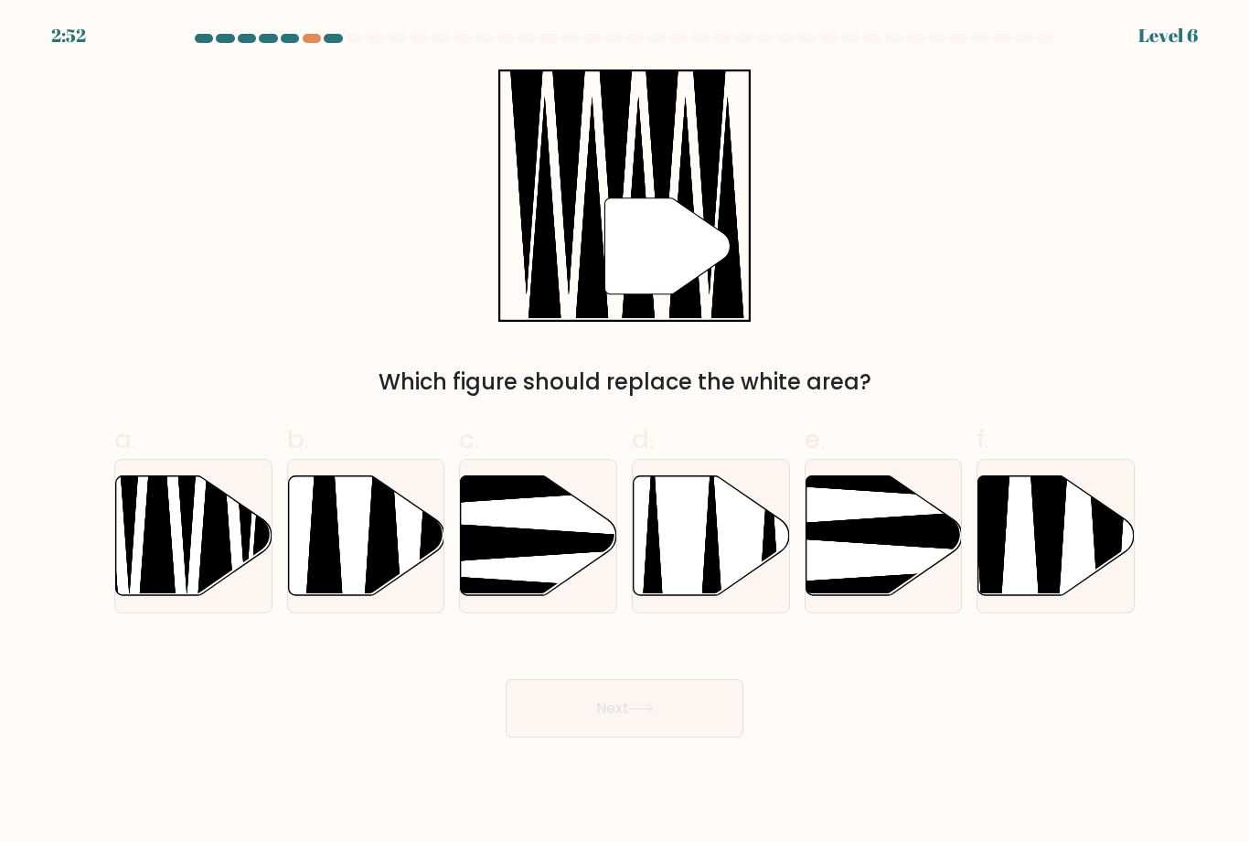
click at [185, 595] on icon at bounding box center [194, 535] width 156 height 120
click at [624, 433] on input "a." at bounding box center [624, 427] width 1 height 12
radio input "true"
click at [569, 771] on body "2:51 Level 6" at bounding box center [624, 421] width 1249 height 842
click at [681, 732] on button "Next" at bounding box center [624, 708] width 238 height 58
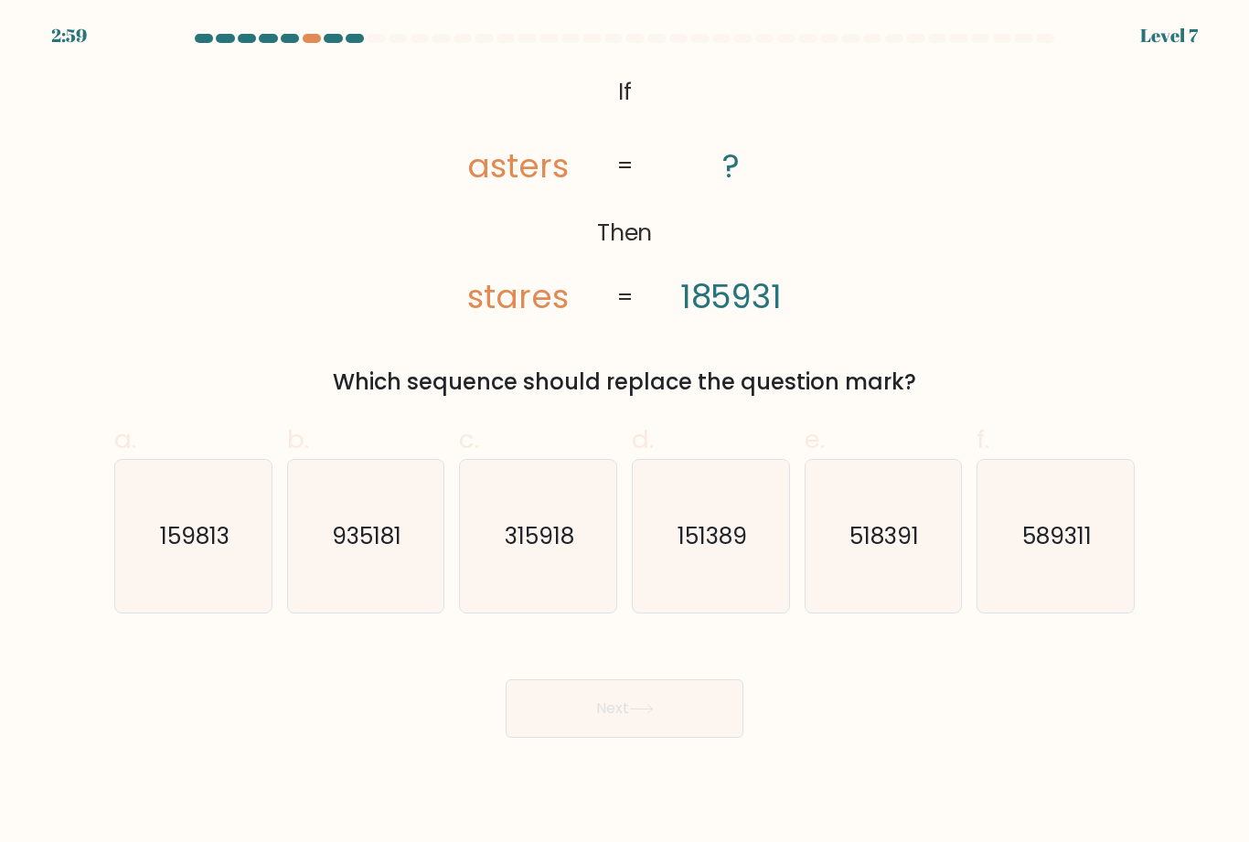
click at [872, 598] on icon "518391" at bounding box center [882, 536] width 153 height 153
click at [625, 433] on input "e. 518391" at bounding box center [624, 427] width 1 height 12
radio input "true"
click at [631, 731] on button "Next" at bounding box center [624, 708] width 238 height 58
click at [636, 738] on button "Next" at bounding box center [624, 708] width 238 height 58
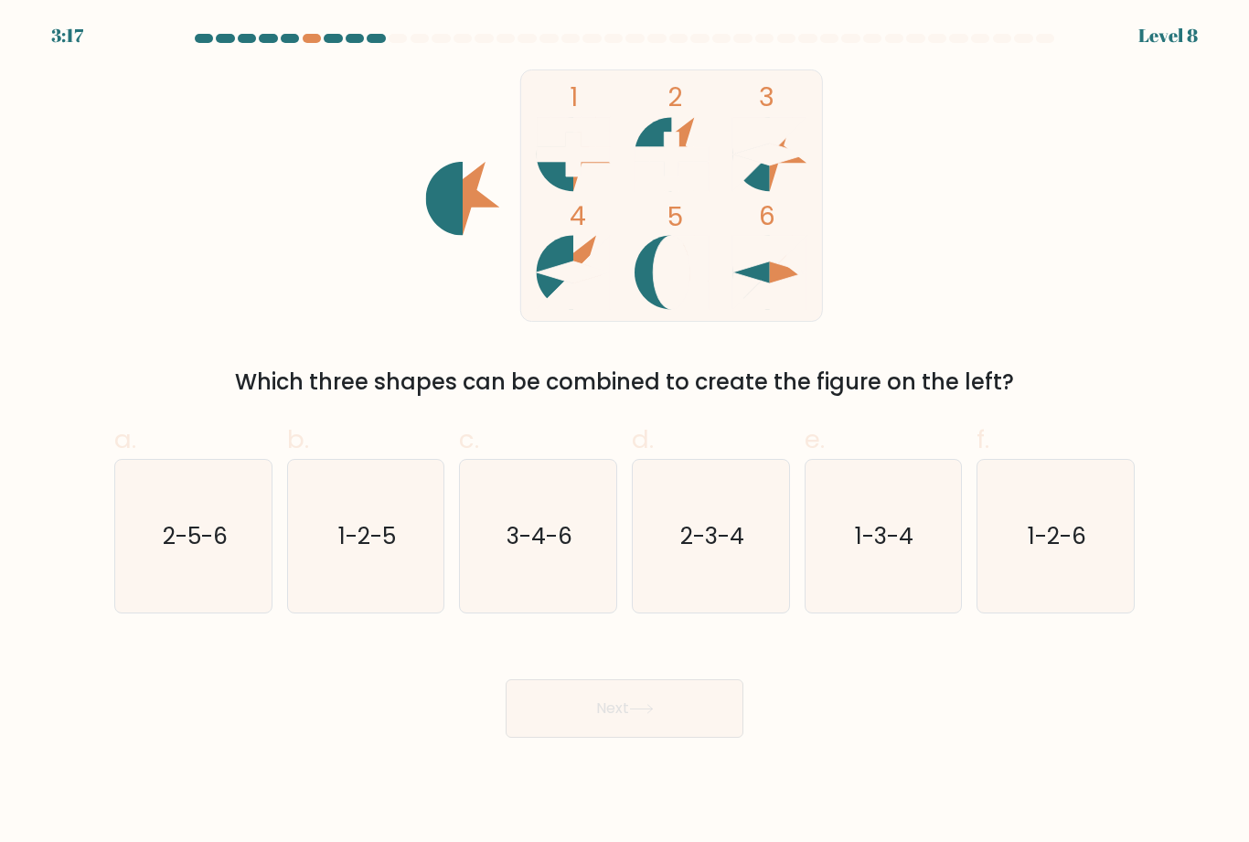
click at [556, 609] on icon "3-4-6" at bounding box center [538, 536] width 153 height 153
click at [624, 433] on input "c. 3-4-6" at bounding box center [624, 427] width 1 height 12
radio input "true"
click at [613, 738] on button "Next" at bounding box center [624, 708] width 238 height 58
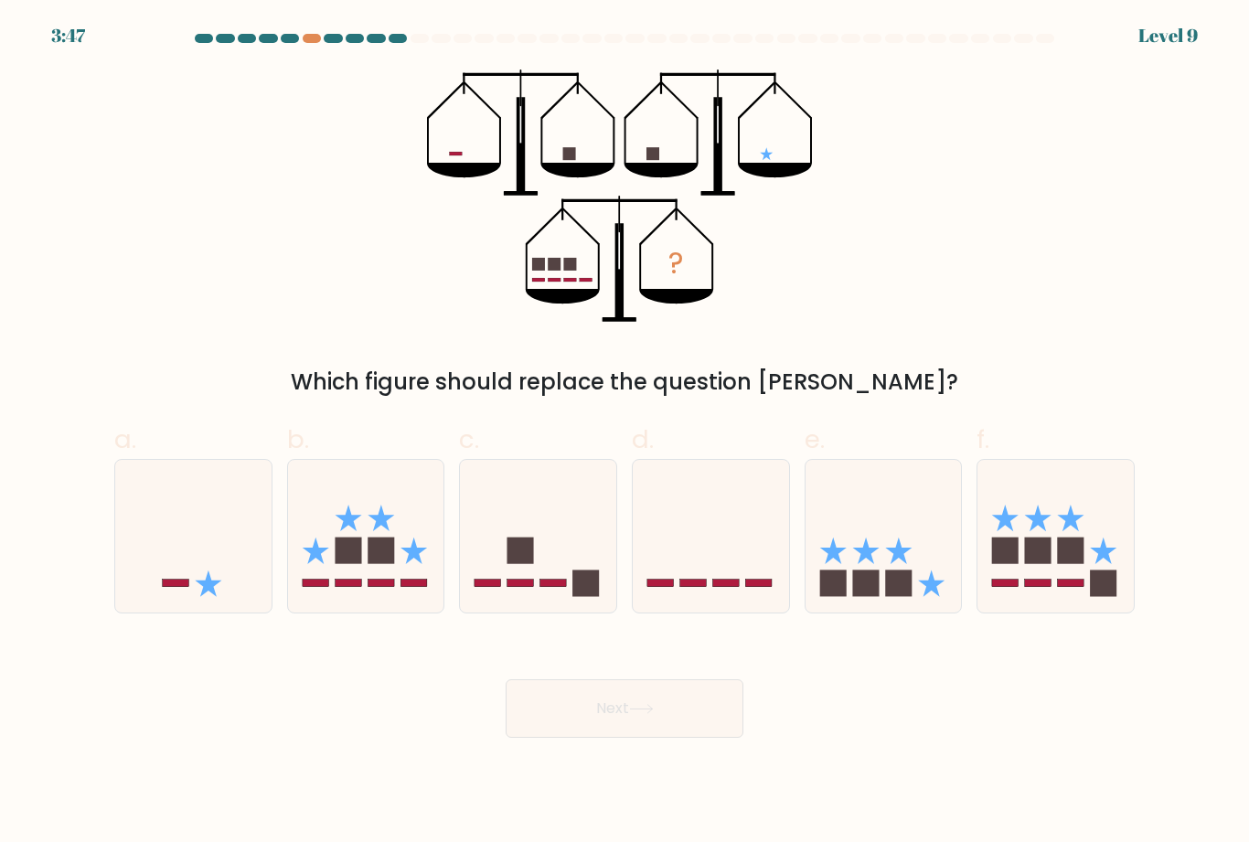
click at [873, 564] on icon at bounding box center [865, 550] width 27 height 27
click at [625, 433] on input "e." at bounding box center [624, 427] width 1 height 12
radio input "true"
click at [652, 713] on icon at bounding box center [641, 709] width 22 height 8
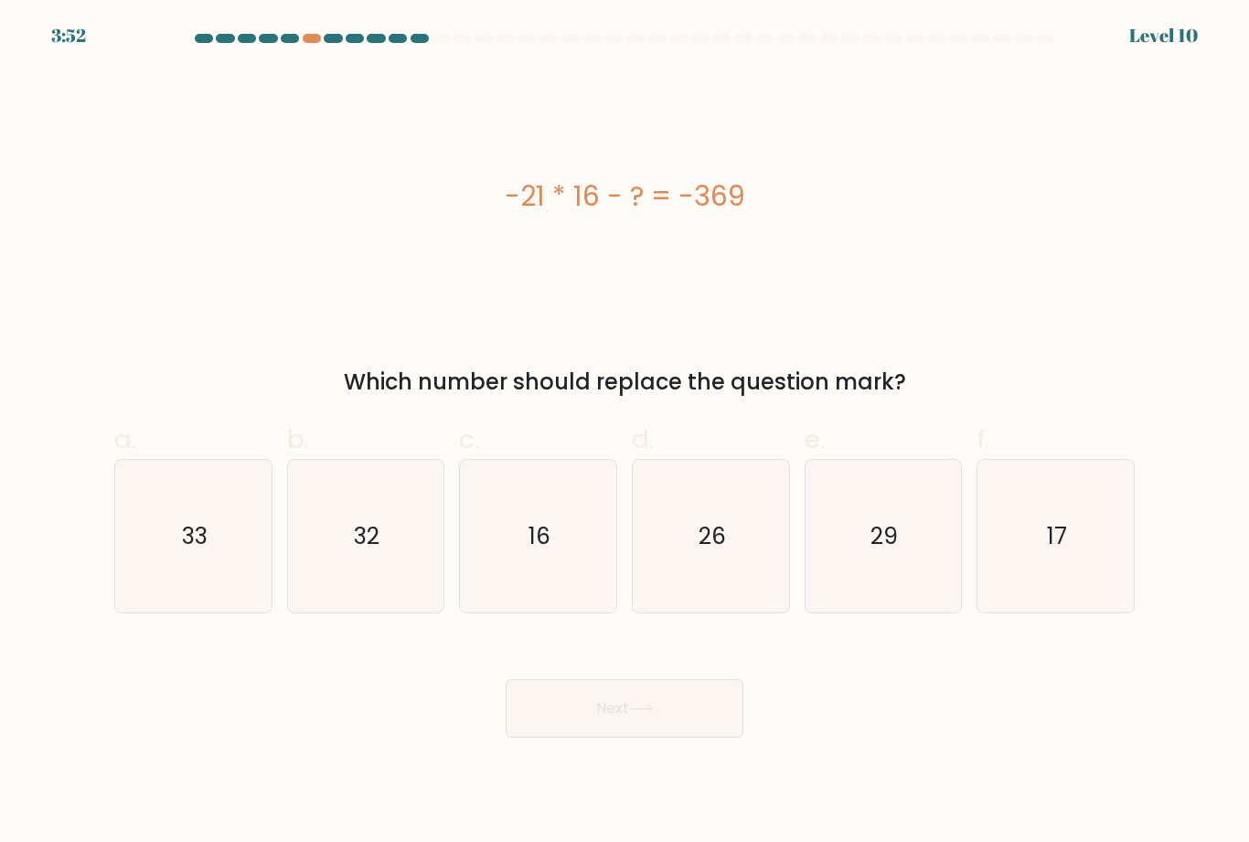
click at [232, 578] on icon "33" at bounding box center [193, 536] width 153 height 153
click at [624, 433] on input "a. 33" at bounding box center [624, 427] width 1 height 12
radio input "true"
click at [647, 713] on button "Next" at bounding box center [624, 708] width 238 height 58
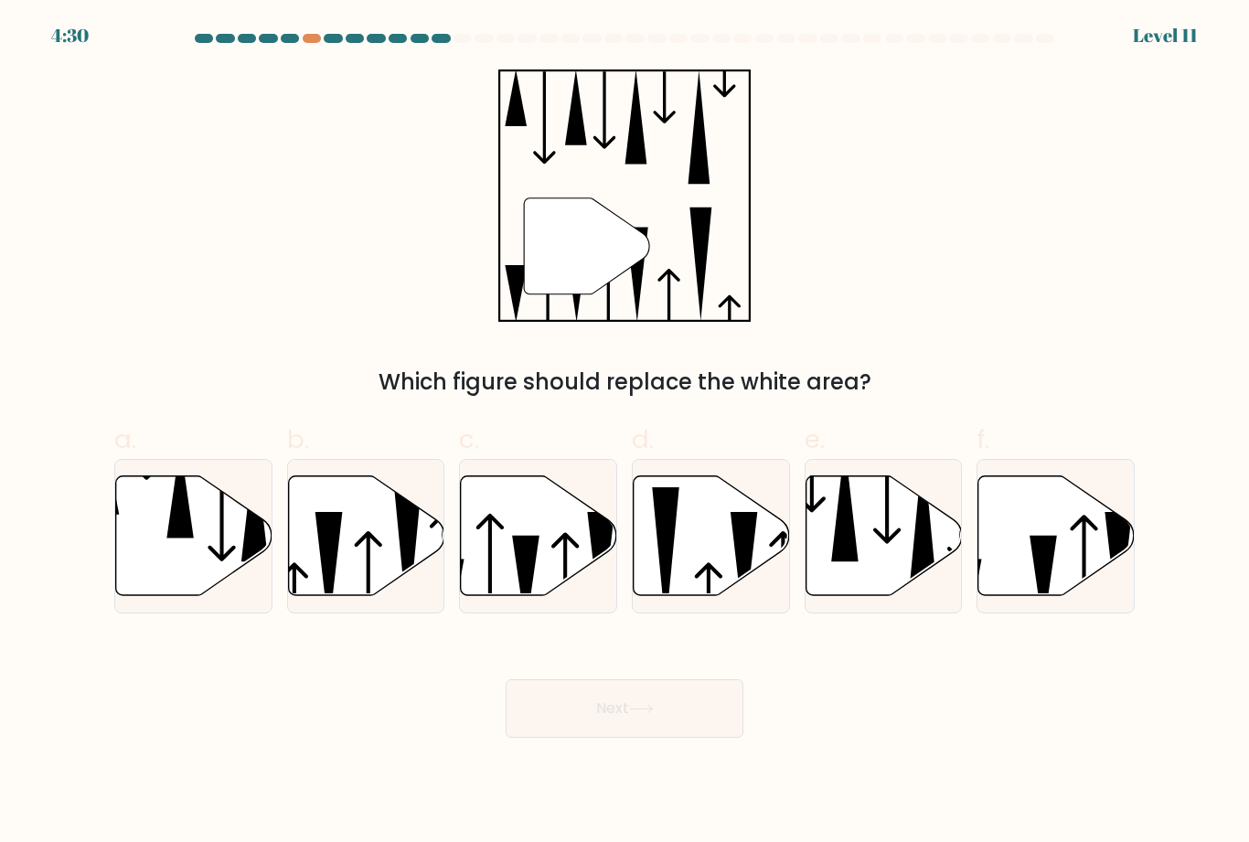
scroll to position [3, 0]
click at [356, 573] on icon at bounding box center [366, 535] width 156 height 120
click at [624, 433] on input "b." at bounding box center [624, 427] width 1 height 12
radio input "true"
click at [537, 555] on icon at bounding box center [526, 583] width 27 height 94
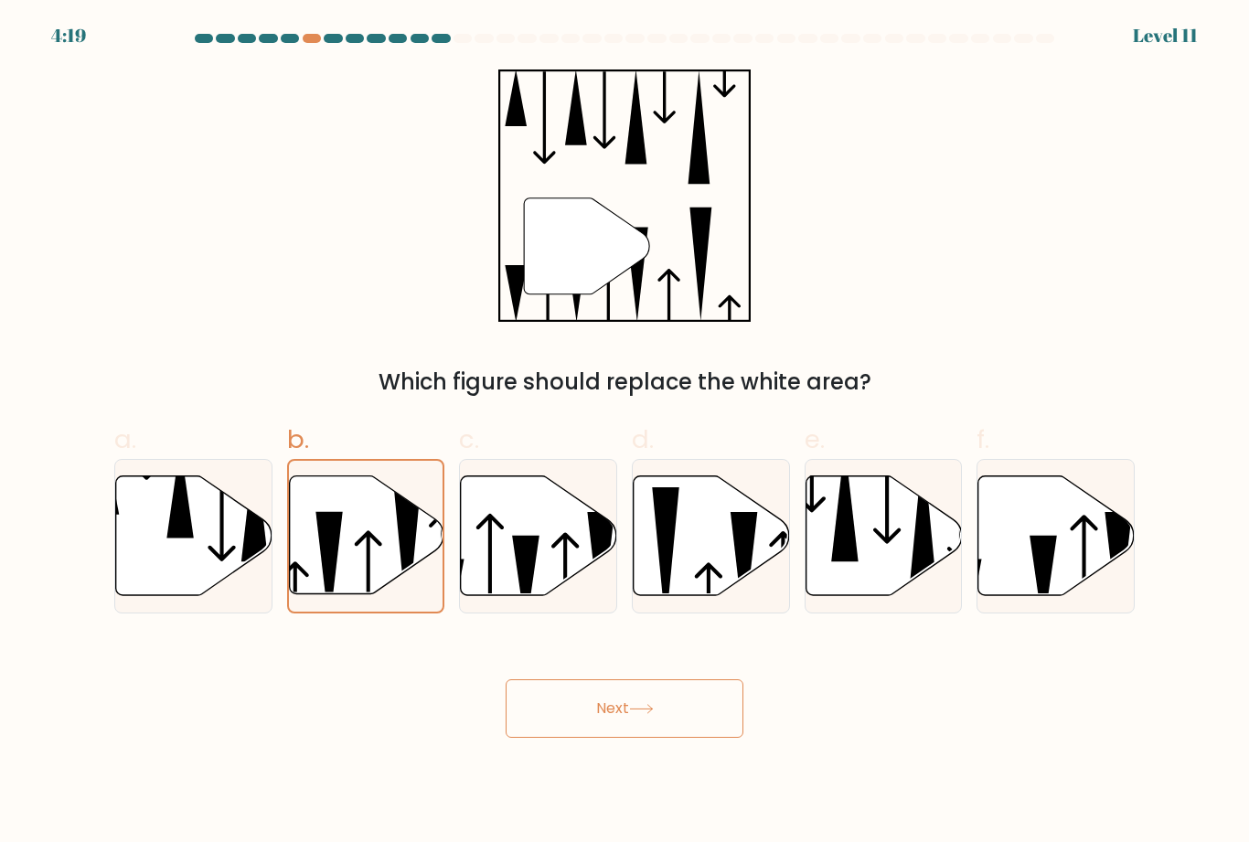
click at [624, 433] on input "c." at bounding box center [624, 427] width 1 height 12
radio input "true"
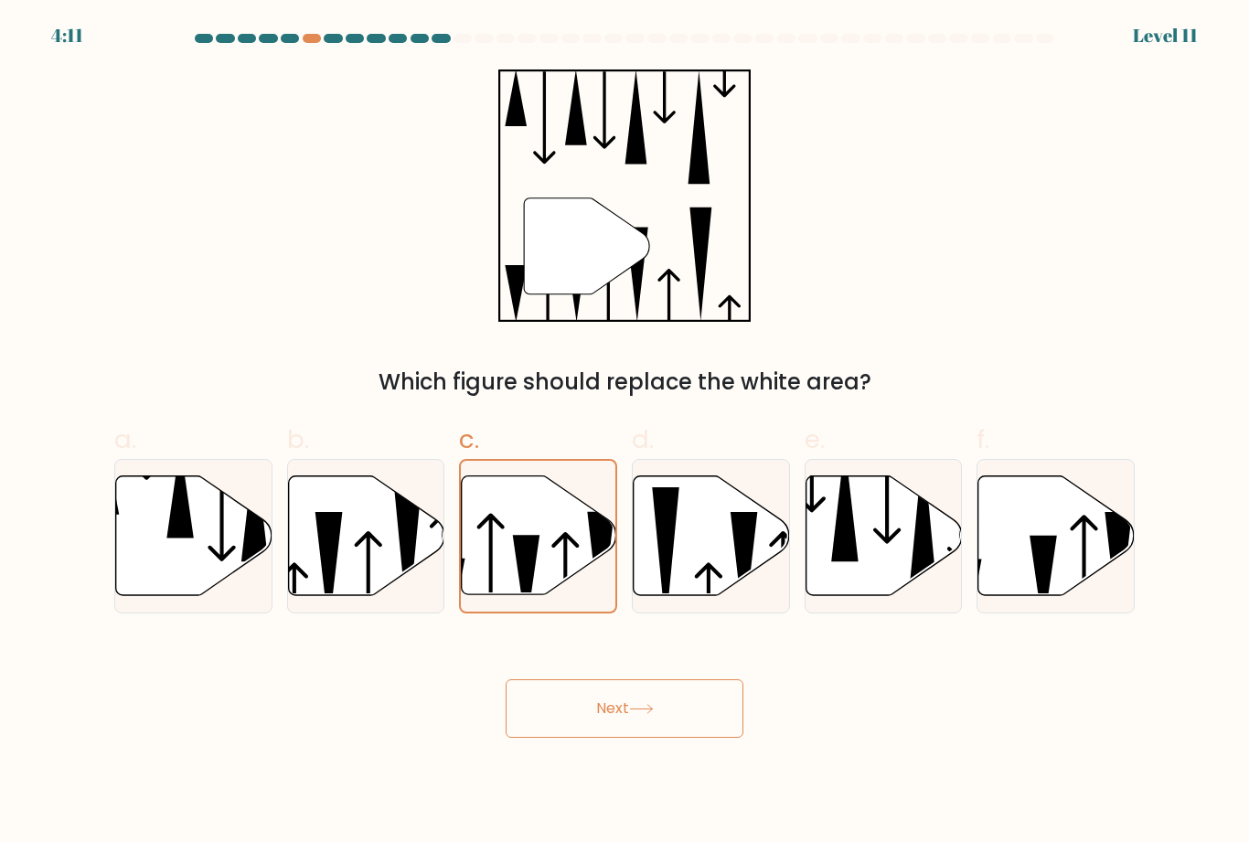
click at [638, 737] on button "Next" at bounding box center [624, 708] width 238 height 58
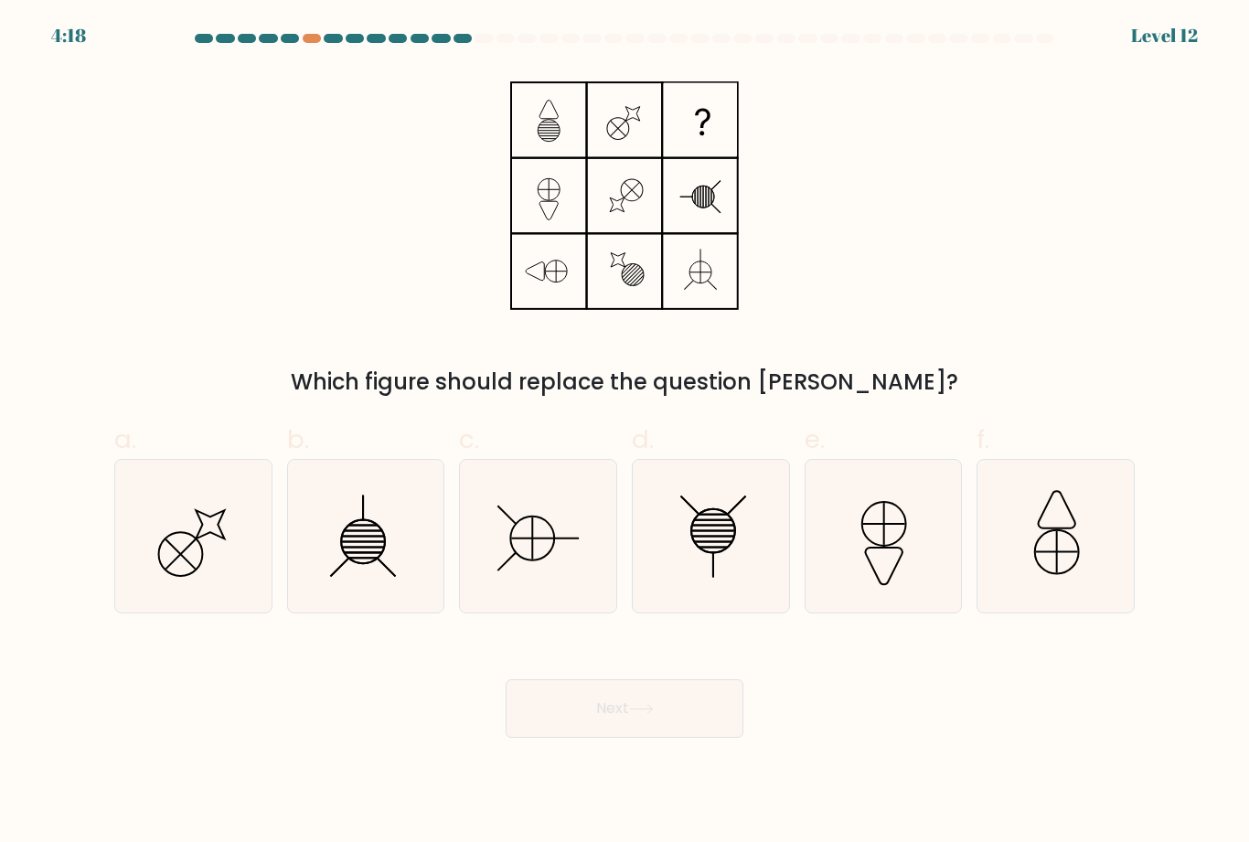
click at [710, 570] on icon at bounding box center [710, 536] width 153 height 153
click at [625, 433] on input "d." at bounding box center [624, 427] width 1 height 12
radio input "true"
click at [660, 733] on button "Next" at bounding box center [624, 708] width 238 height 58
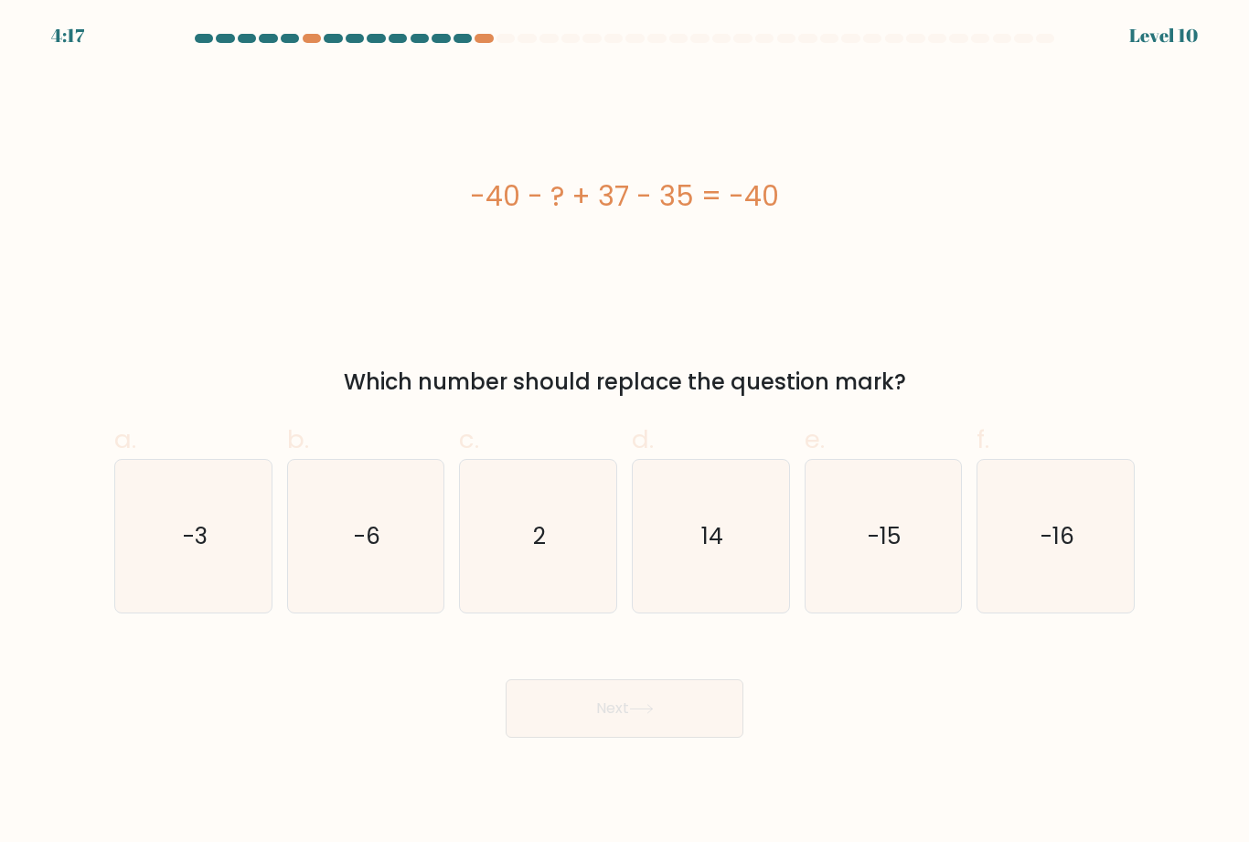
click at [537, 569] on icon "2" at bounding box center [538, 536] width 153 height 153
click at [624, 433] on input "c. 2" at bounding box center [624, 427] width 1 height 12
radio input "true"
click at [608, 719] on button "Next" at bounding box center [624, 708] width 238 height 58
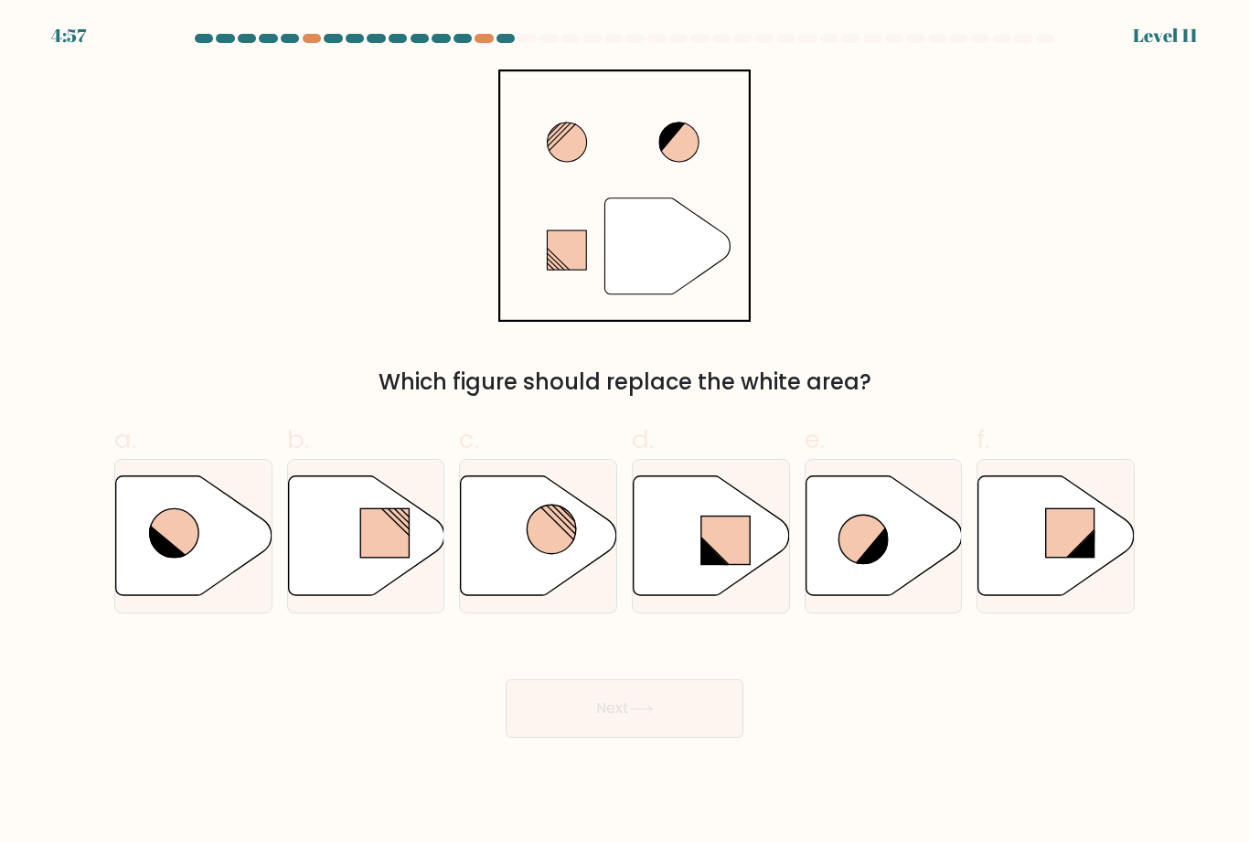
click at [704, 565] on icon at bounding box center [714, 550] width 27 height 27
click at [625, 433] on input "d." at bounding box center [624, 427] width 1 height 12
radio input "true"
click at [649, 707] on button "Next" at bounding box center [624, 708] width 238 height 58
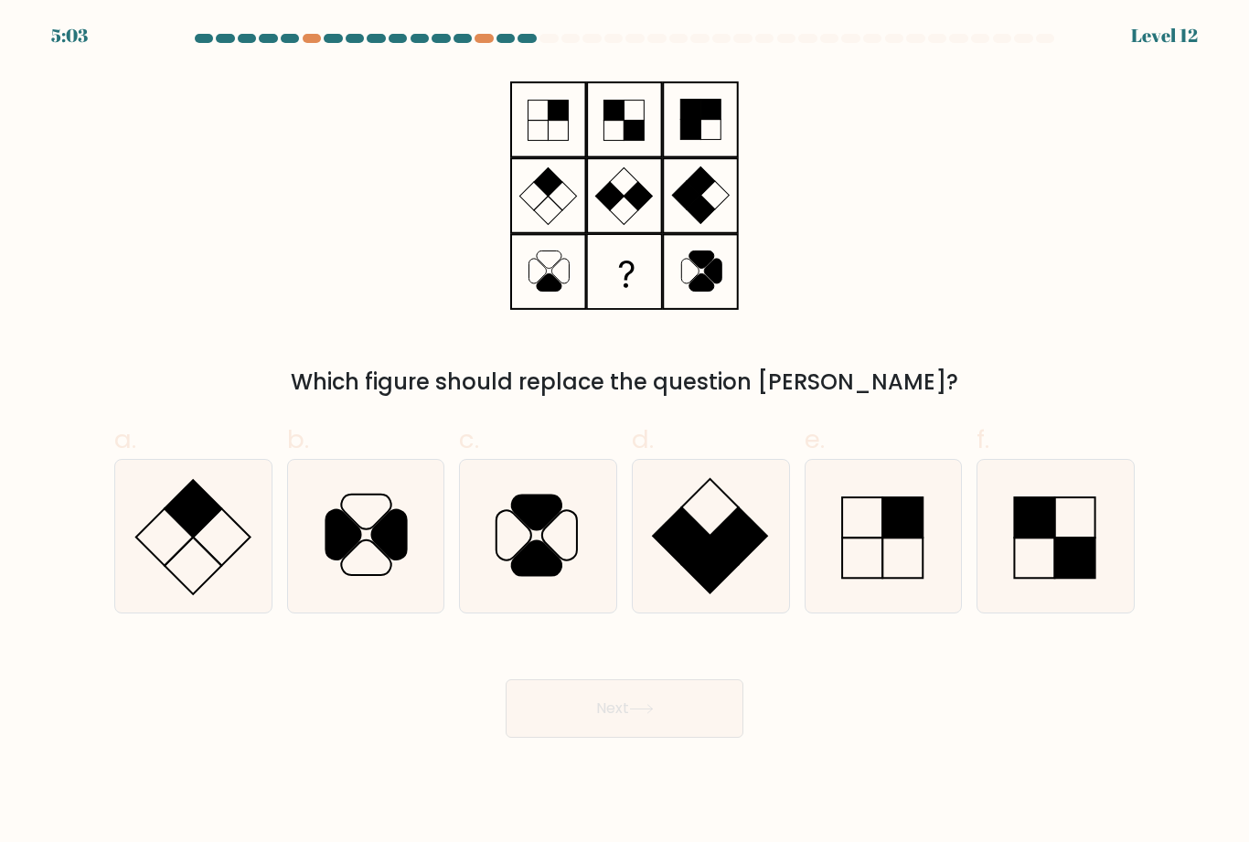
click at [1047, 537] on rect at bounding box center [1034, 517] width 40 height 40
click at [625, 433] on input "f." at bounding box center [624, 427] width 1 height 12
radio input "true"
click at [635, 738] on button "Next" at bounding box center [624, 708] width 238 height 58
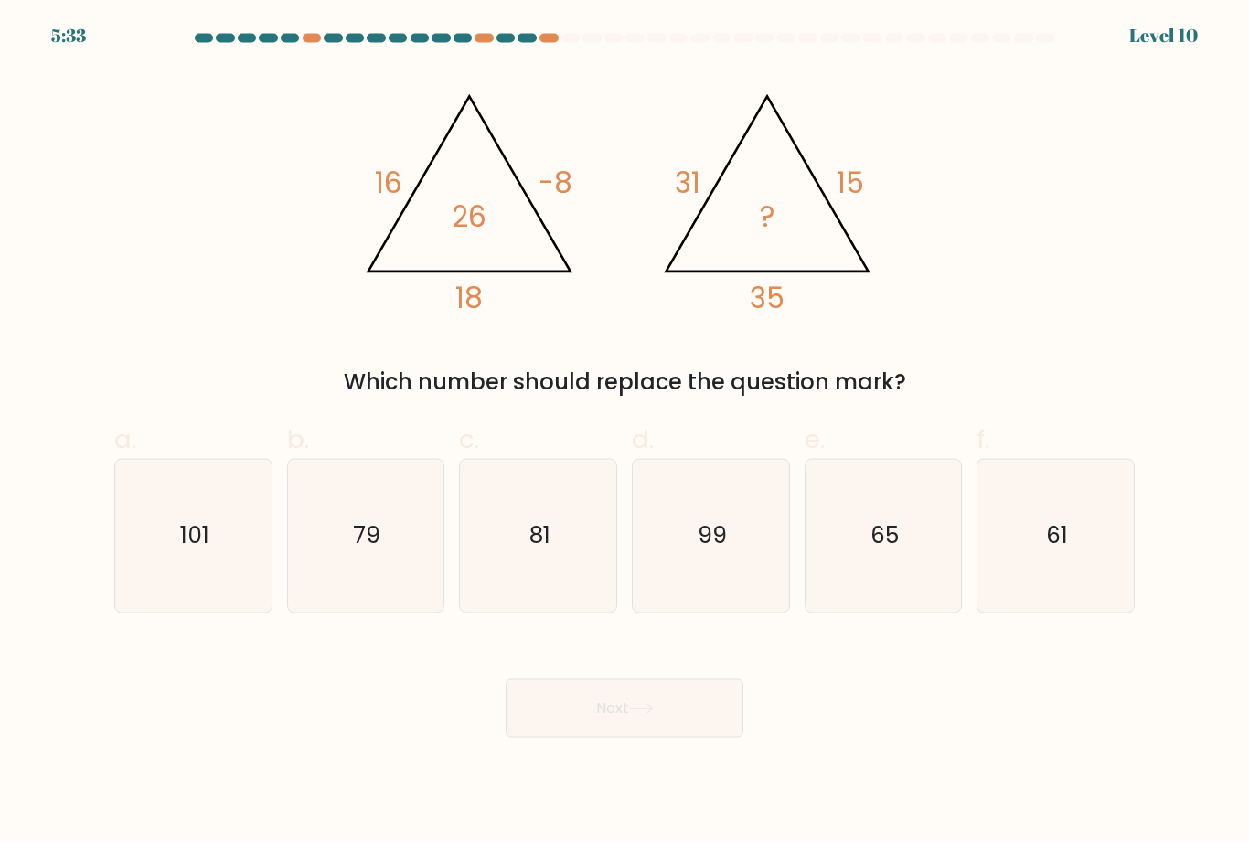
scroll to position [58, 0]
click at [541, 525] on icon "81" at bounding box center [538, 536] width 153 height 153
click at [624, 433] on input "c. 81" at bounding box center [624, 427] width 1 height 12
radio input "true"
click at [667, 679] on button "Next" at bounding box center [624, 708] width 238 height 58
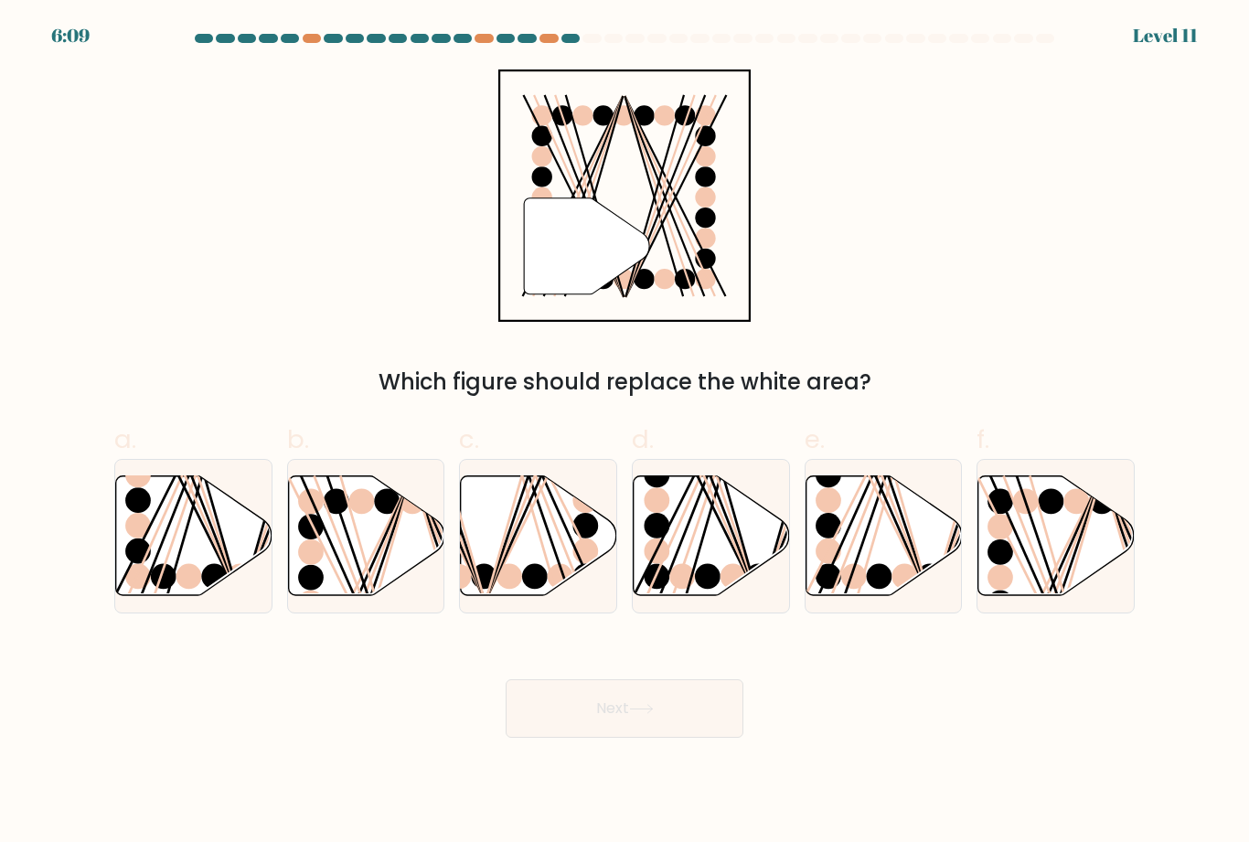
click at [195, 523] on icon at bounding box center [194, 535] width 156 height 120
click at [624, 433] on input "a." at bounding box center [624, 427] width 1 height 12
radio input "true"
click at [576, 684] on button "Next" at bounding box center [624, 708] width 238 height 58
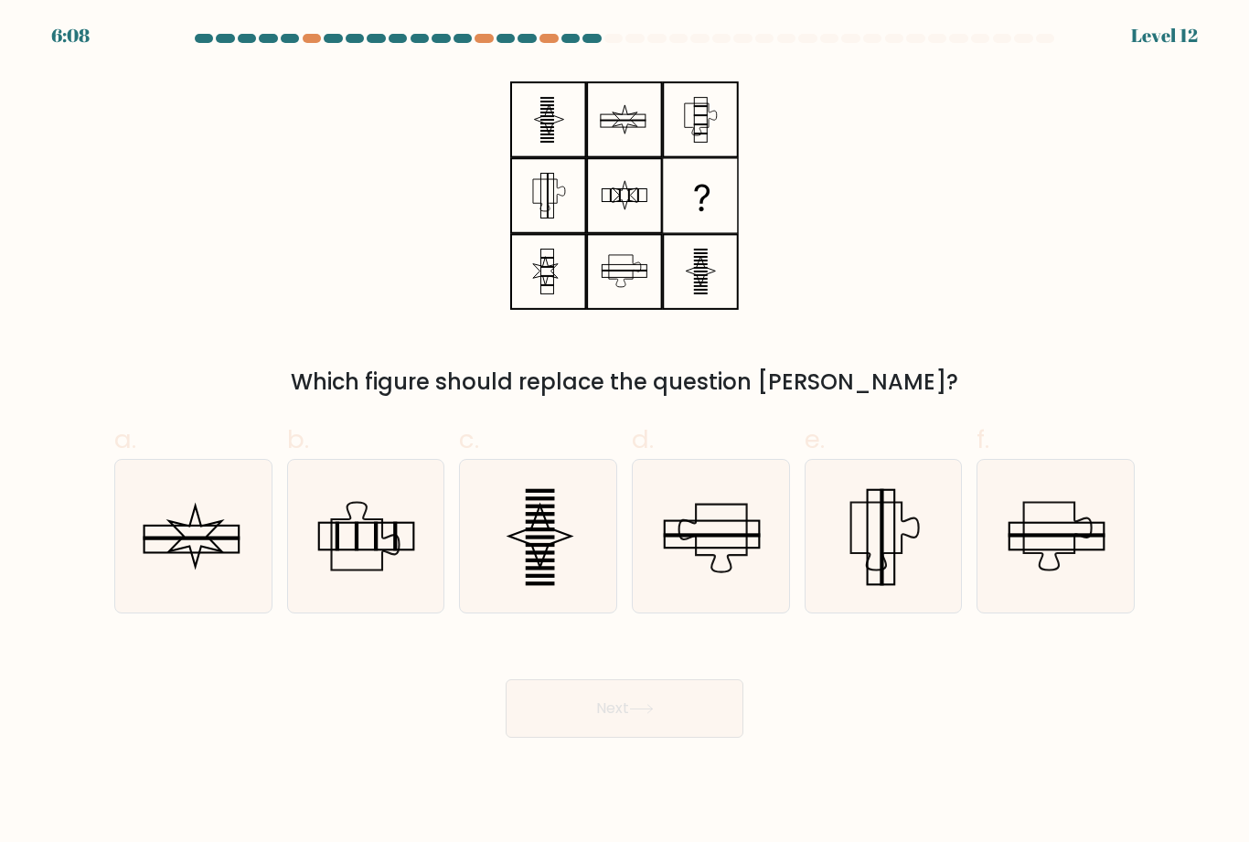
scroll to position [0, 0]
click at [875, 567] on icon at bounding box center [882, 536] width 153 height 153
click at [625, 433] on input "e." at bounding box center [624, 427] width 1 height 12
radio input "true"
click at [693, 731] on button "Next" at bounding box center [624, 708] width 238 height 58
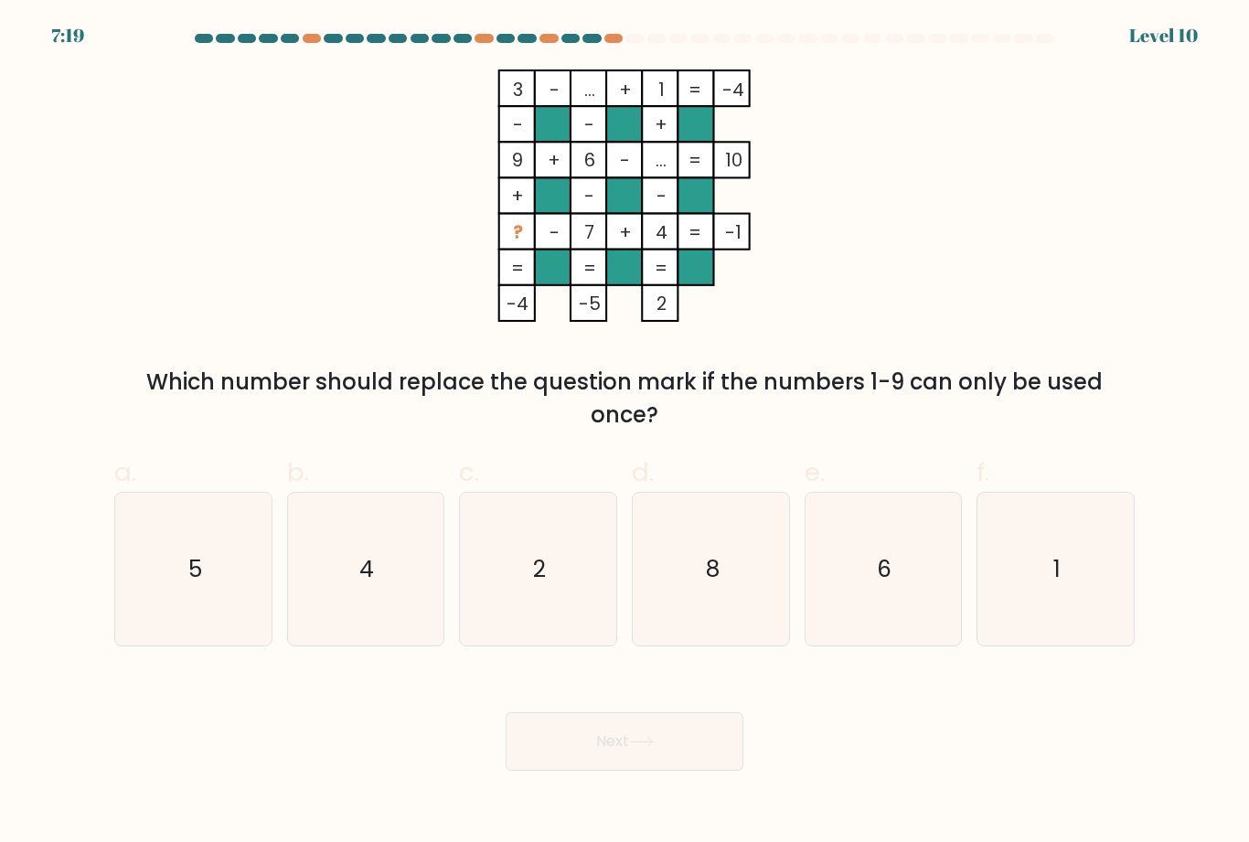
click at [522, 612] on icon "2" at bounding box center [538, 569] width 153 height 153
click at [624, 433] on input "c. 2" at bounding box center [624, 427] width 1 height 12
radio input "true"
click at [665, 749] on button "Next" at bounding box center [624, 741] width 238 height 58
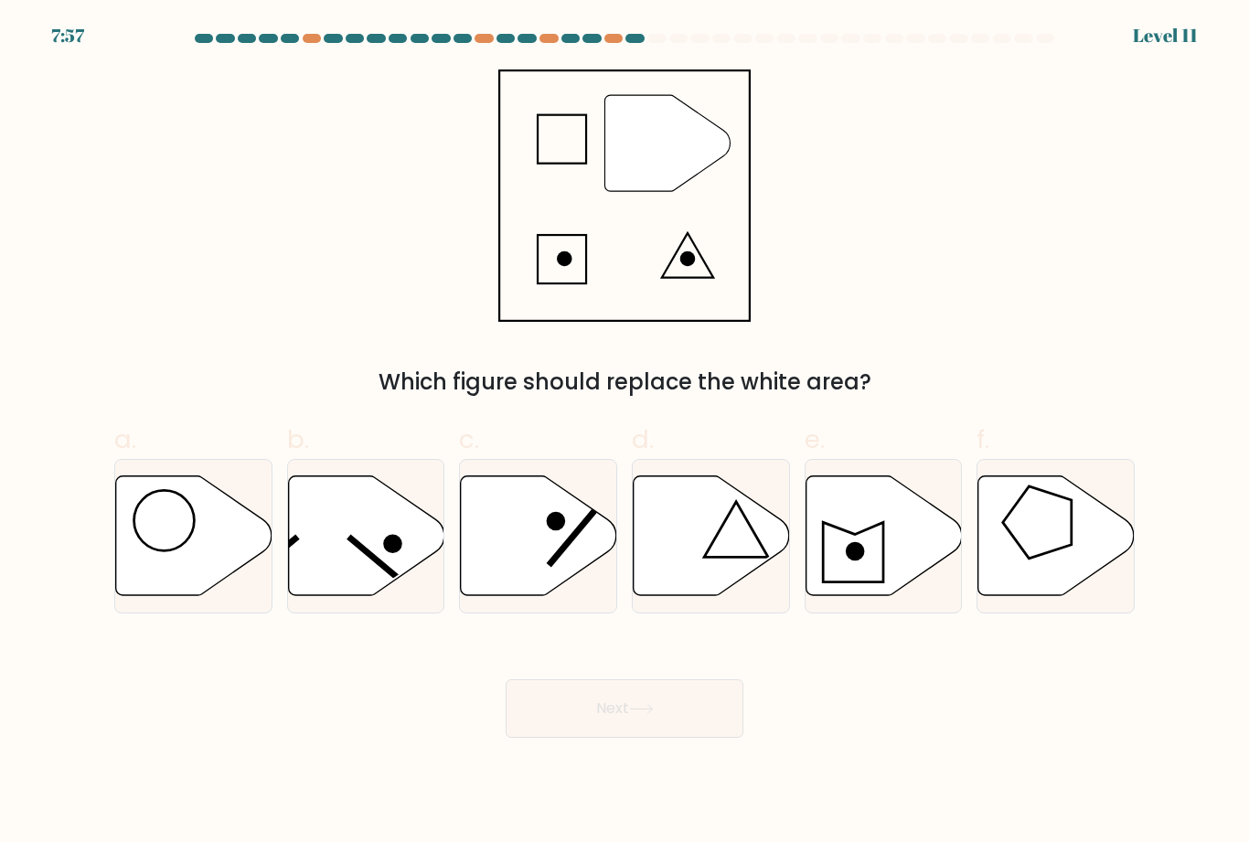
click at [655, 594] on icon at bounding box center [711, 535] width 156 height 120
click at [625, 433] on input "d." at bounding box center [624, 427] width 1 height 12
radio input "true"
click at [675, 728] on button "Next" at bounding box center [624, 708] width 238 height 58
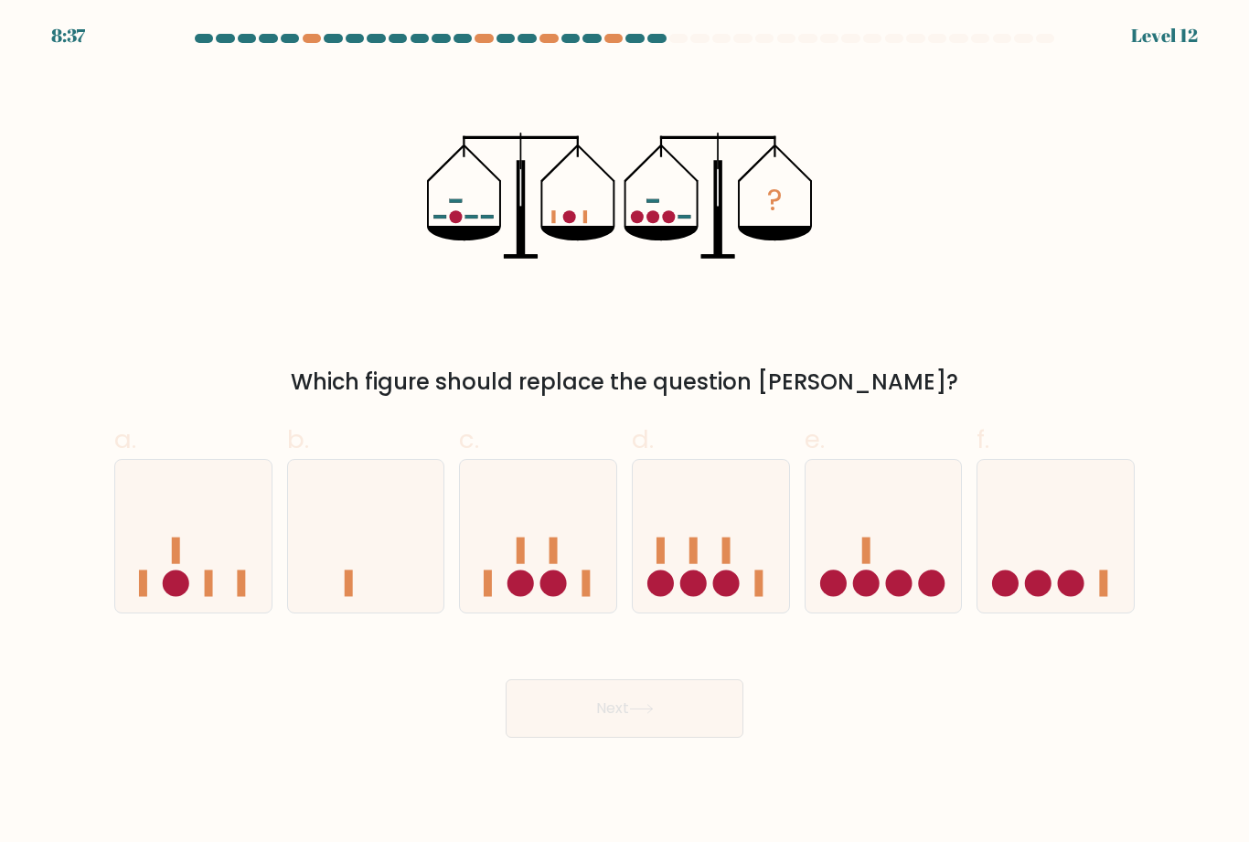
scroll to position [58, 0]
click at [1036, 569] on circle at bounding box center [1038, 582] width 27 height 27
click at [625, 433] on input "f." at bounding box center [624, 427] width 1 height 12
radio input "true"
click at [644, 704] on icon at bounding box center [641, 709] width 25 height 10
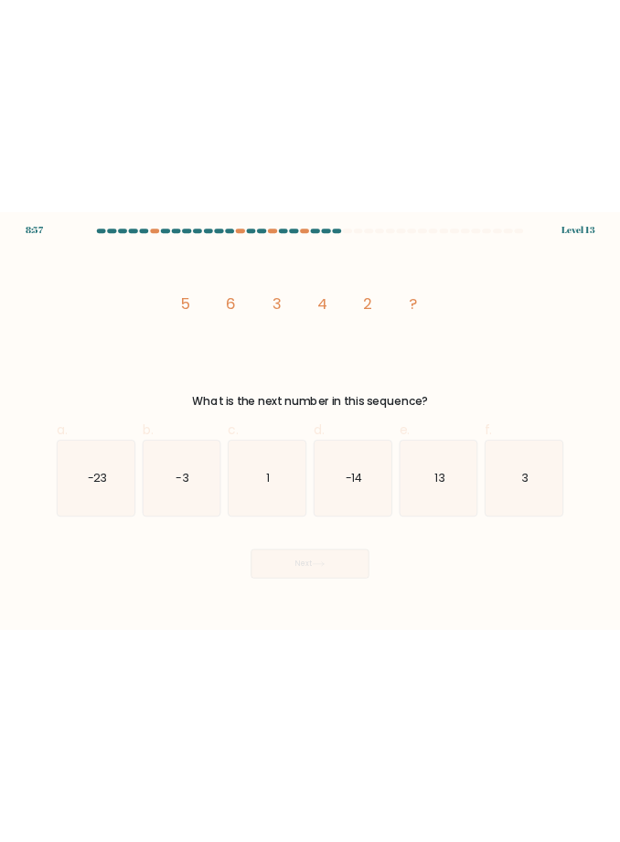
scroll to position [0, 0]
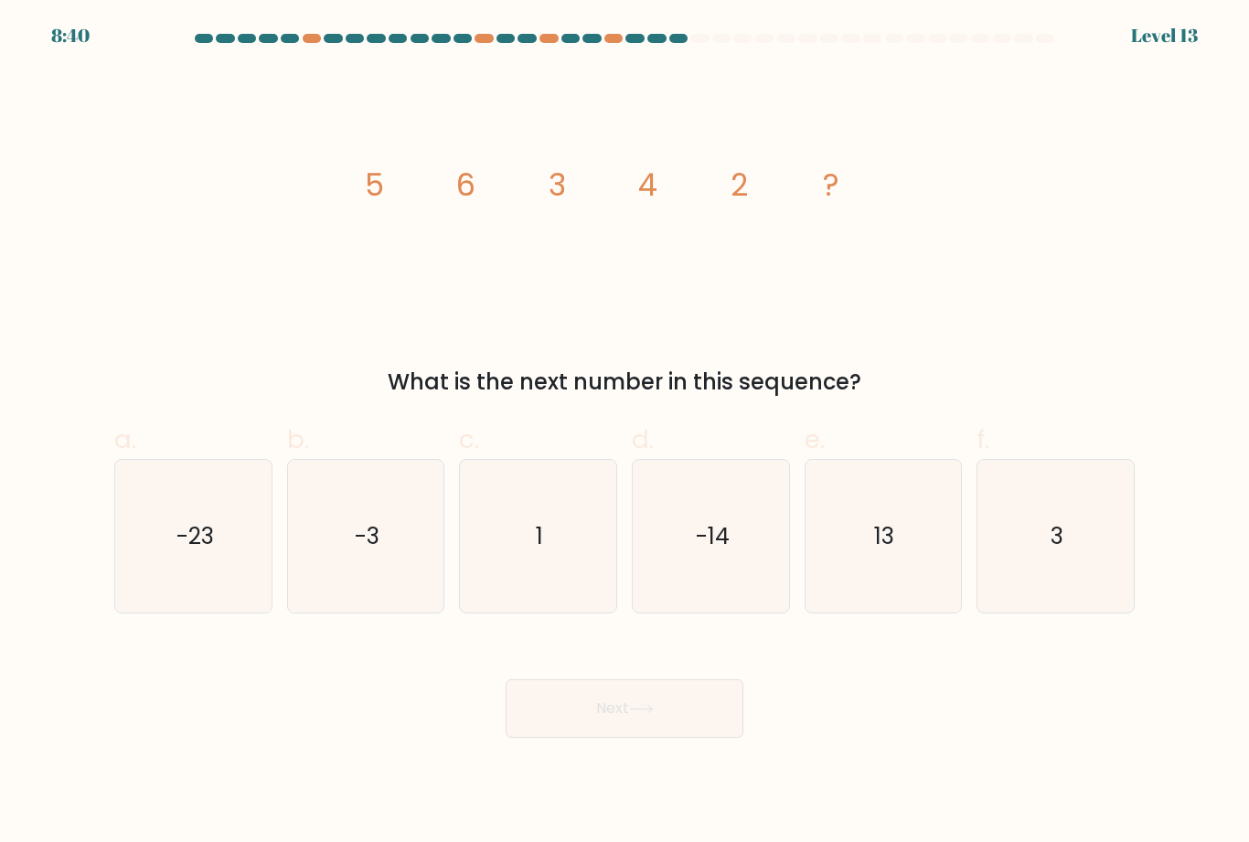
click at [1064, 562] on icon "3" at bounding box center [1055, 536] width 153 height 153
click at [625, 433] on input "f. 3" at bounding box center [624, 427] width 1 height 12
radio input "true"
click at [625, 738] on button "Next" at bounding box center [624, 708] width 238 height 58
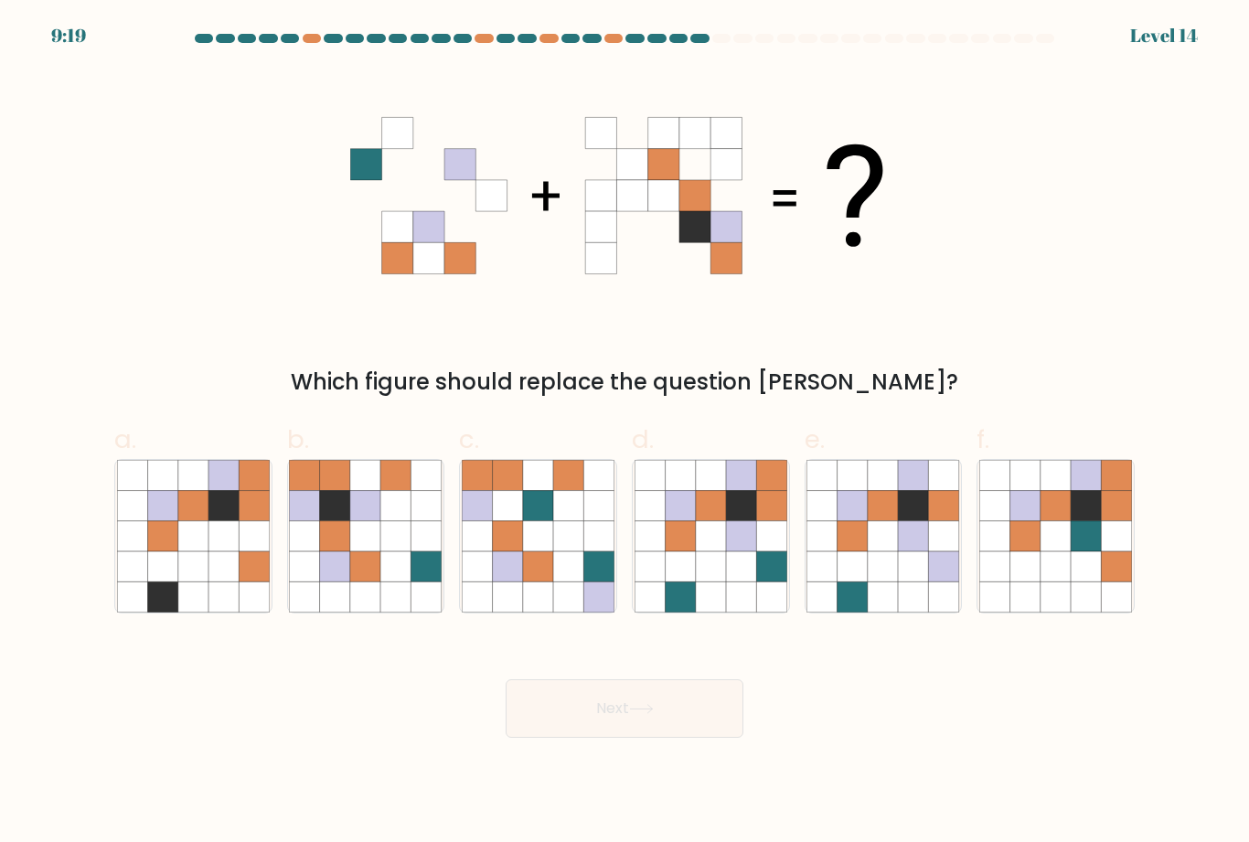
click at [327, 581] on icon at bounding box center [335, 566] width 30 height 30
click at [624, 433] on input "b." at bounding box center [624, 427] width 1 height 12
radio input "true"
click at [534, 738] on button "Next" at bounding box center [624, 708] width 238 height 58
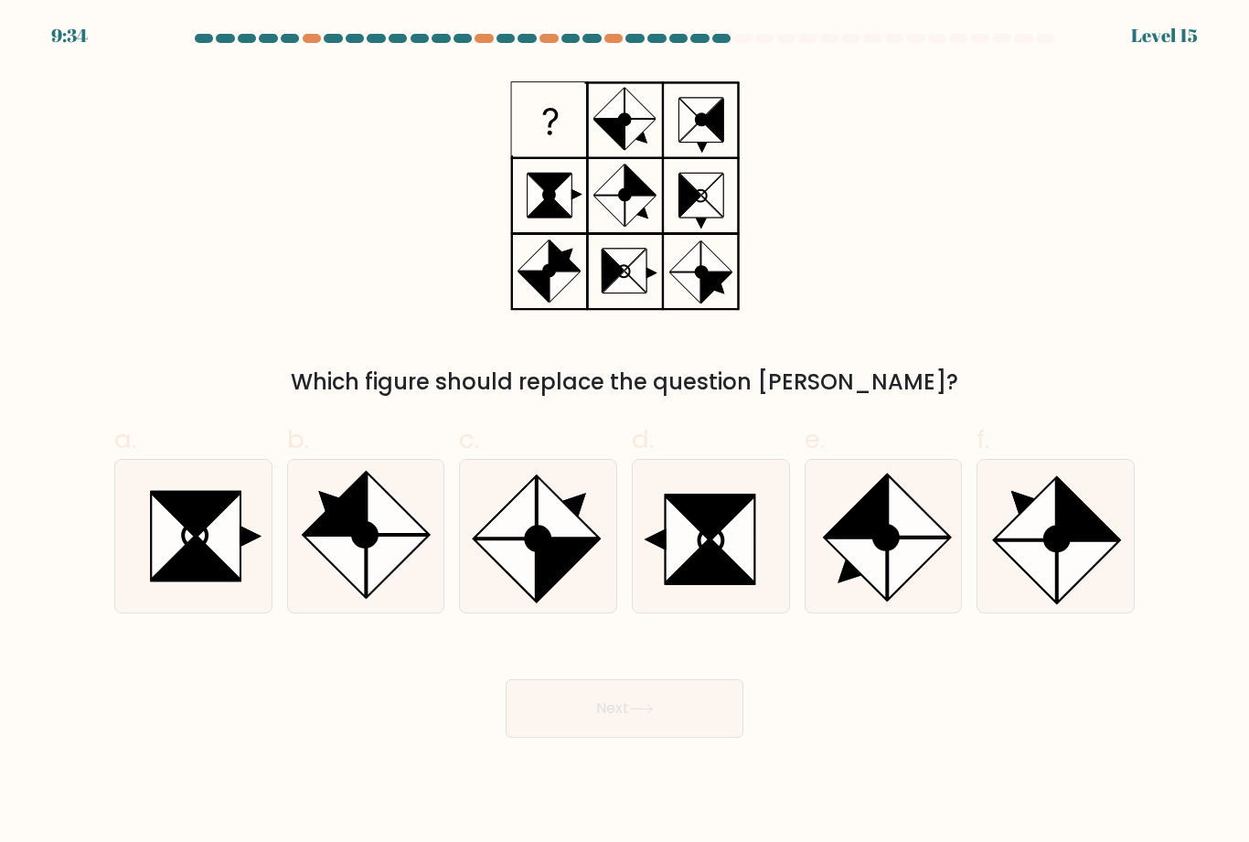
click at [693, 582] on icon at bounding box center [709, 561] width 87 height 43
click at [625, 433] on input "d." at bounding box center [624, 427] width 1 height 12
radio input "true"
click at [664, 738] on button "Next" at bounding box center [624, 708] width 238 height 58
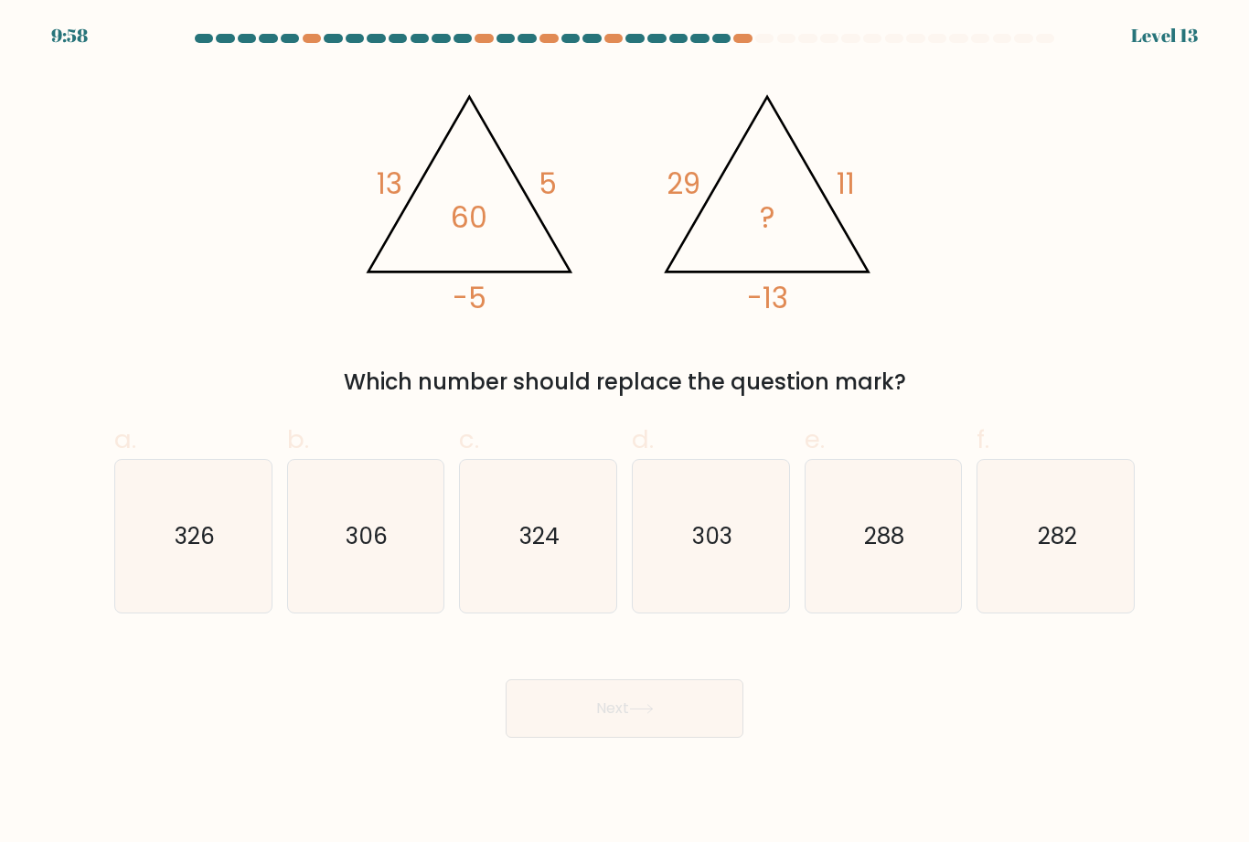
click at [732, 572] on icon "303" at bounding box center [710, 536] width 153 height 153
click at [625, 433] on input "d. 303" at bounding box center [624, 427] width 1 height 12
radio input "true"
click at [682, 728] on button "Next" at bounding box center [624, 708] width 238 height 58
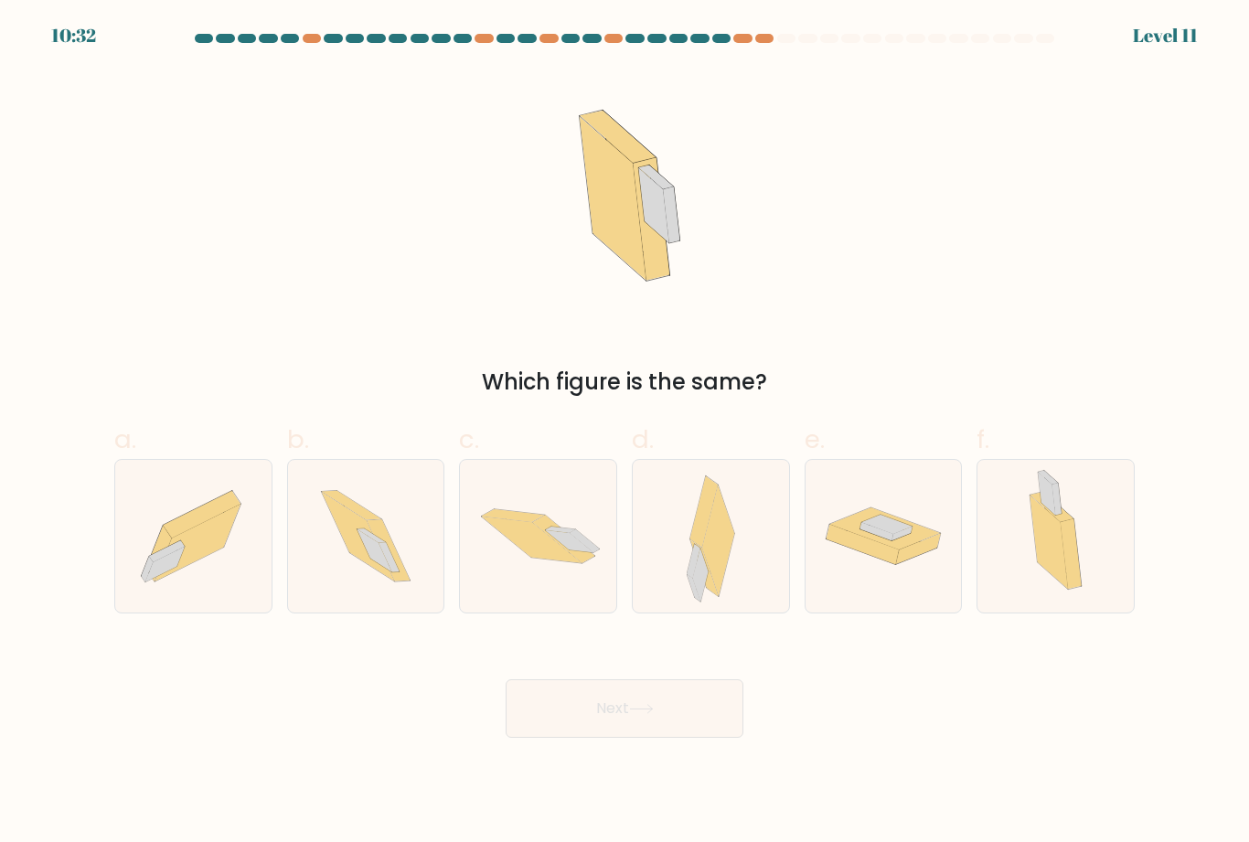
click at [1125, 830] on body "10:32 Level 11" at bounding box center [624, 421] width 1249 height 842
click at [735, 588] on icon at bounding box center [710, 536] width 48 height 153
click at [625, 433] on input "d." at bounding box center [624, 427] width 1 height 12
radio input "true"
click at [722, 736] on button "Next" at bounding box center [624, 708] width 238 height 58
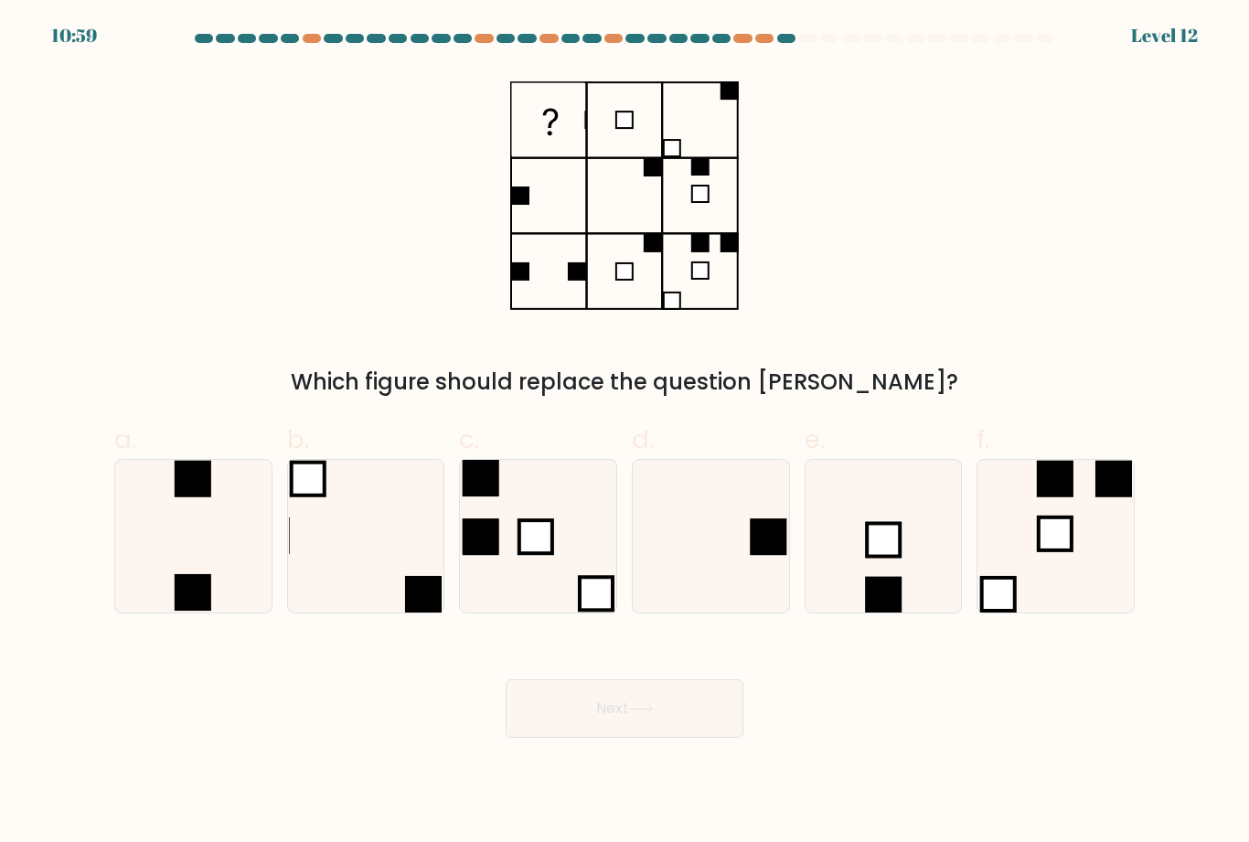
click at [598, 595] on rect at bounding box center [595, 593] width 33 height 33
click at [624, 433] on input "c." at bounding box center [624, 427] width 1 height 12
radio input "true"
click at [623, 733] on button "Next" at bounding box center [624, 708] width 238 height 58
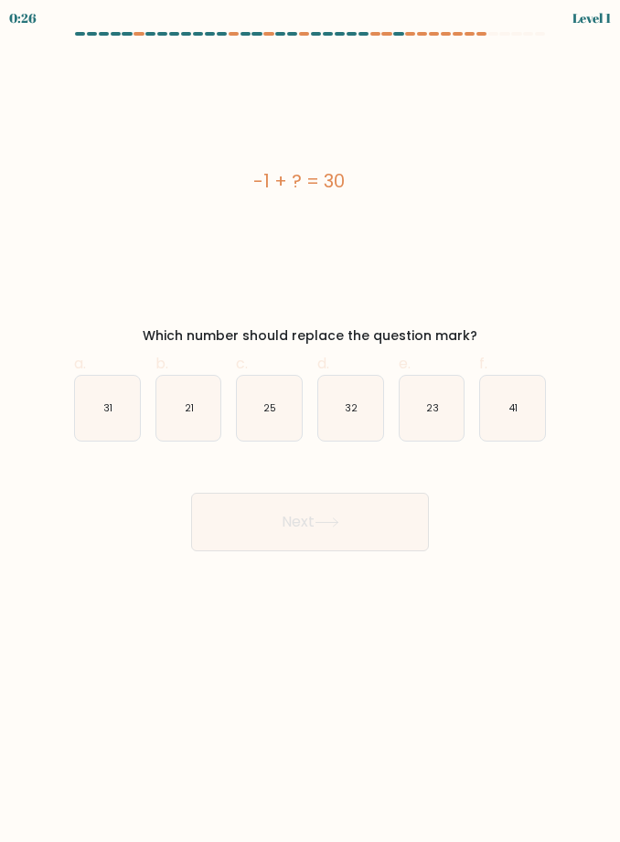
click at [116, 392] on icon "31" at bounding box center [107, 408] width 65 height 65
click at [310, 421] on input "a. 31" at bounding box center [310, 427] width 1 height 12
radio input "true"
click at [292, 509] on button "Next" at bounding box center [310, 522] width 238 height 58
